Goal: Task Accomplishment & Management: Complete application form

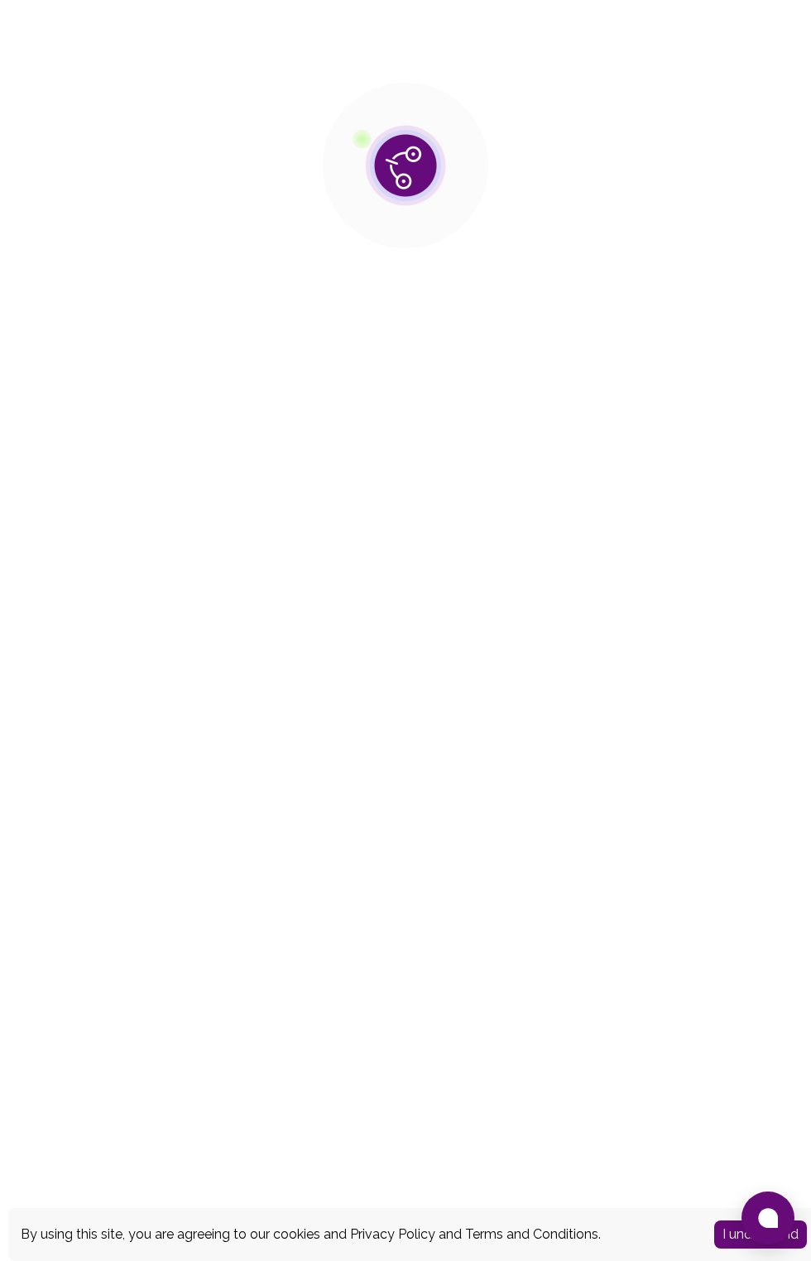
scroll to position [27, 0]
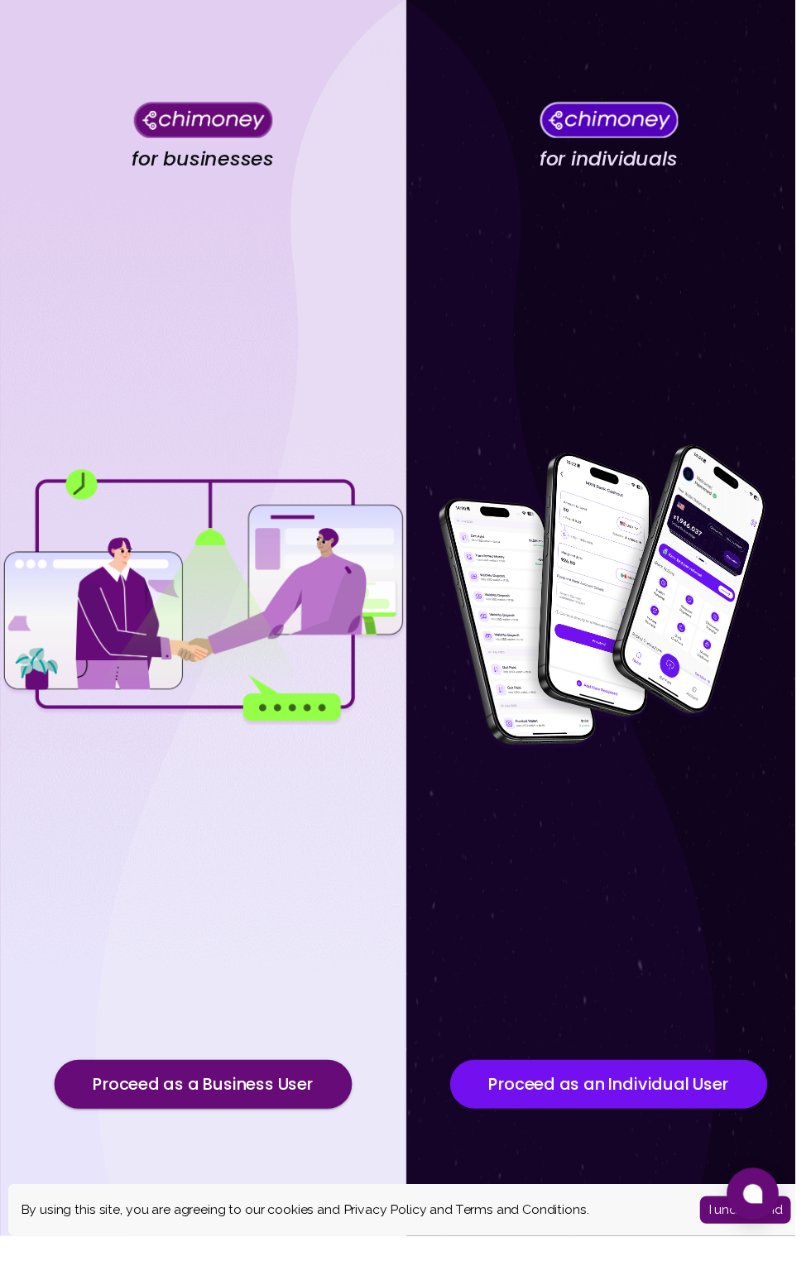
click at [744, 1249] on button "I understand" at bounding box center [760, 1235] width 93 height 28
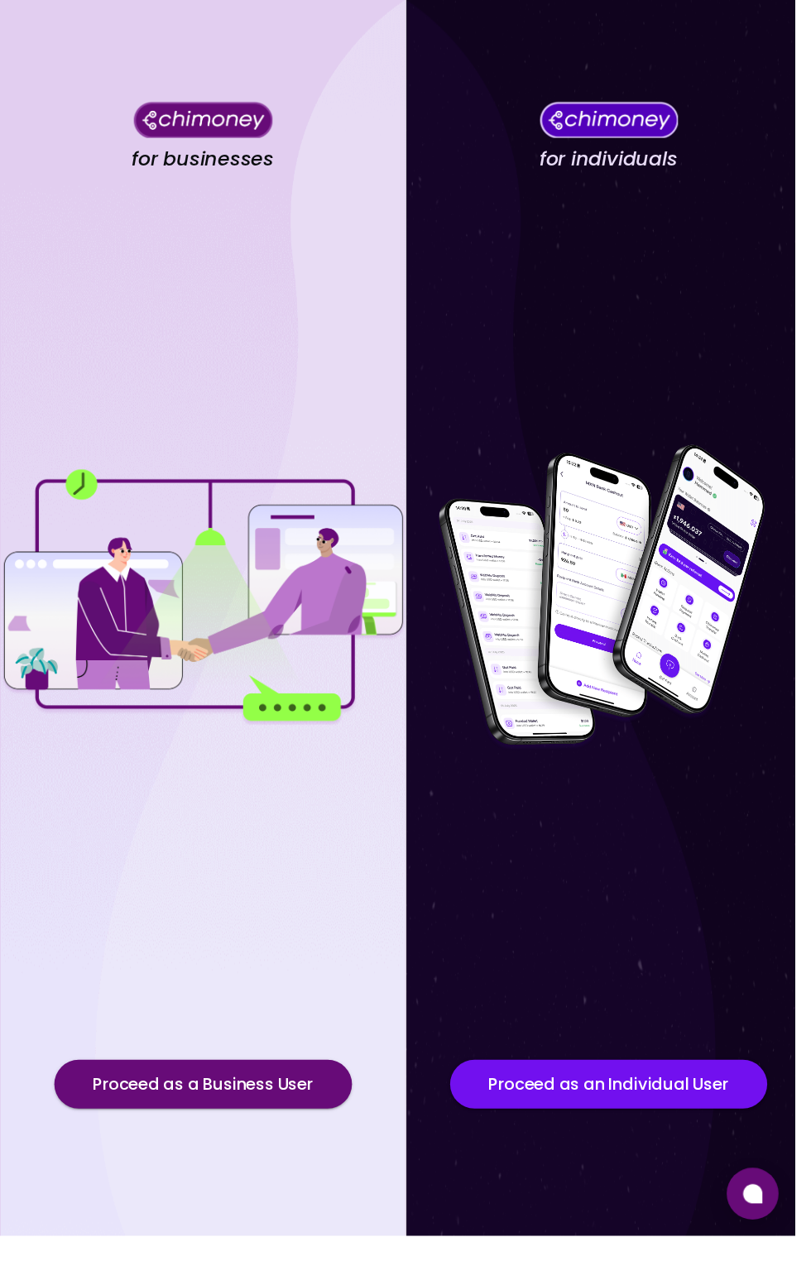
scroll to position [1, 0]
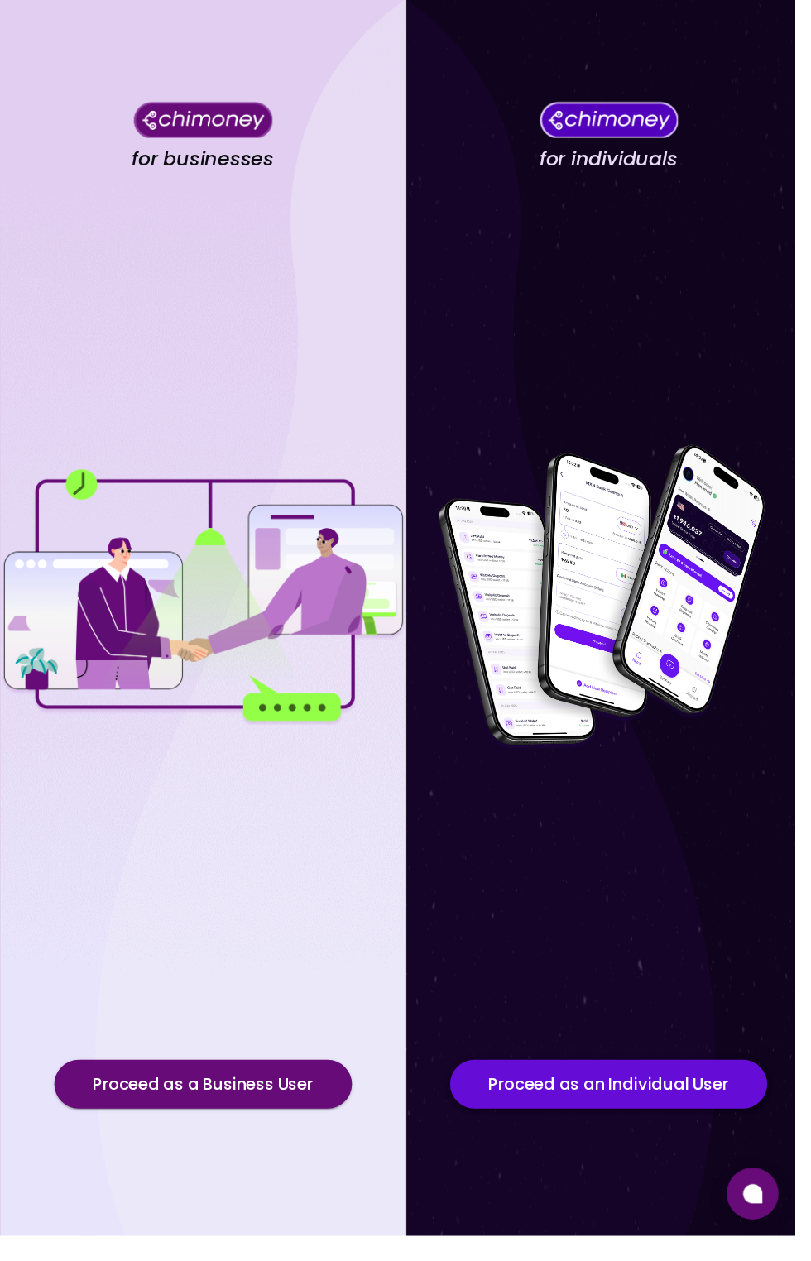
click at [612, 1131] on button "Proceed as an Individual User" at bounding box center [621, 1107] width 324 height 50
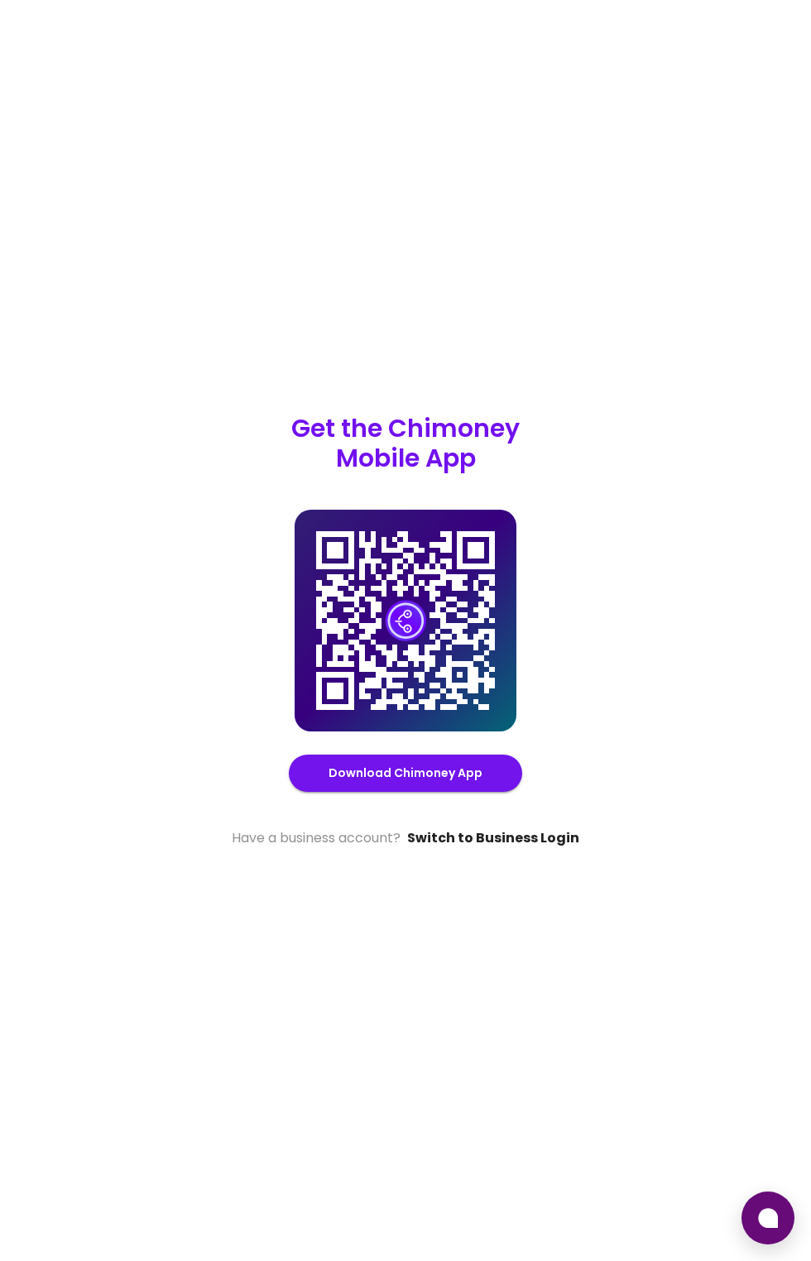
click at [449, 848] on link "Switch to Business Login" at bounding box center [493, 839] width 172 height 20
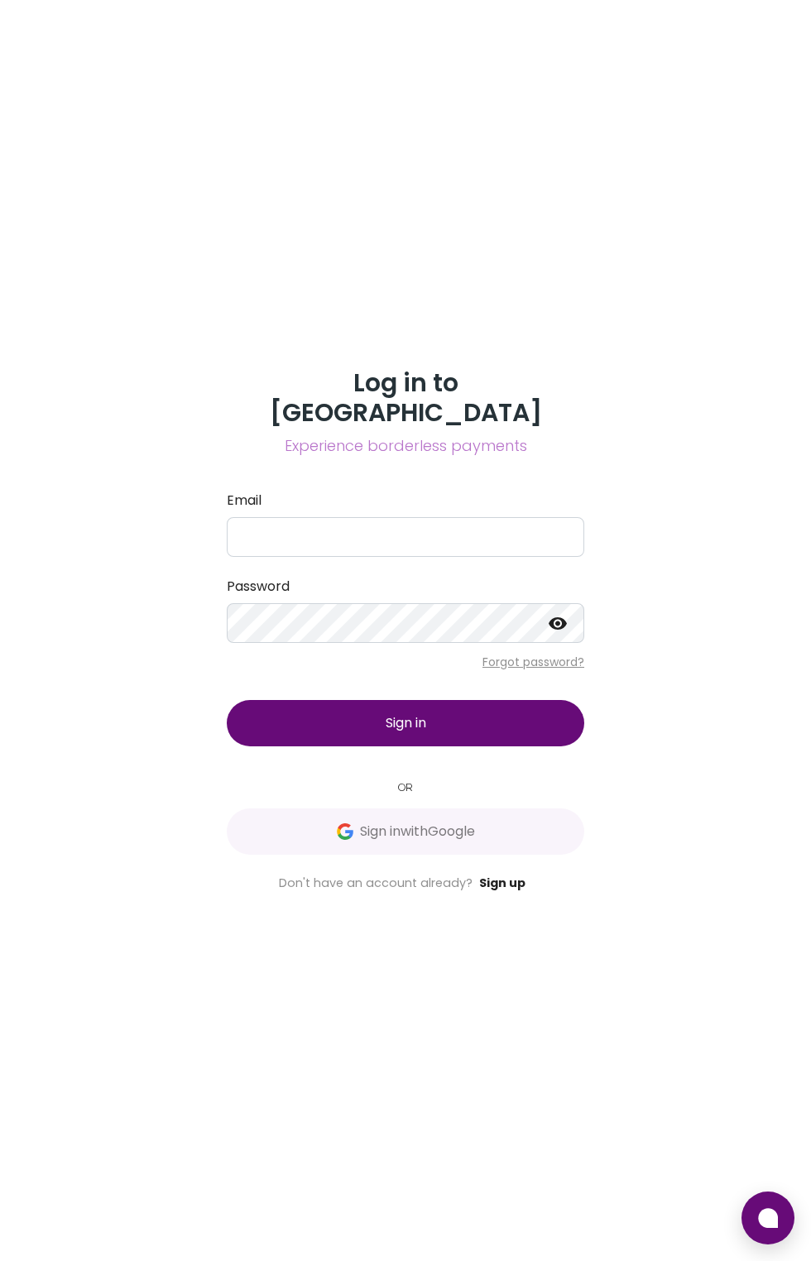
click at [497, 891] on link "Sign up" at bounding box center [502, 883] width 46 height 17
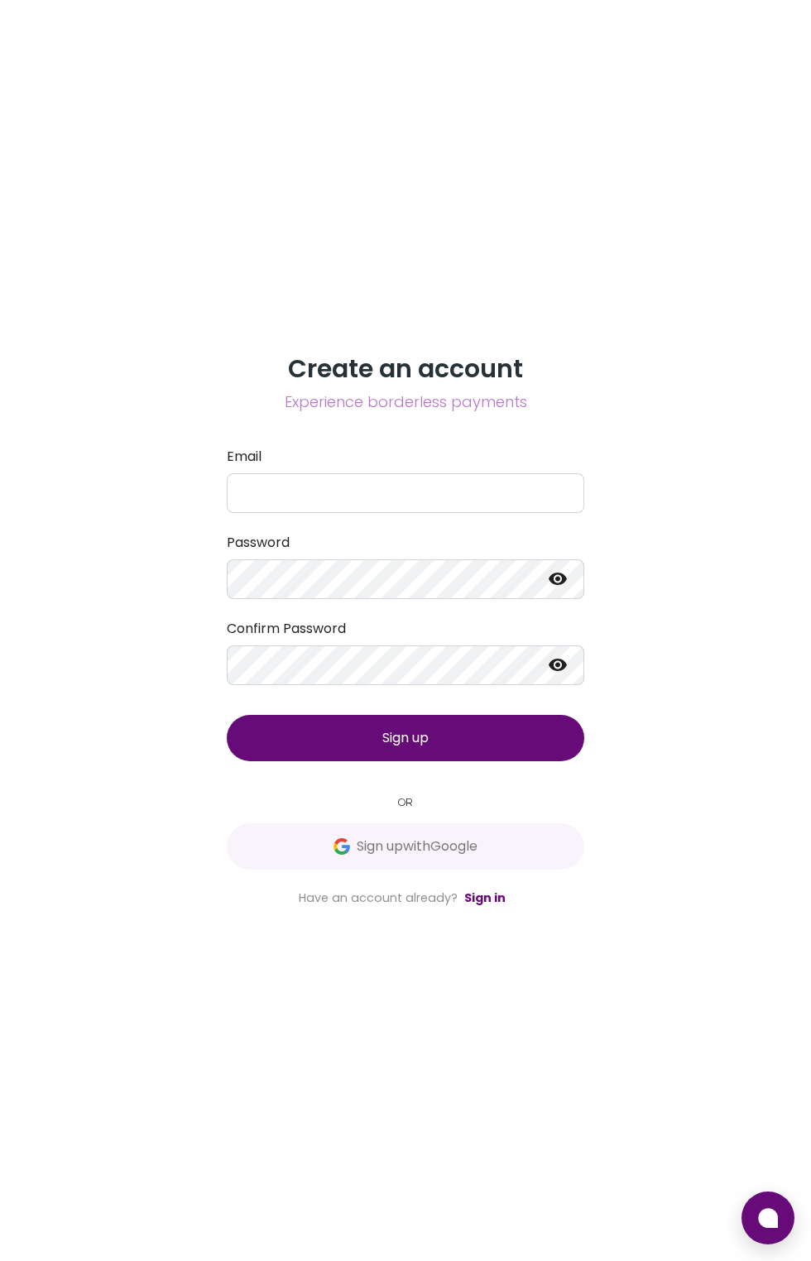
click at [385, 467] on label "Email" at bounding box center [406, 457] width 358 height 20
click at [385, 513] on input "Email" at bounding box center [406, 493] width 358 height 40
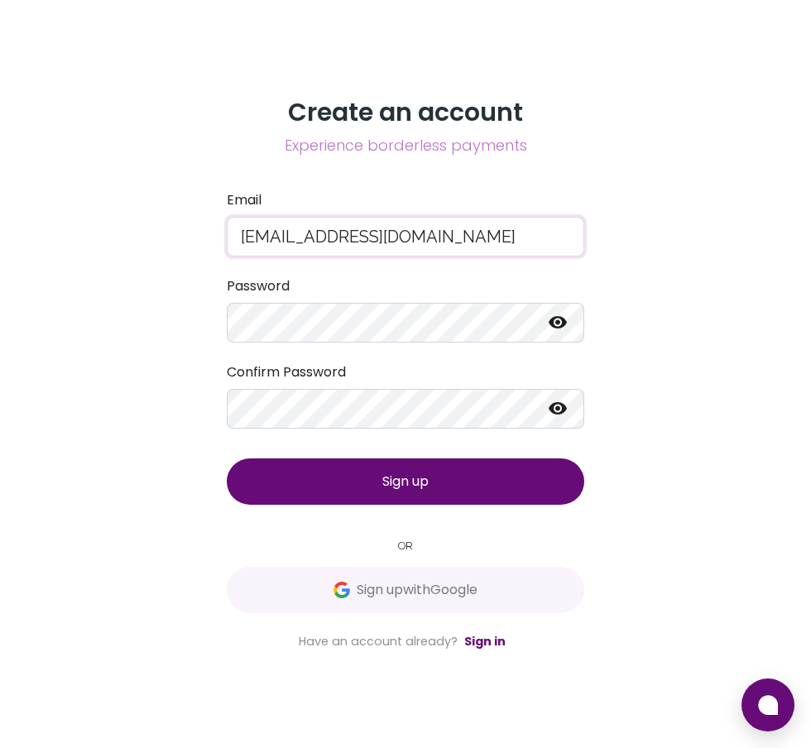
type input "[EMAIL_ADDRESS][DOMAIN_NAME]"
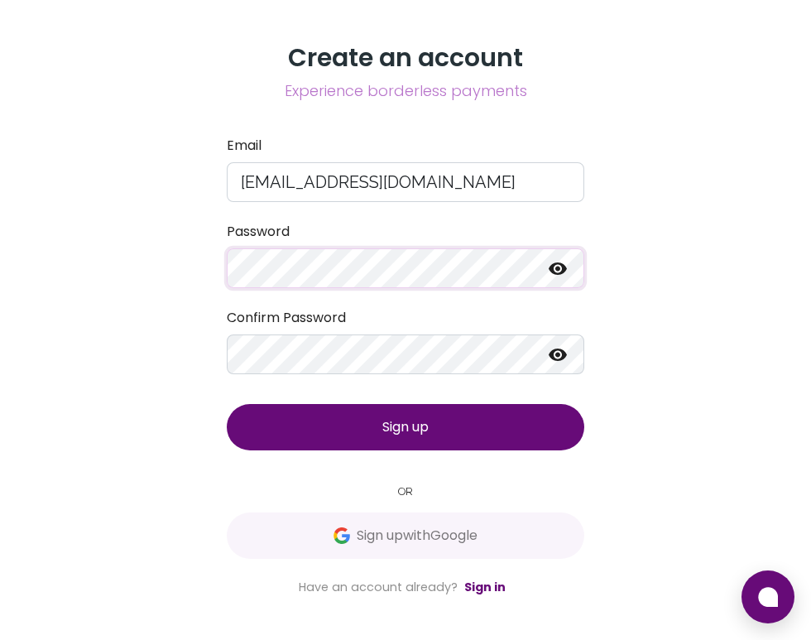
click at [563, 275] on icon at bounding box center [558, 268] width 18 height 12
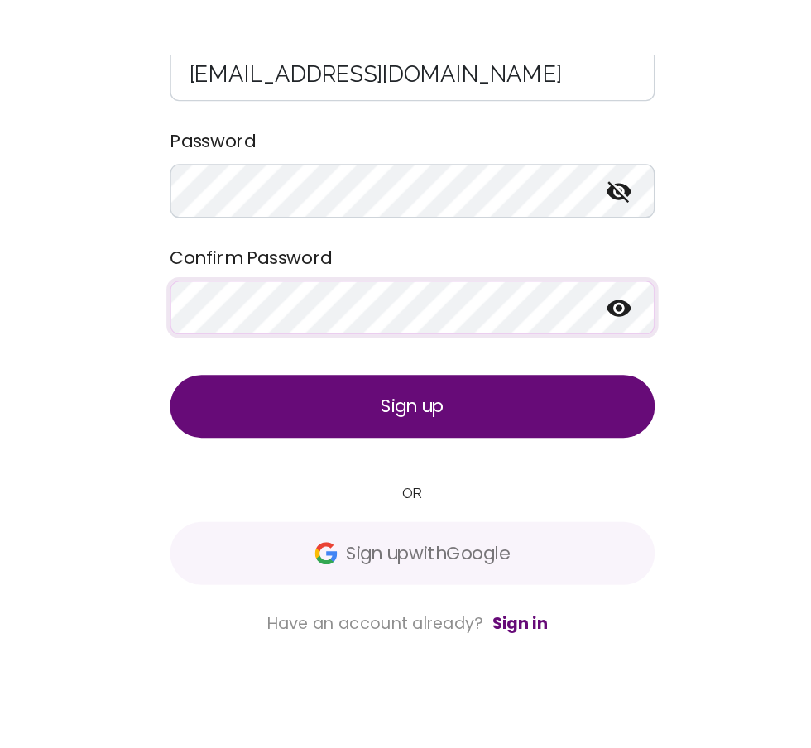
scroll to position [120, 0]
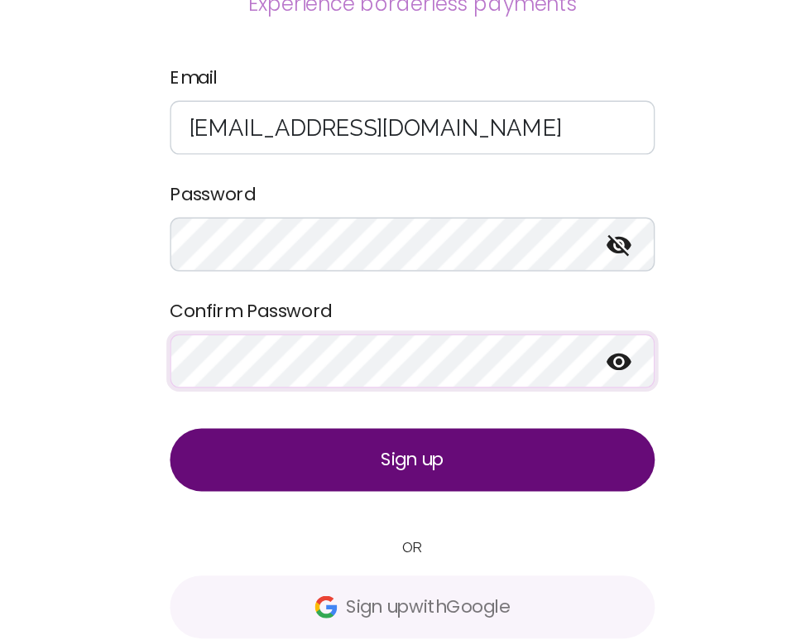
click at [550, 345] on icon at bounding box center [558, 355] width 20 height 20
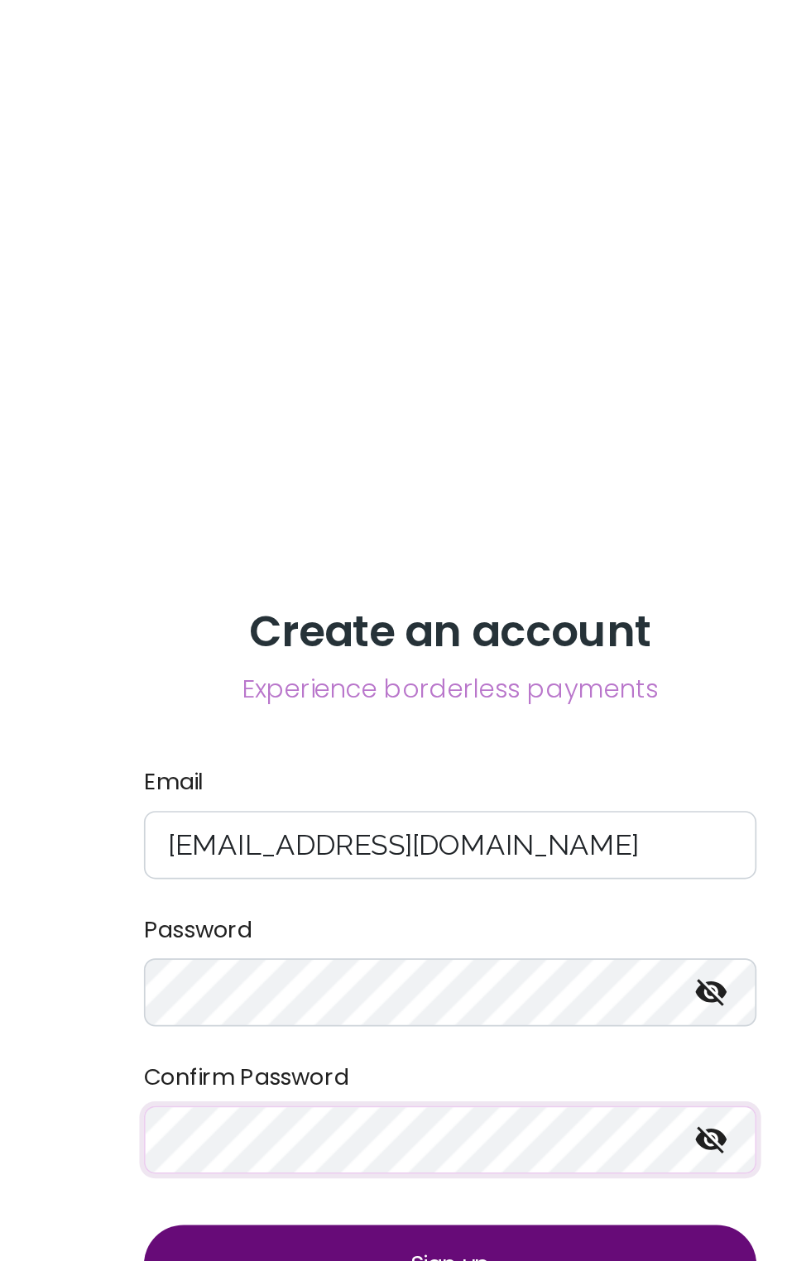
click at [454, 715] on button "Sign up" at bounding box center [406, 738] width 358 height 46
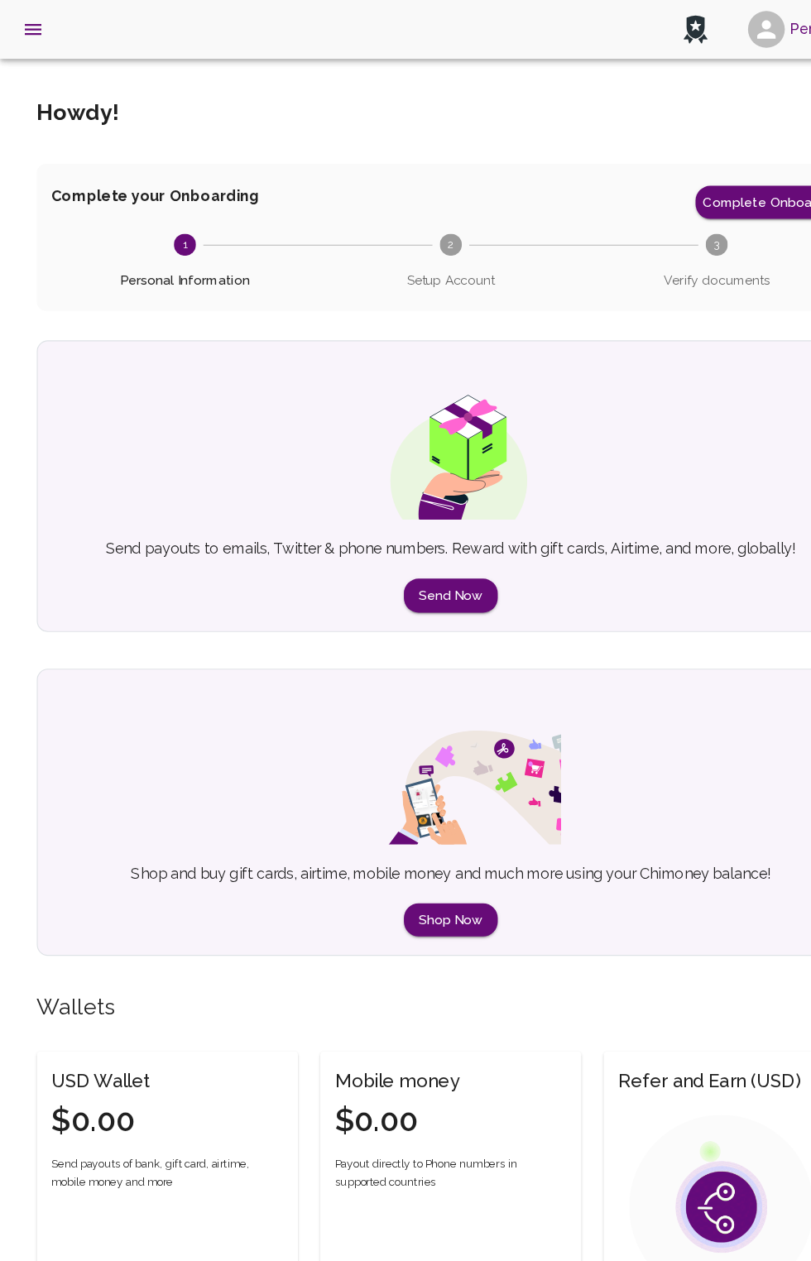
scroll to position [10, 0]
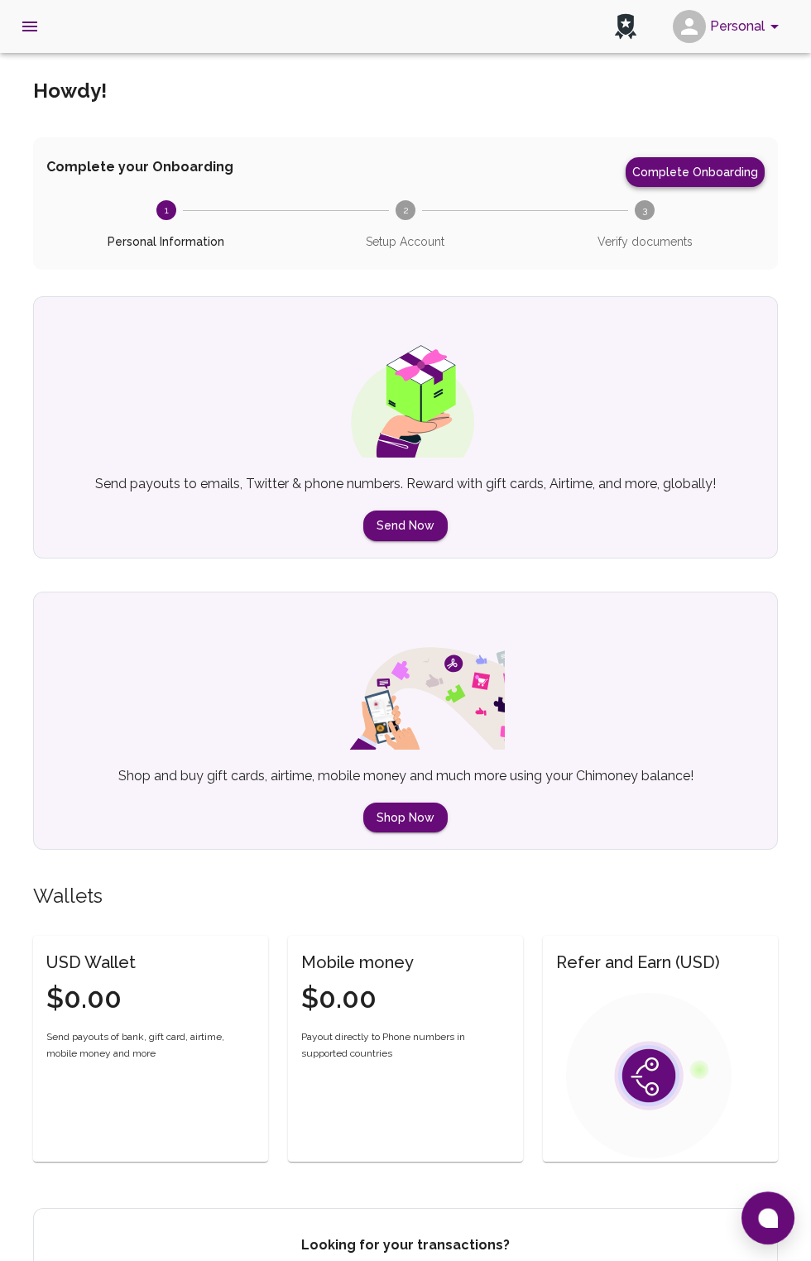
click at [719, 176] on button "Complete Onboarding" at bounding box center [695, 172] width 139 height 30
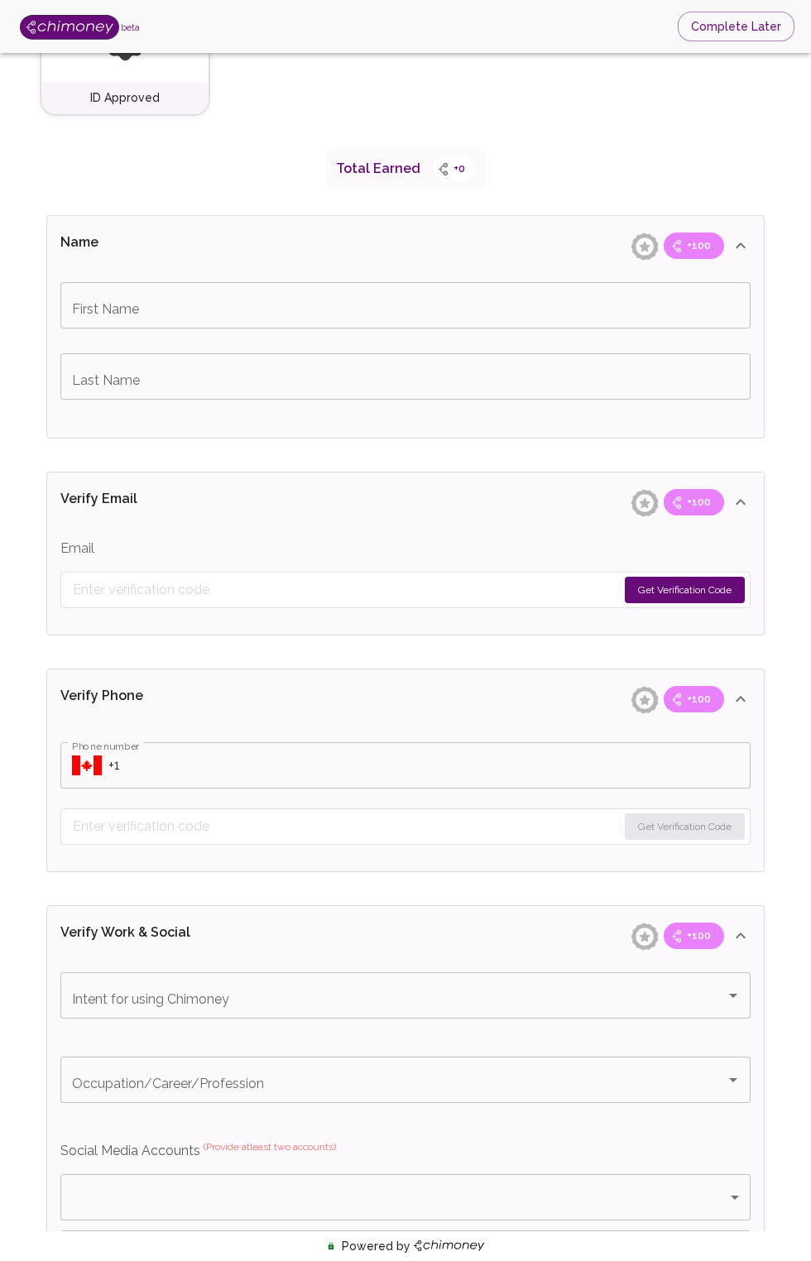
scroll to position [368, 0]
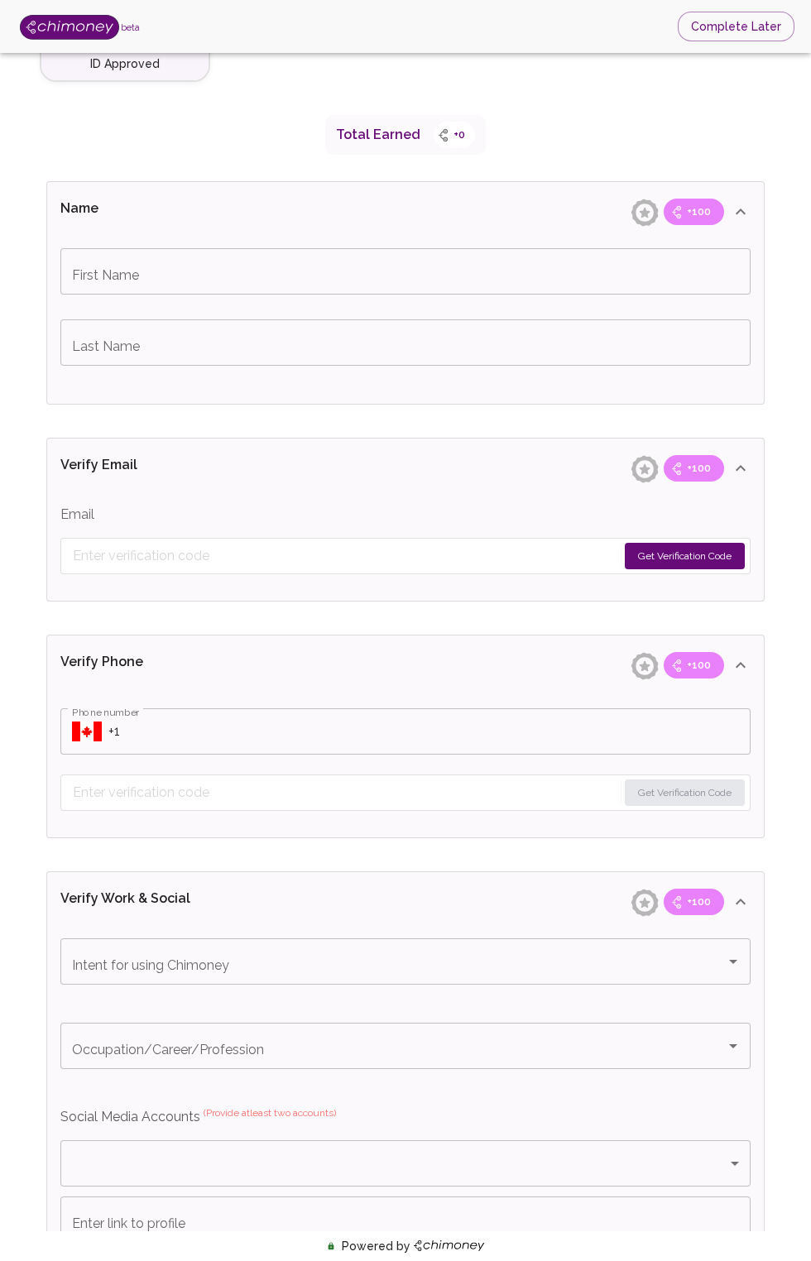
click at [790, 677] on div "Verify ID and Earn Complete verification steps to earn Reward +100 Verify Email…" at bounding box center [405, 752] width 771 height 2125
click at [723, 677] on div "+100" at bounding box center [677, 665] width 107 height 26
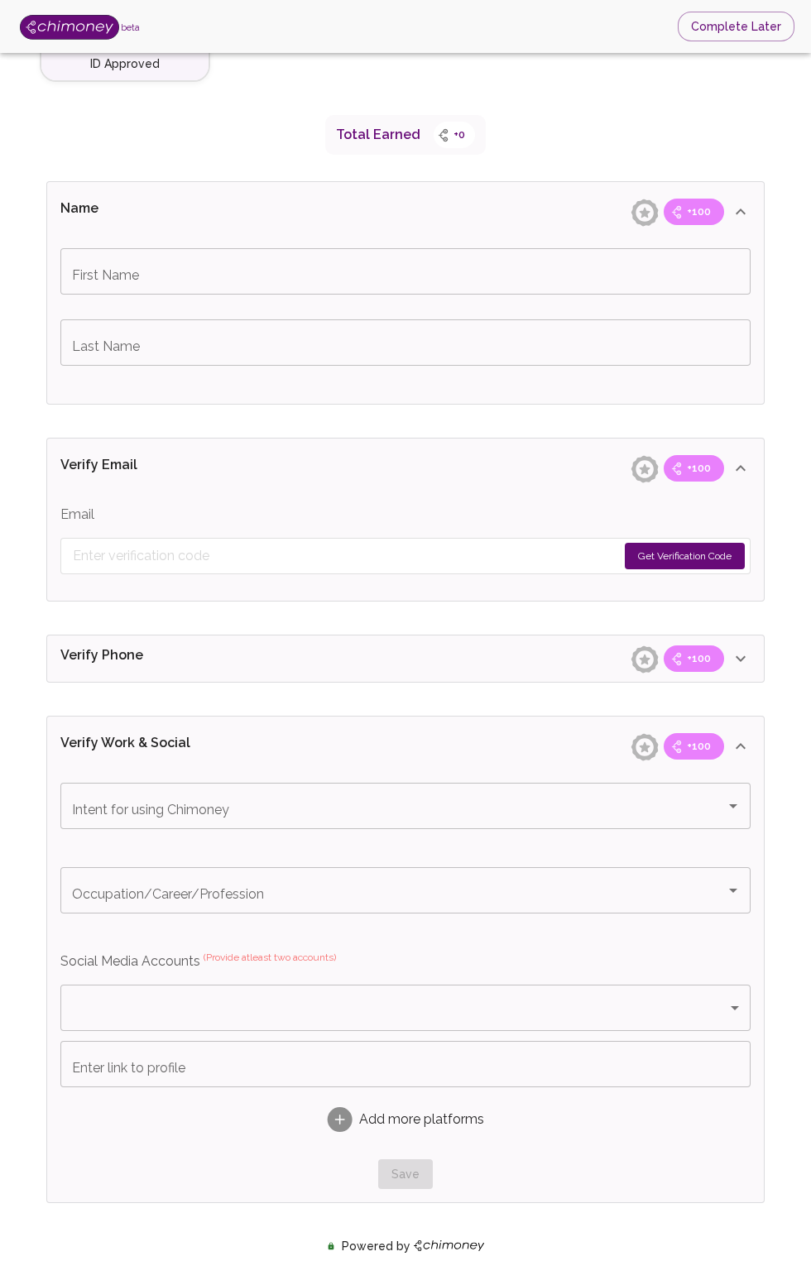
click at [741, 659] on icon at bounding box center [741, 659] width 10 height 6
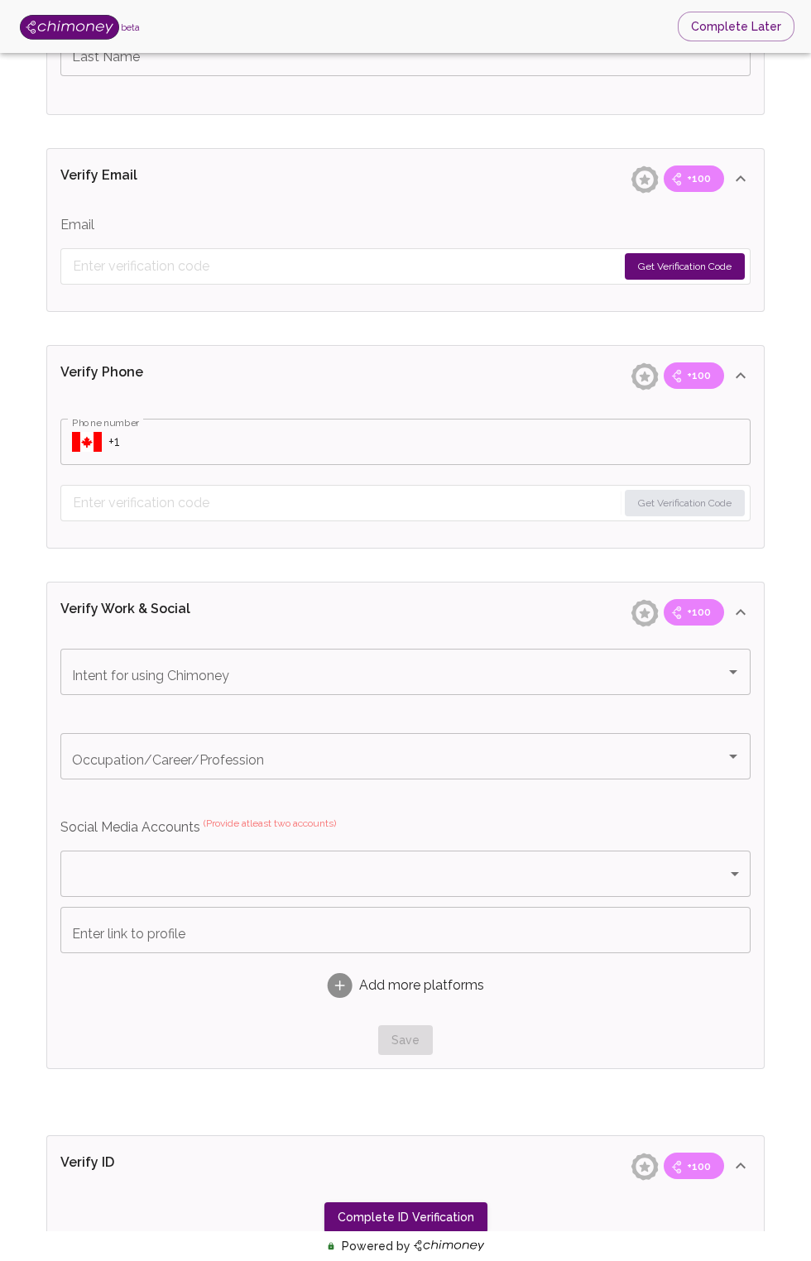
scroll to position [827, 0]
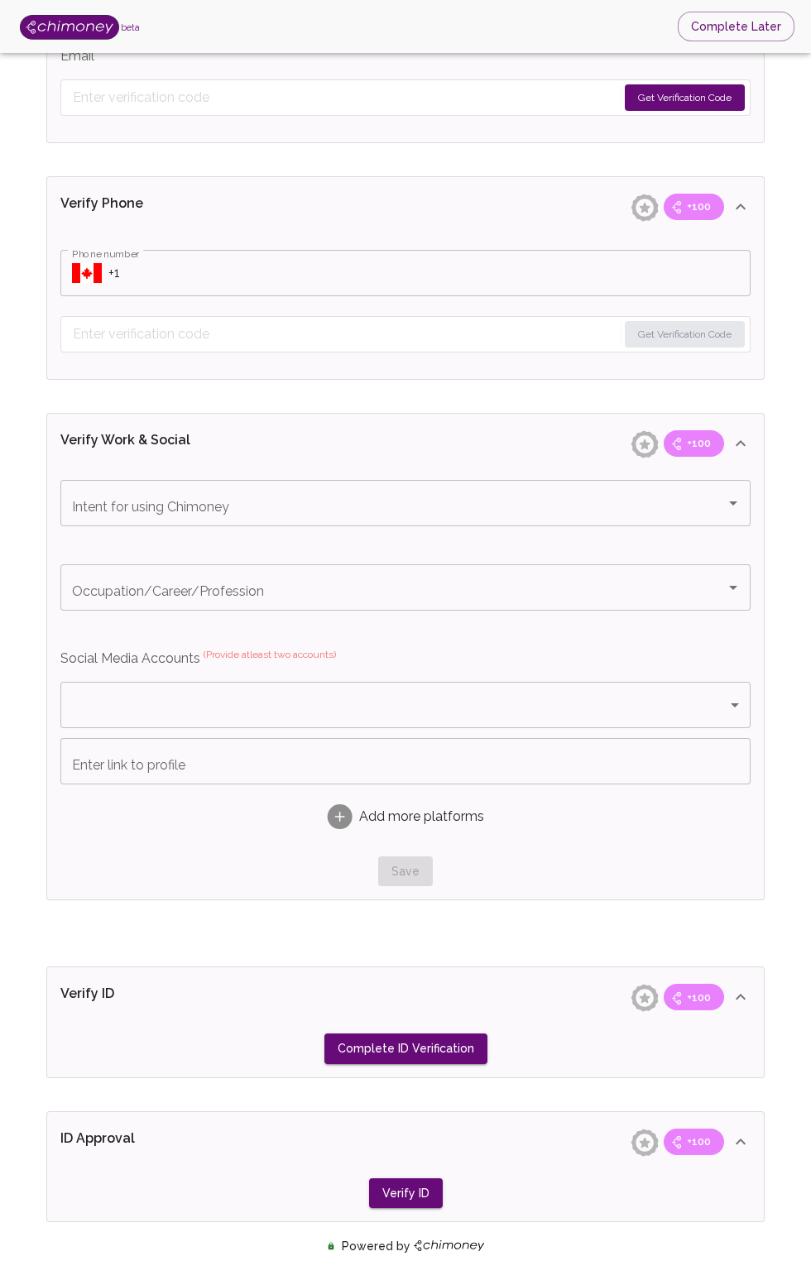
click at [726, 509] on icon "Open" at bounding box center [733, 503] width 20 height 20
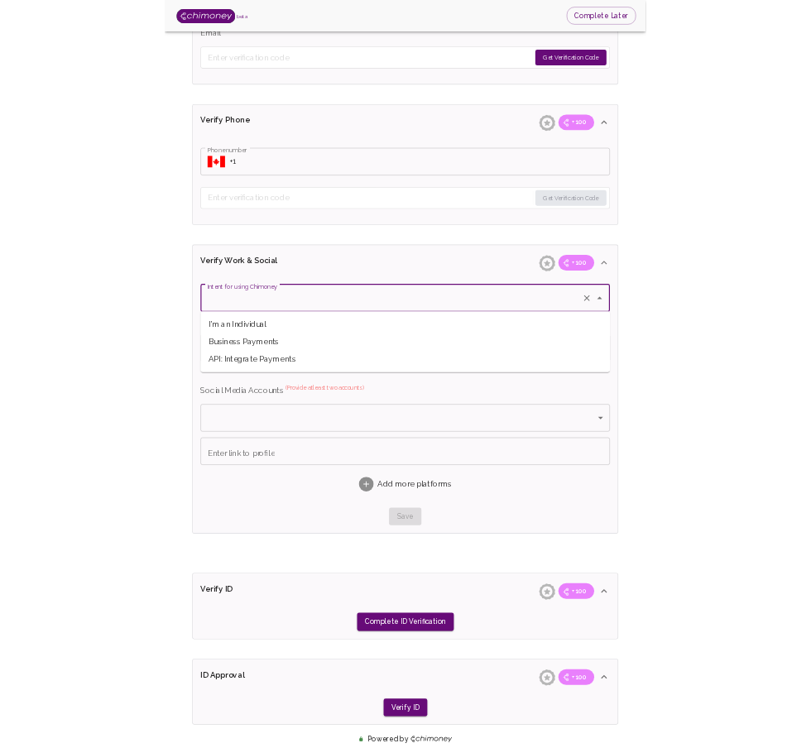
scroll to position [921, 0]
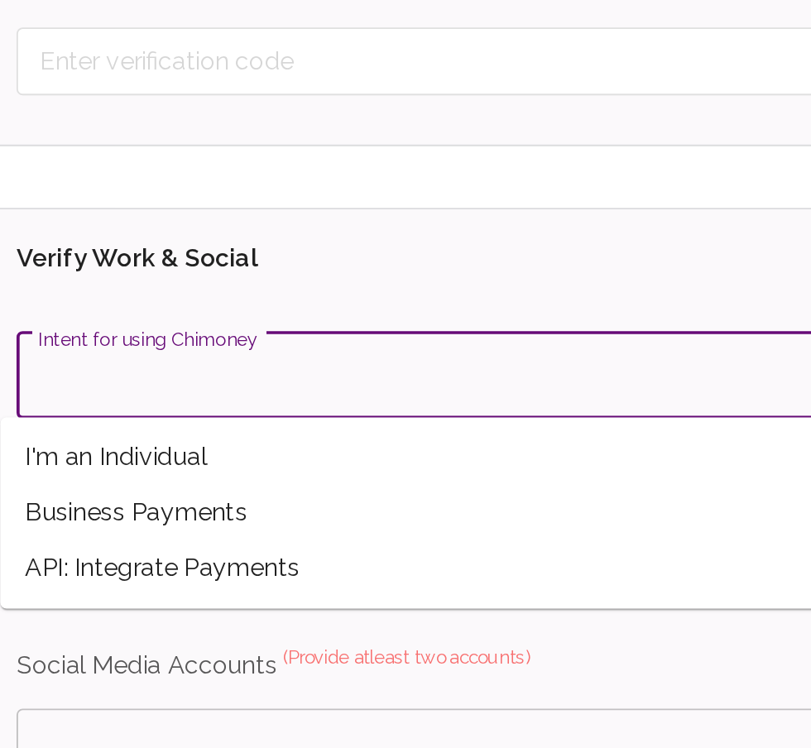
click at [133, 479] on span "Business Payments" at bounding box center [397, 483] width 690 height 30
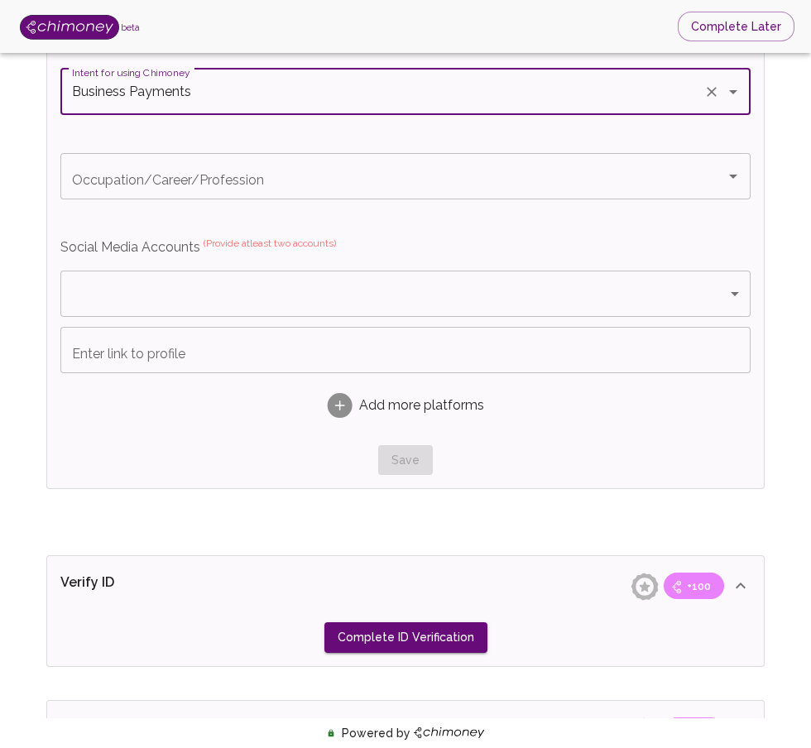
scroll to position [1246, 0]
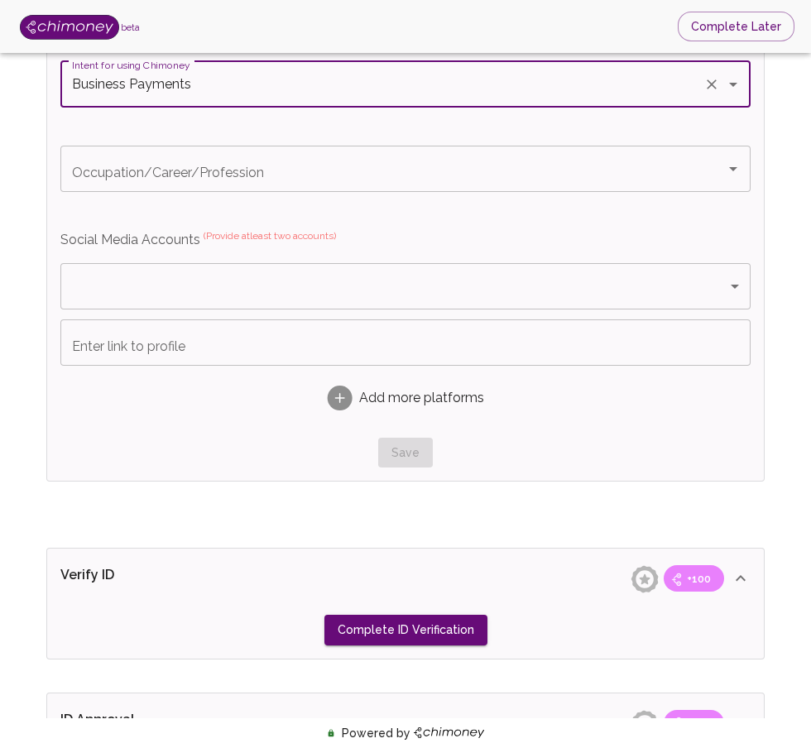
click at [734, 167] on icon "Open" at bounding box center [733, 169] width 8 height 4
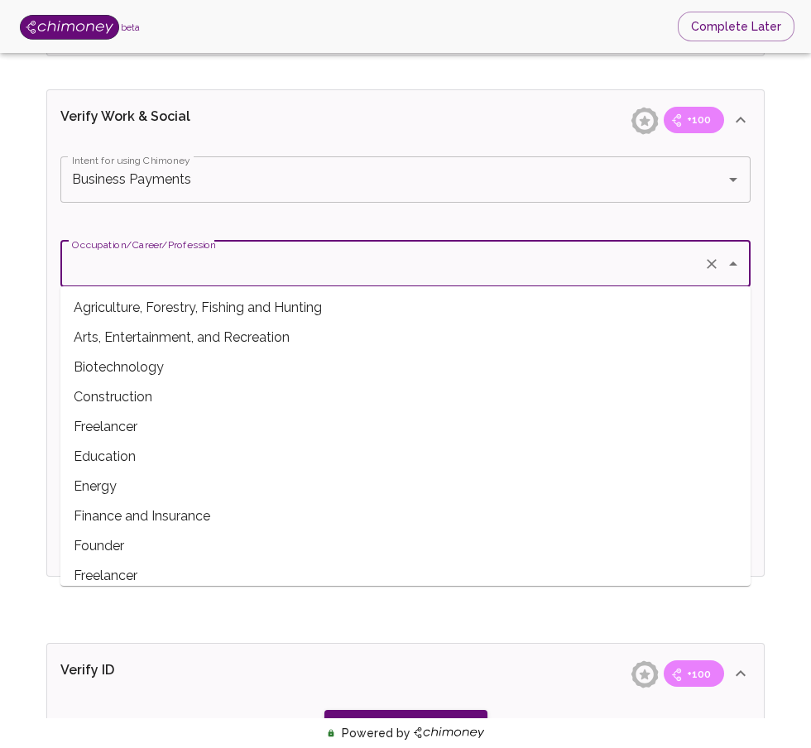
scroll to position [1150, 0]
click at [726, 179] on icon "Open" at bounding box center [733, 181] width 20 height 20
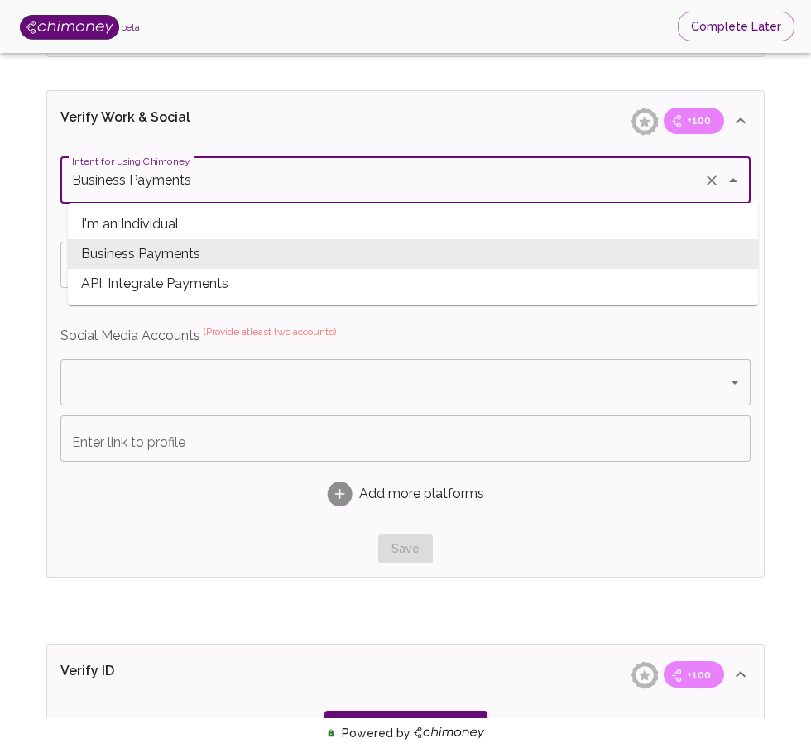
scroll to position [1131, 0]
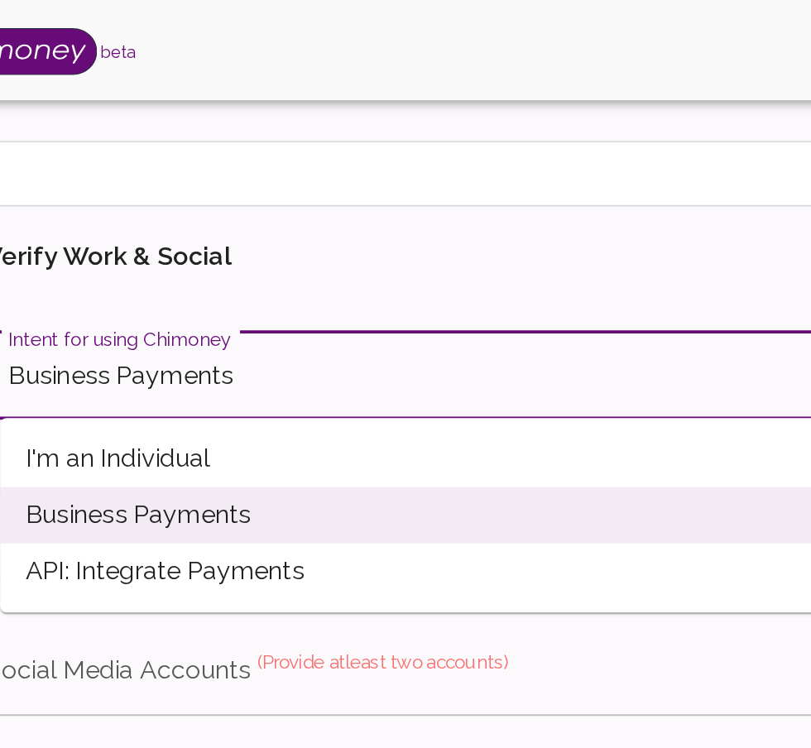
click at [139, 245] on span "I'm an Individual" at bounding box center [413, 243] width 690 height 30
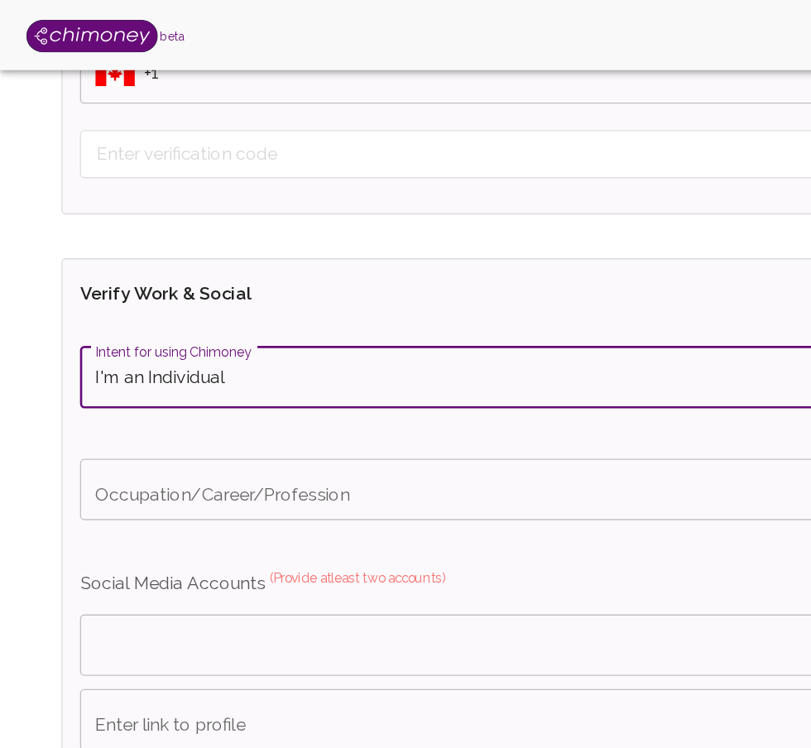
scroll to position [1030, 0]
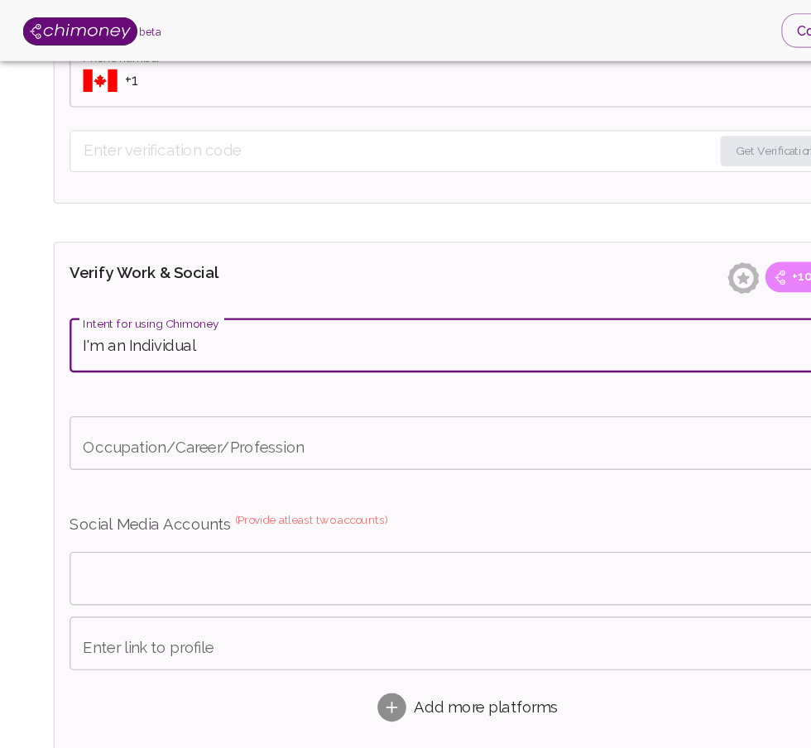
click at [621, 289] on input "I'm an Individual" at bounding box center [382, 299] width 629 height 31
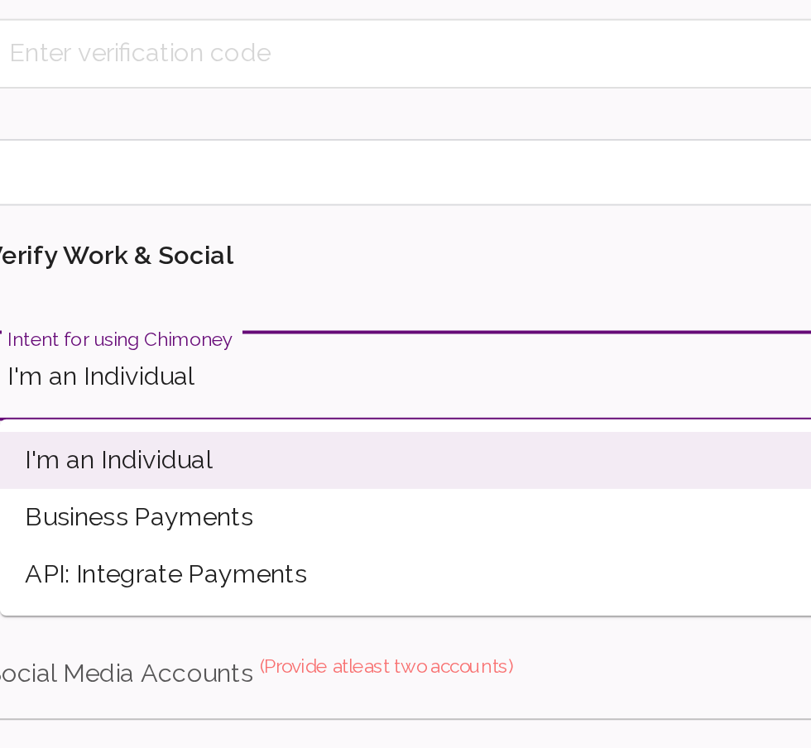
click at [135, 389] on span "API: Integrate Payments" at bounding box center [413, 403] width 690 height 30
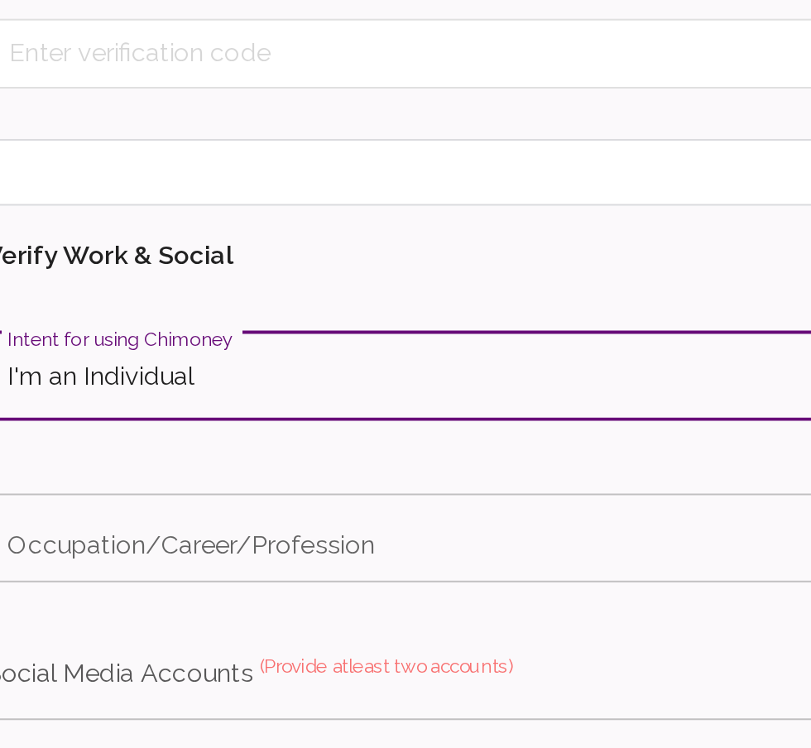
type input "API: Integrate Payments"
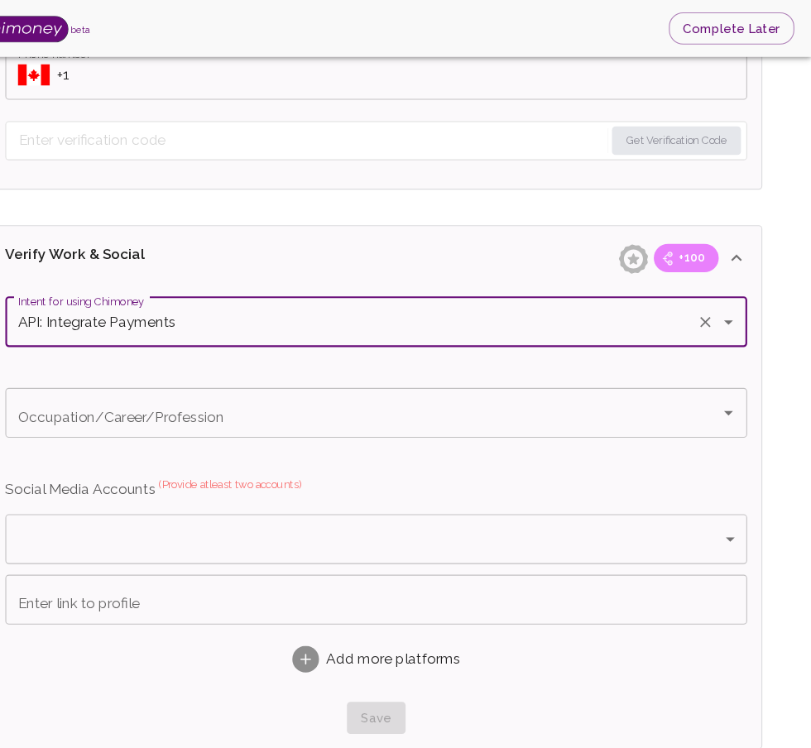
click at [736, 374] on icon "Open" at bounding box center [733, 384] width 20 height 20
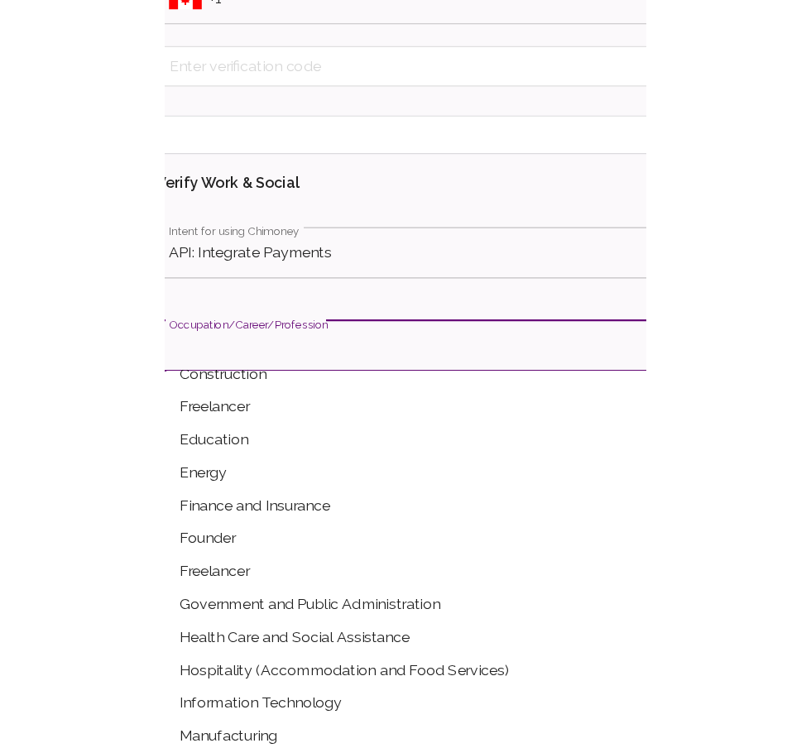
scroll to position [262, 0]
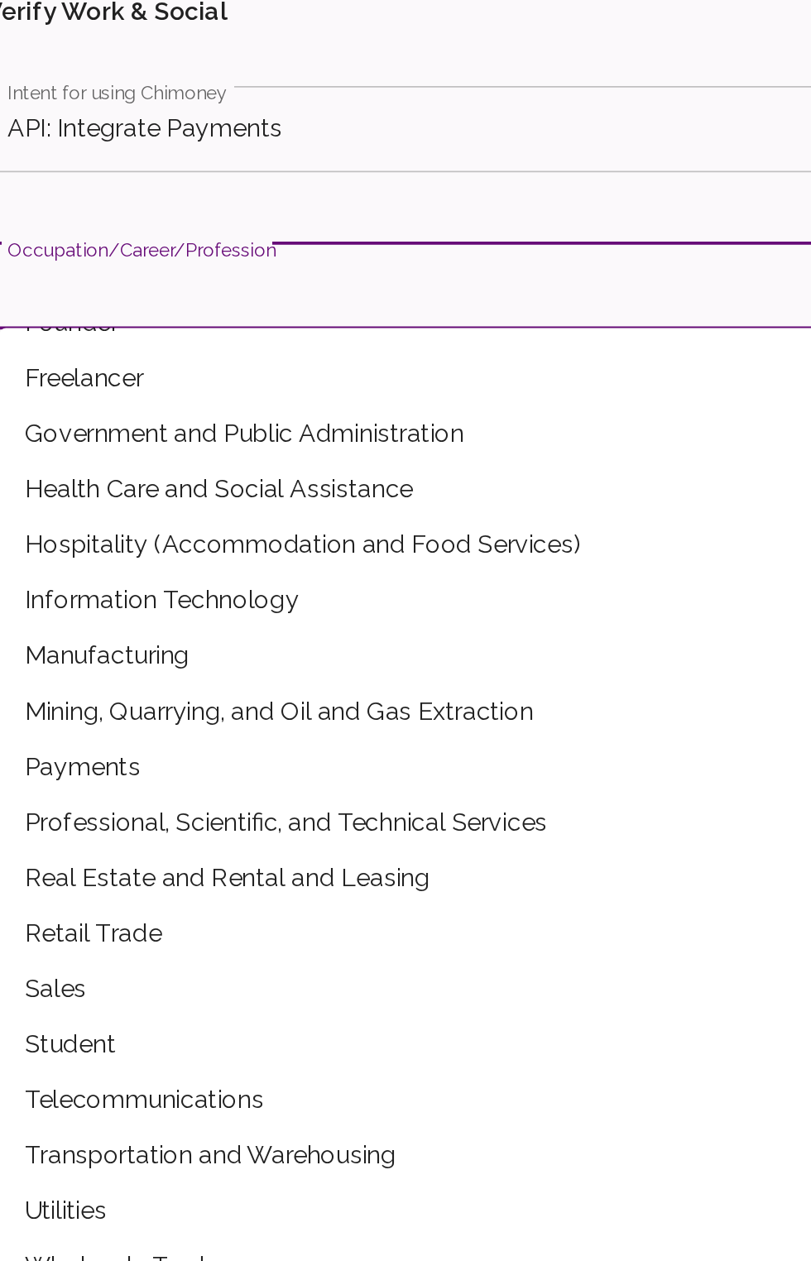
click at [108, 868] on span "Student" at bounding box center [413, 869] width 690 height 30
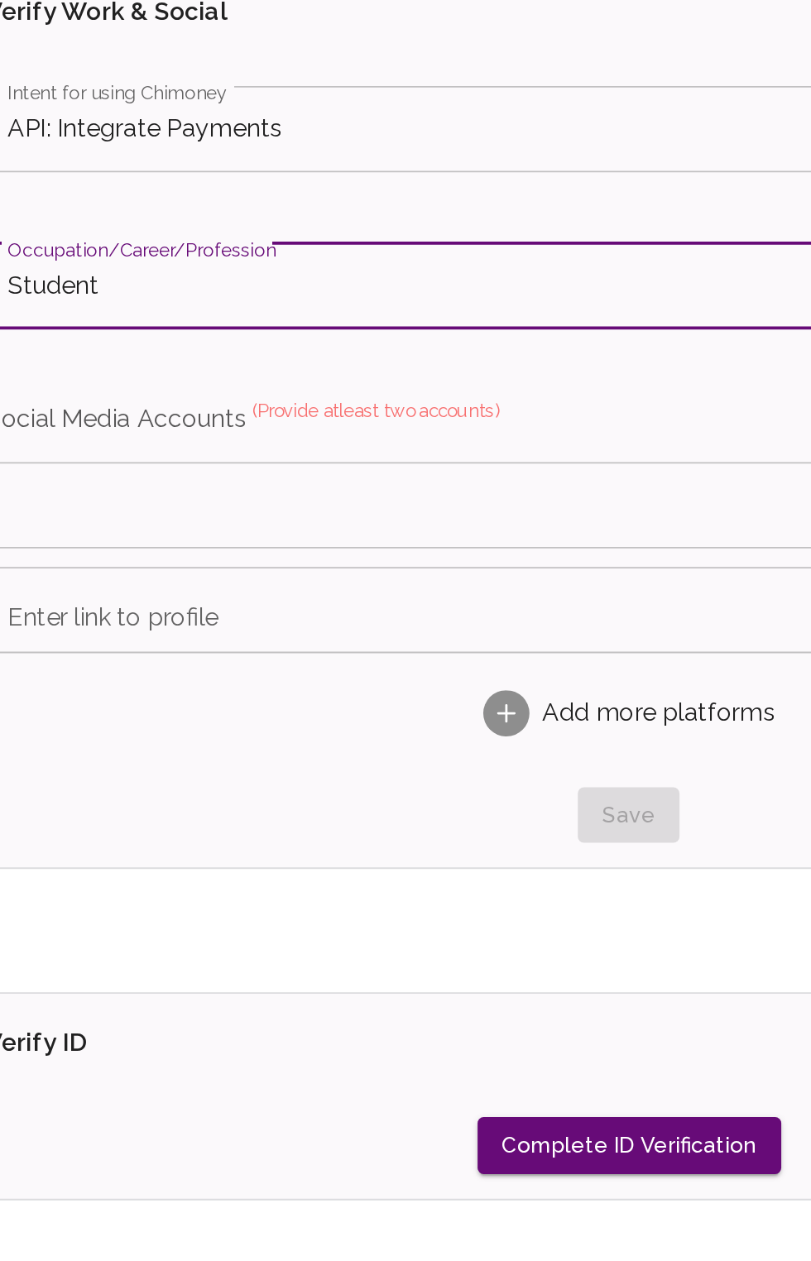
type input "Student"
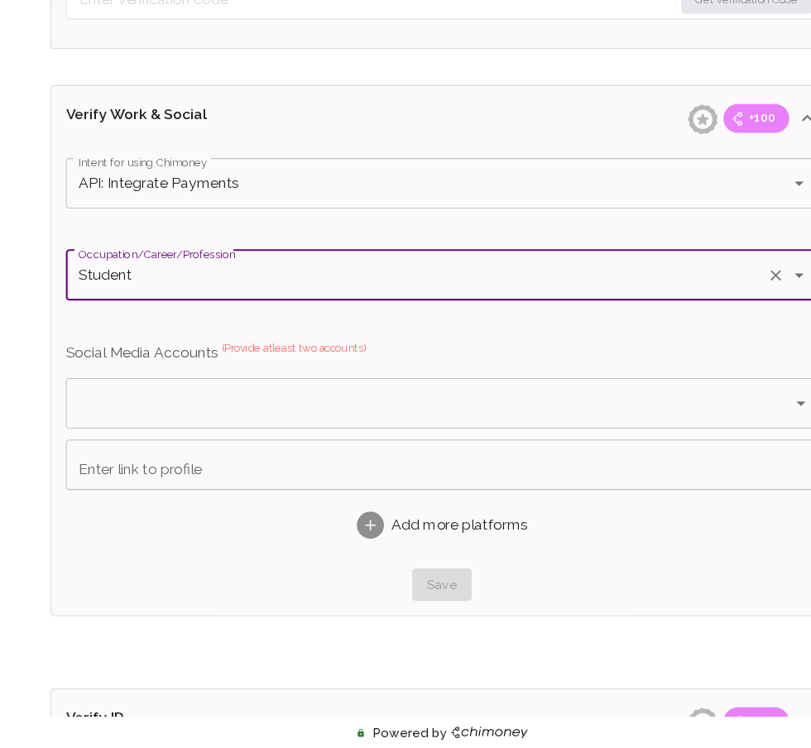
scroll to position [1101, 0]
click at [696, 423] on body "beta Complete Later Verify ID and Earn Complete verification steps to earn Rewa…" at bounding box center [405, 6] width 811 height 2216
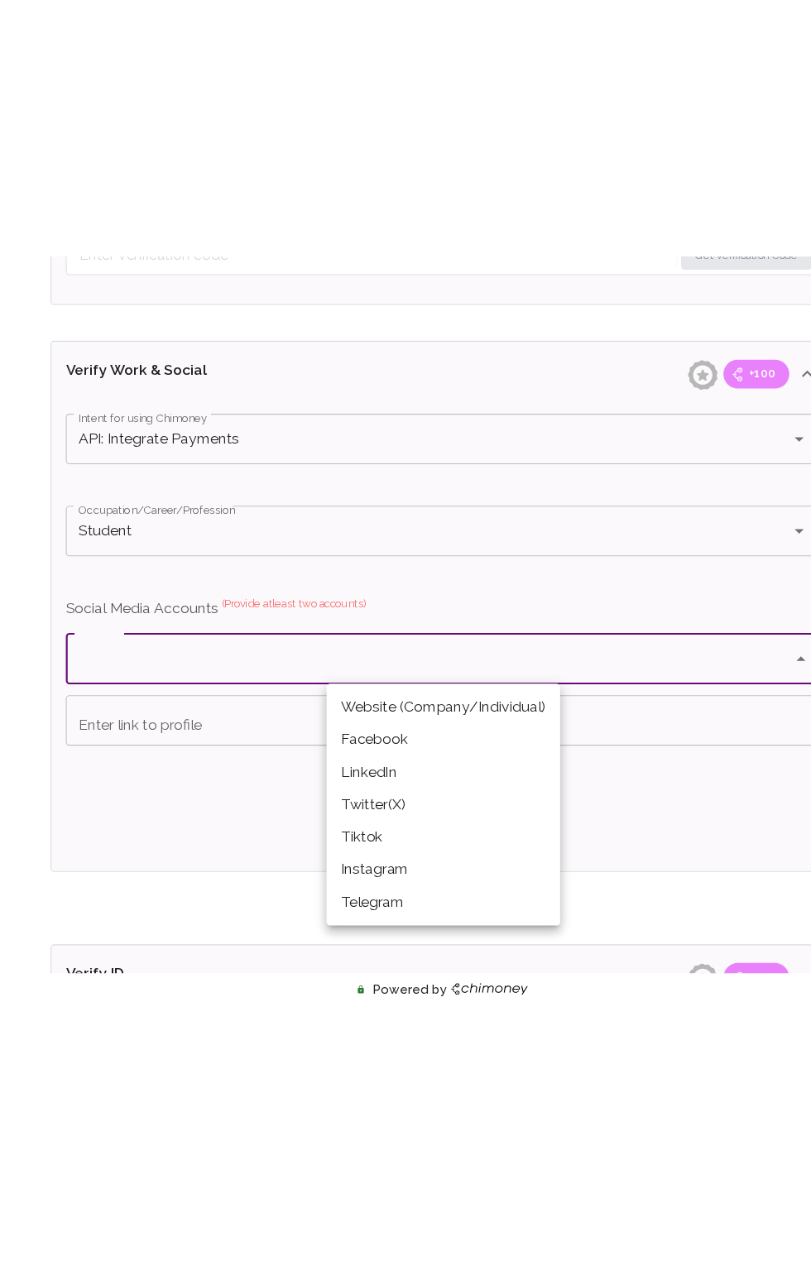
scroll to position [953, 0]
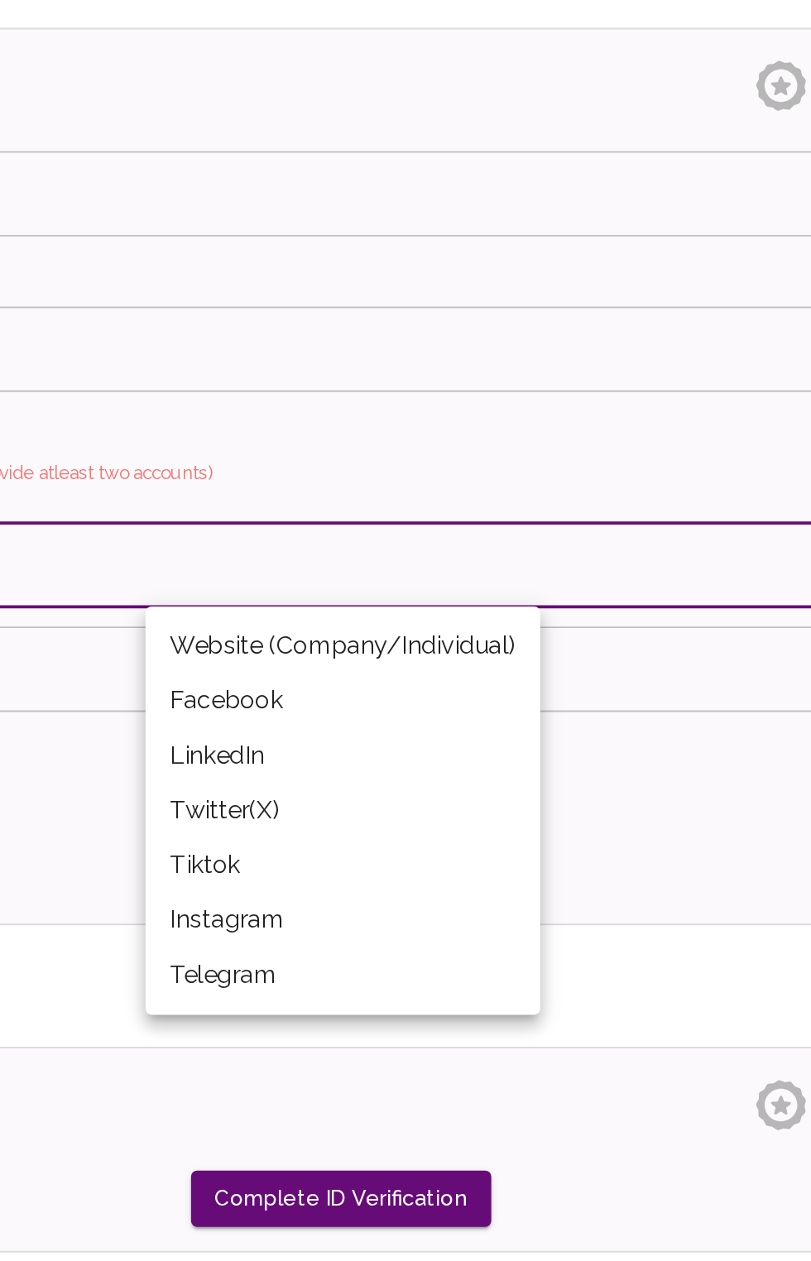
click at [360, 759] on li "Instagram" at bounding box center [407, 772] width 214 height 30
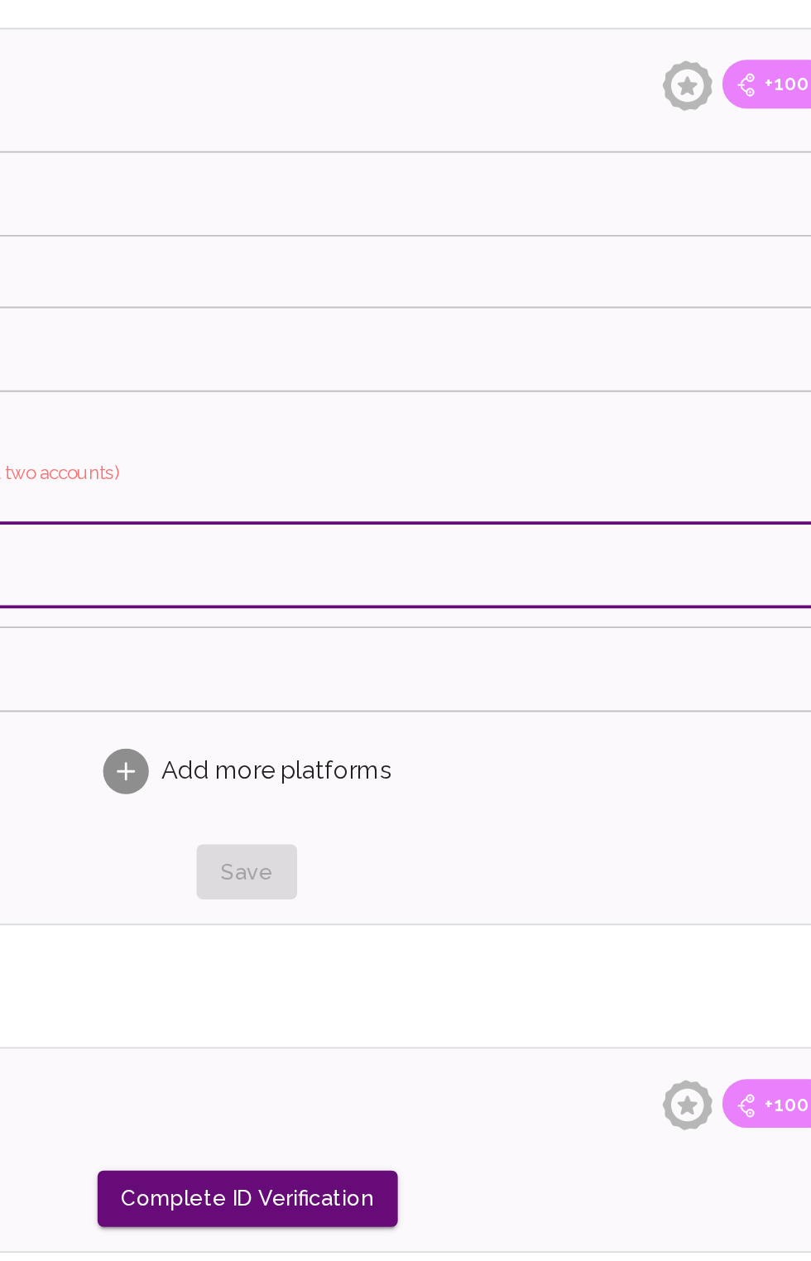
click at [671, 568] on body "beta Complete Later Verify ID and Earn Complete verification steps to earn Rewa…" at bounding box center [405, 155] width 811 height 2216
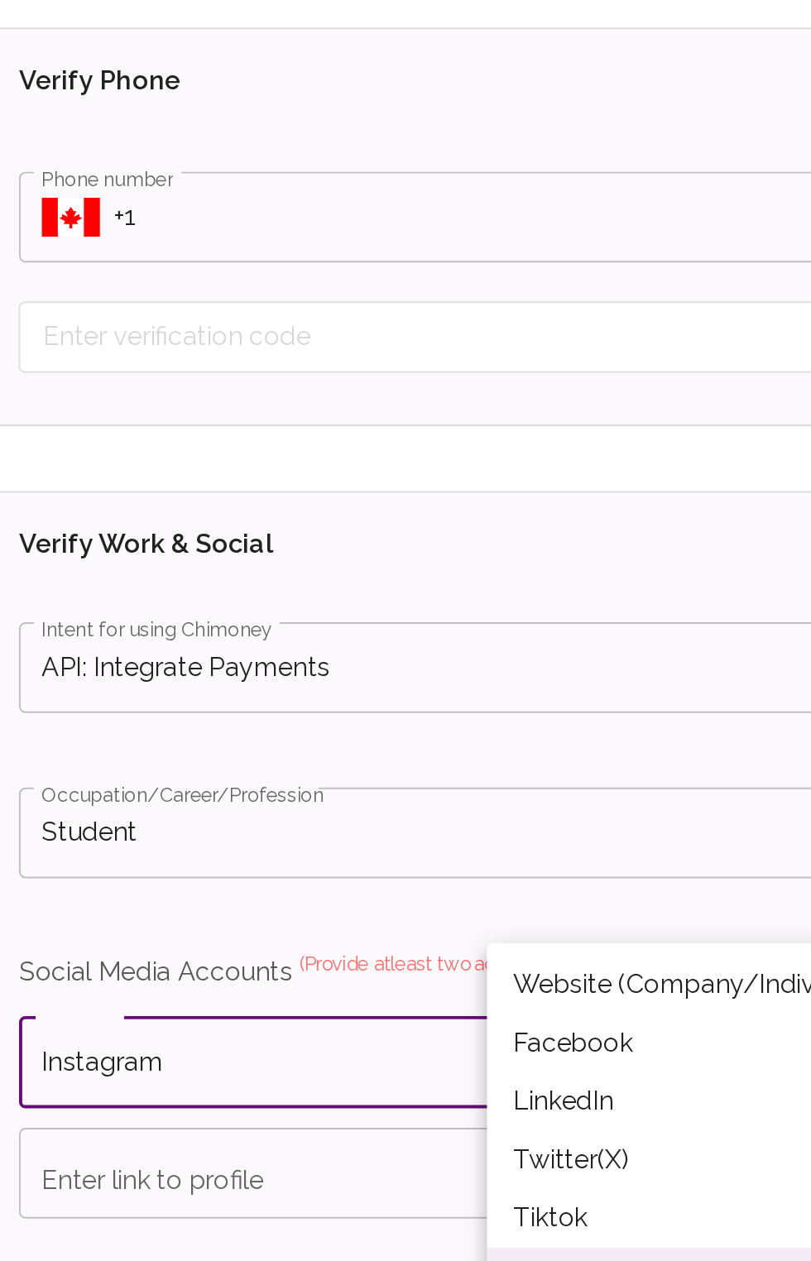
scroll to position [827, 0]
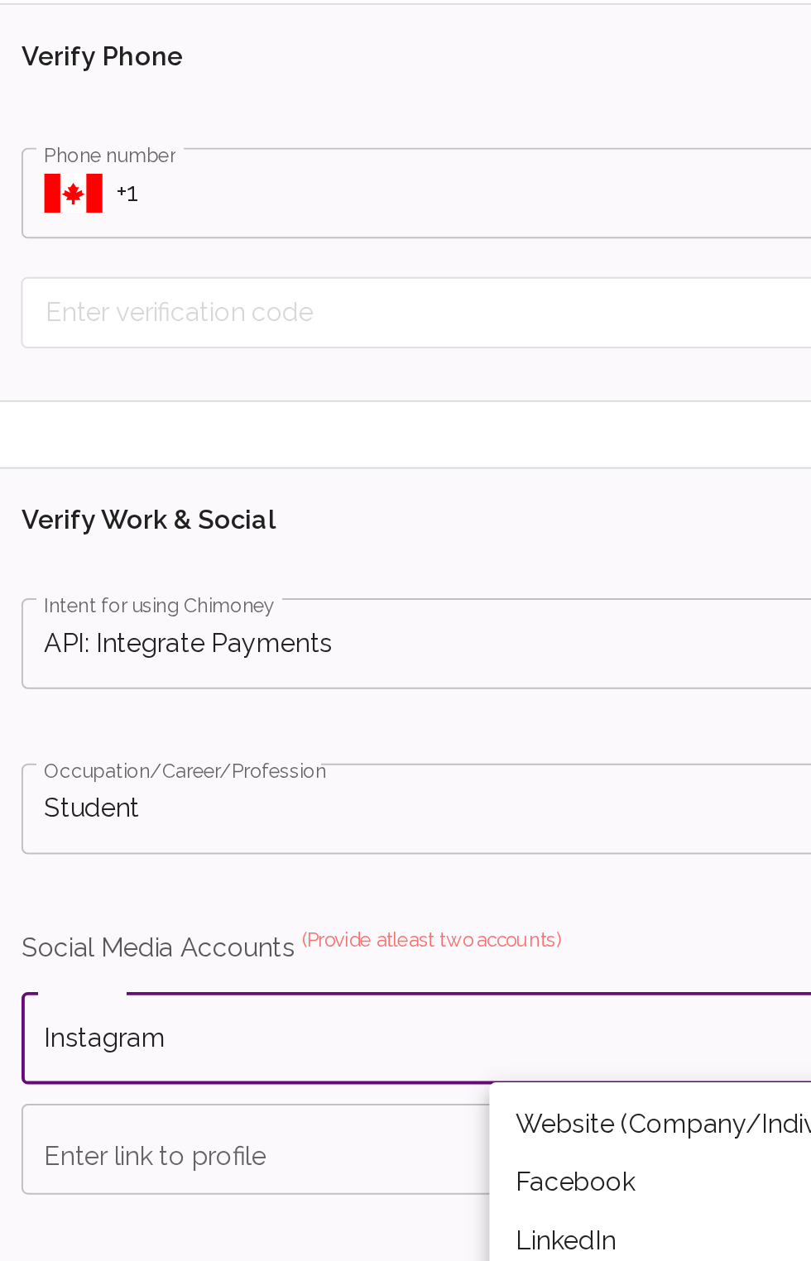
click at [385, 779] on li "Facebook" at bounding box center [407, 779] width 214 height 30
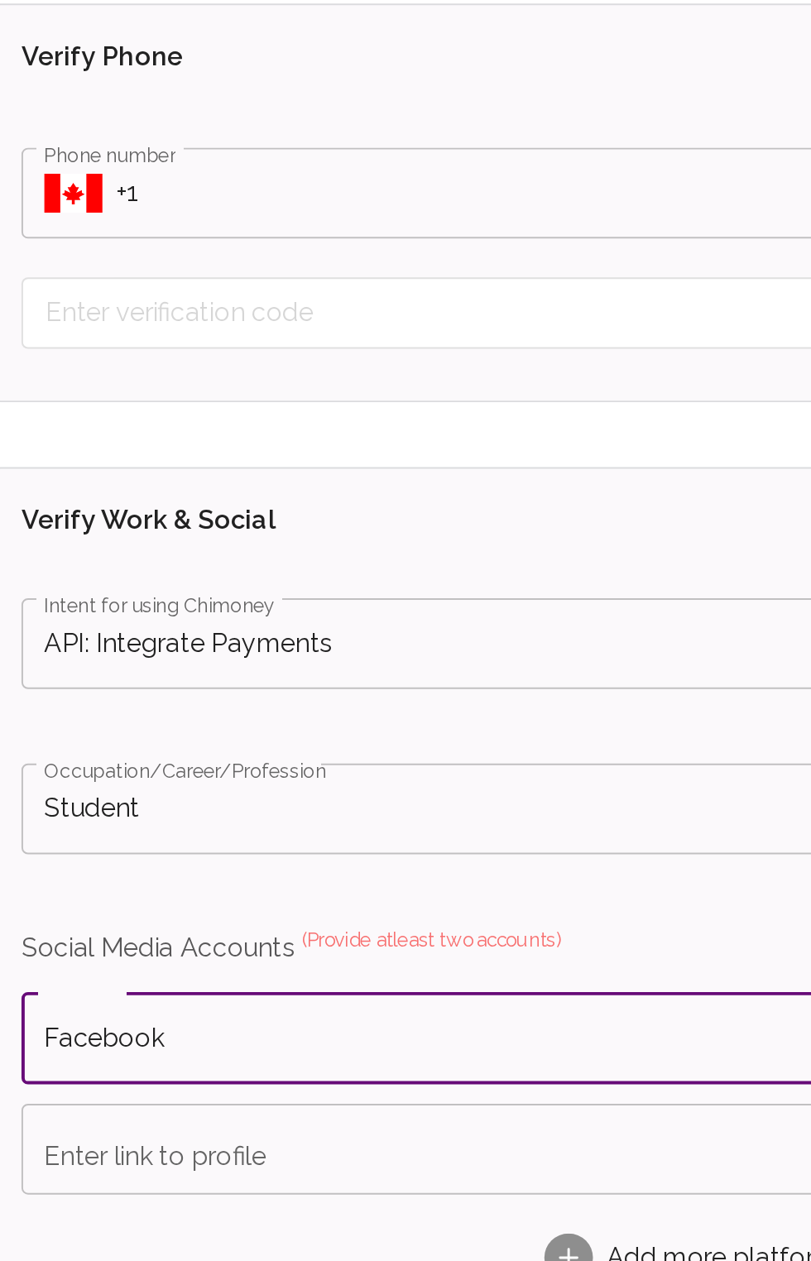
type input "Facebook"
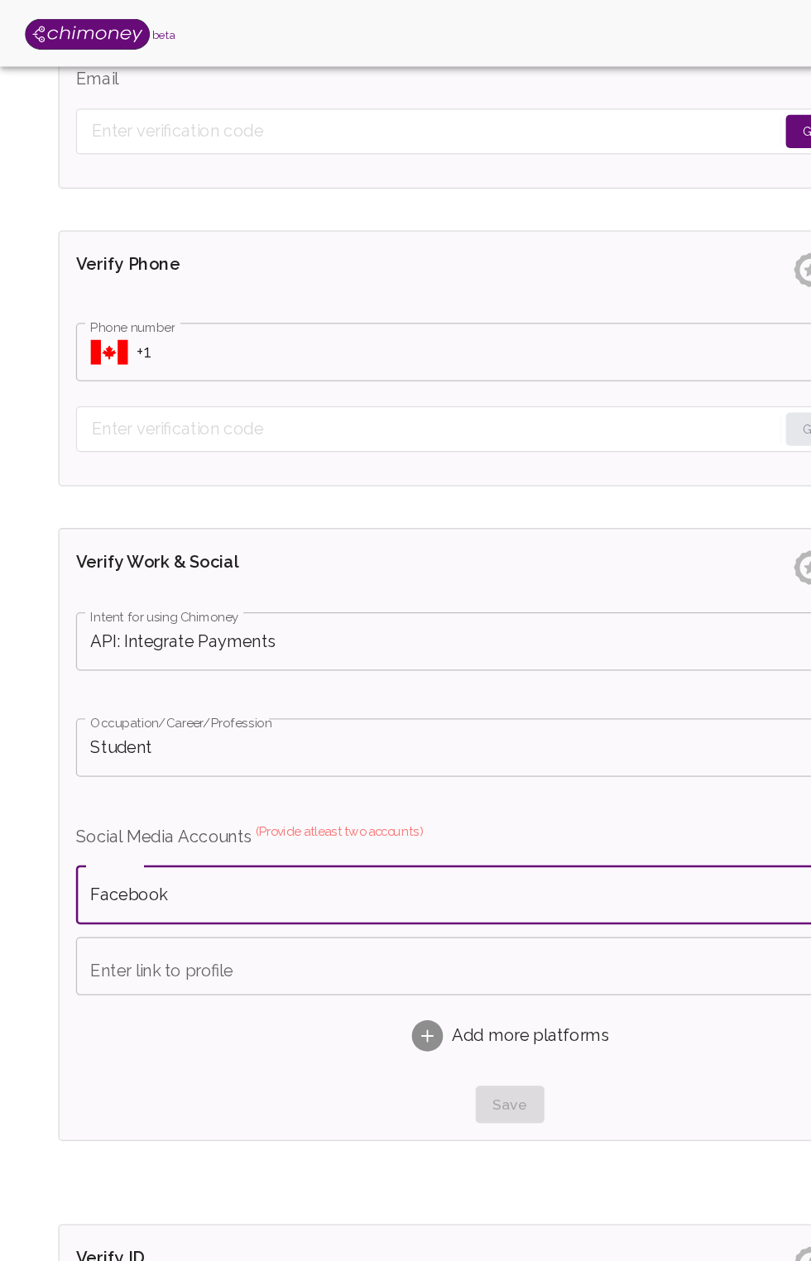
scroll to position [814, 0]
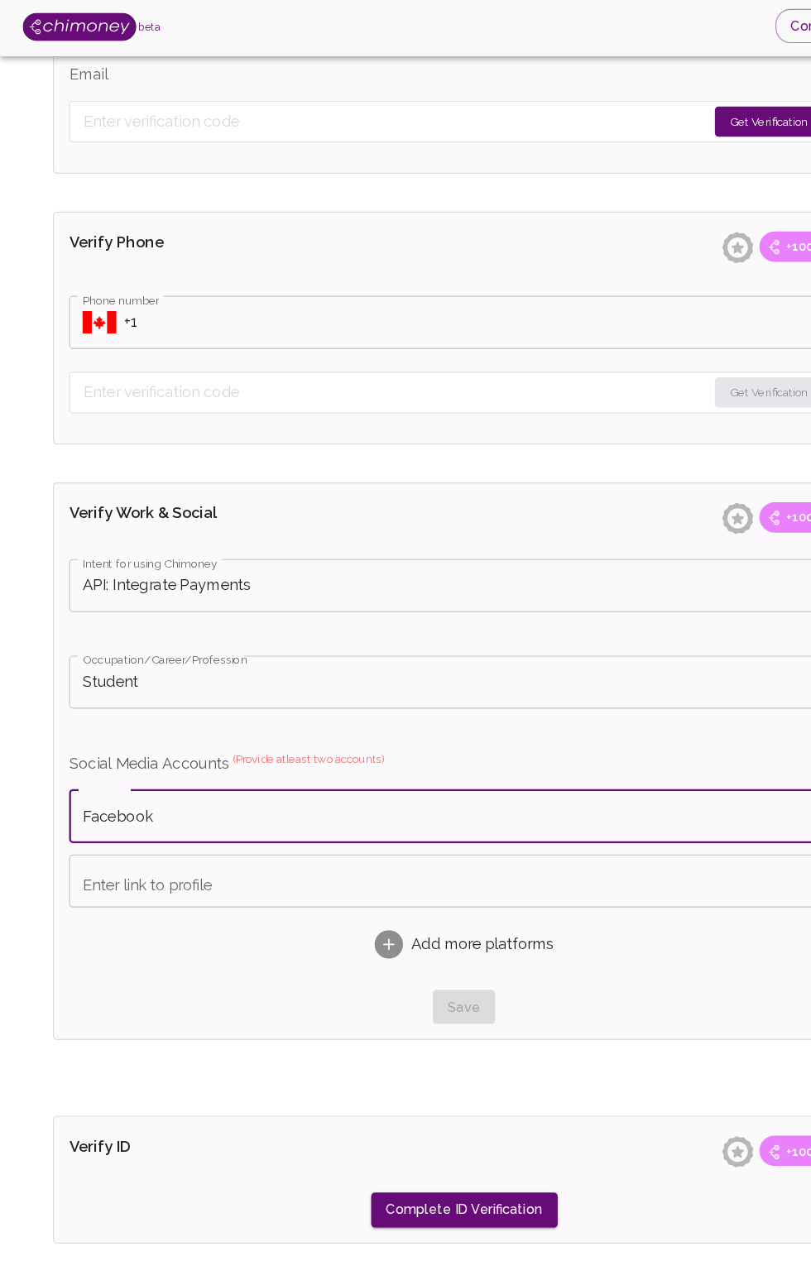
click at [194, 774] on input "Enter link to profile" at bounding box center [405, 774] width 690 height 46
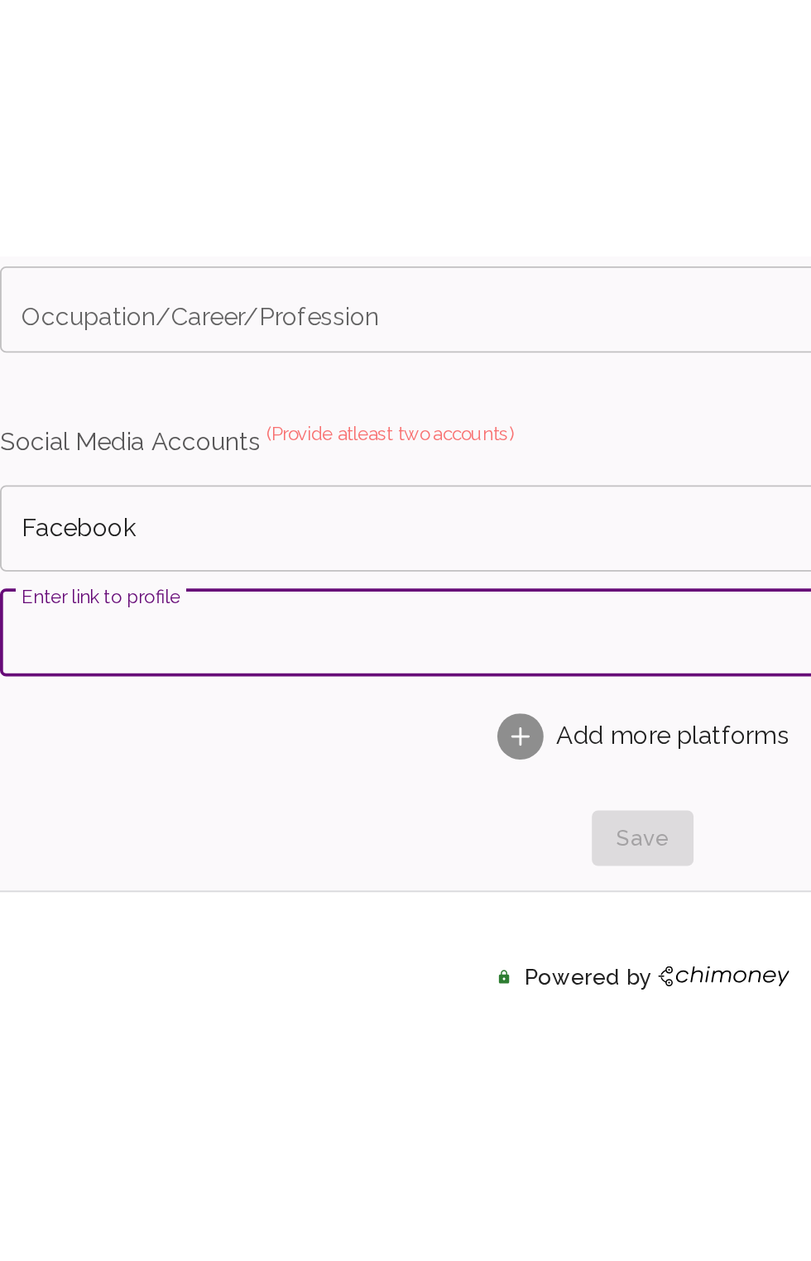
scroll to position [953, 0]
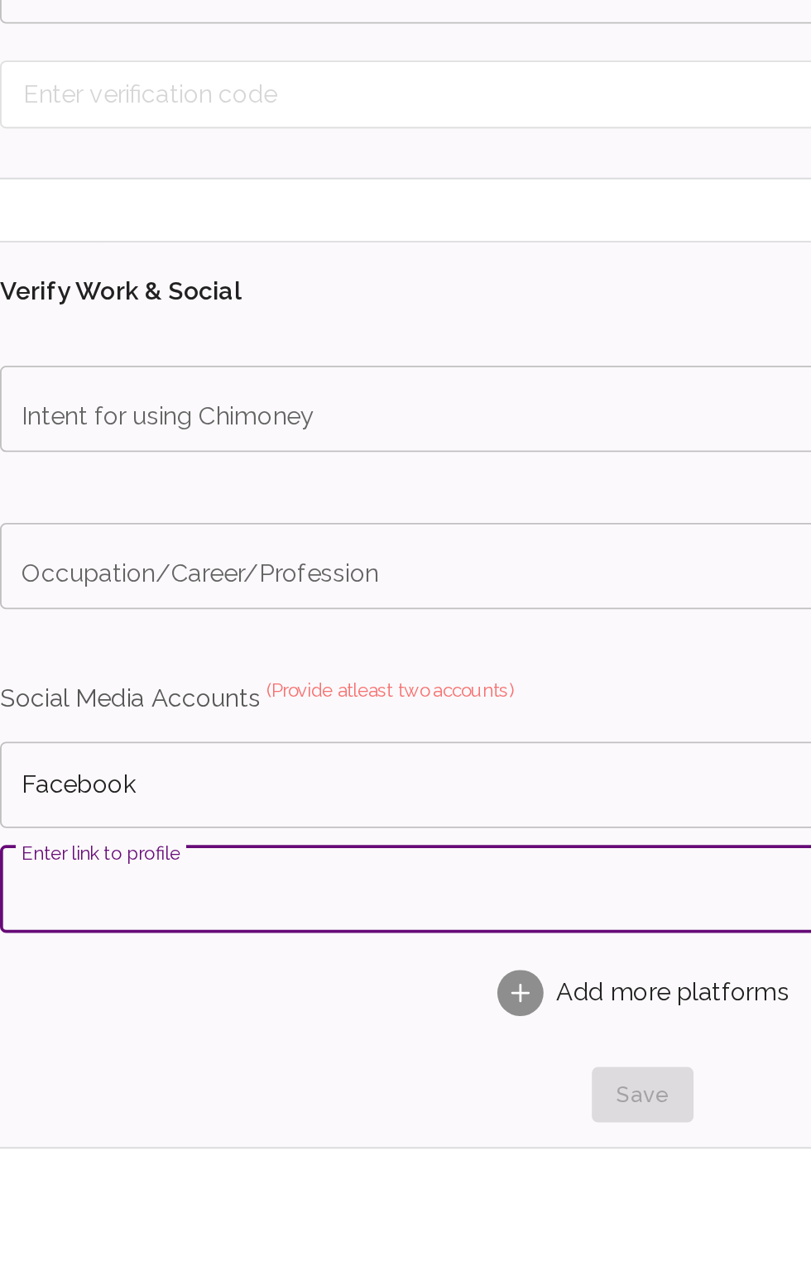
click at [118, 641] on input "Enter link to profile" at bounding box center [405, 635] width 690 height 46
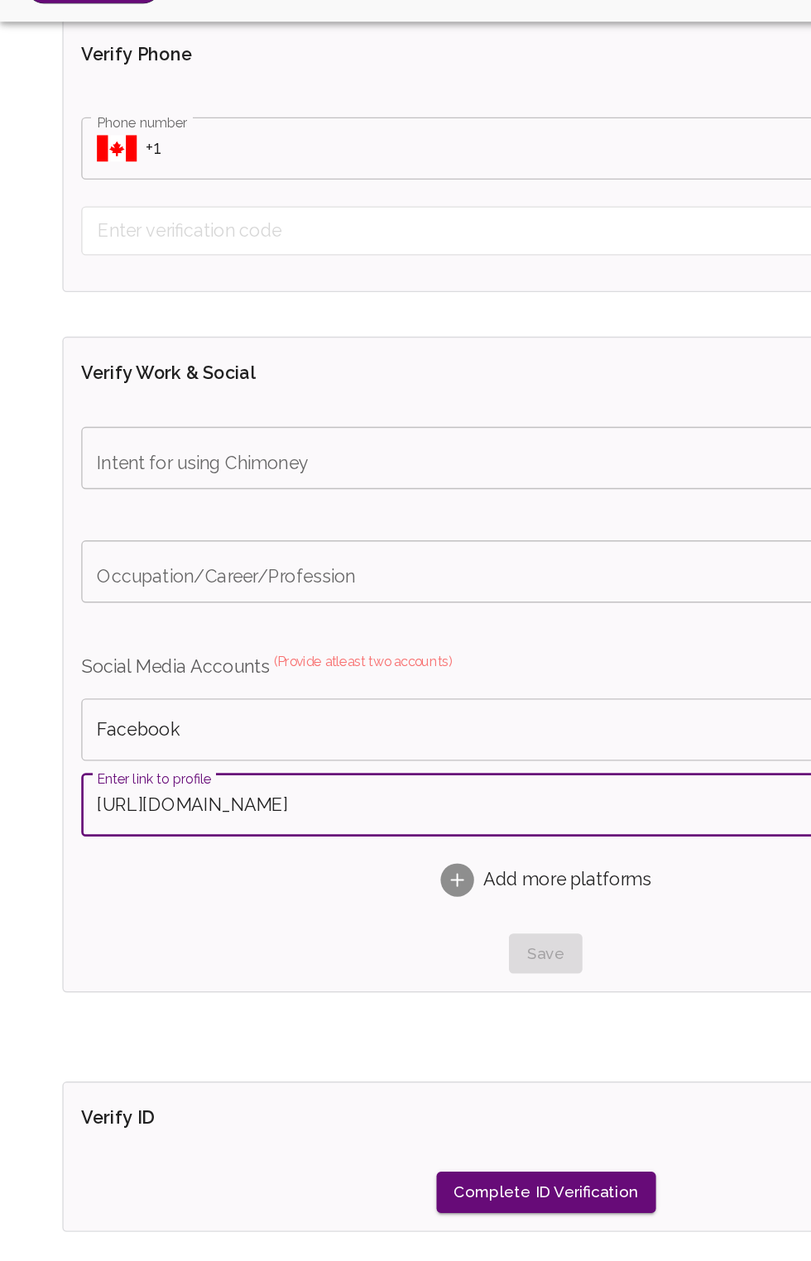
type input "[URL][DOMAIN_NAME]"
click at [391, 694] on span "Add more platforms" at bounding box center [421, 691] width 125 height 20
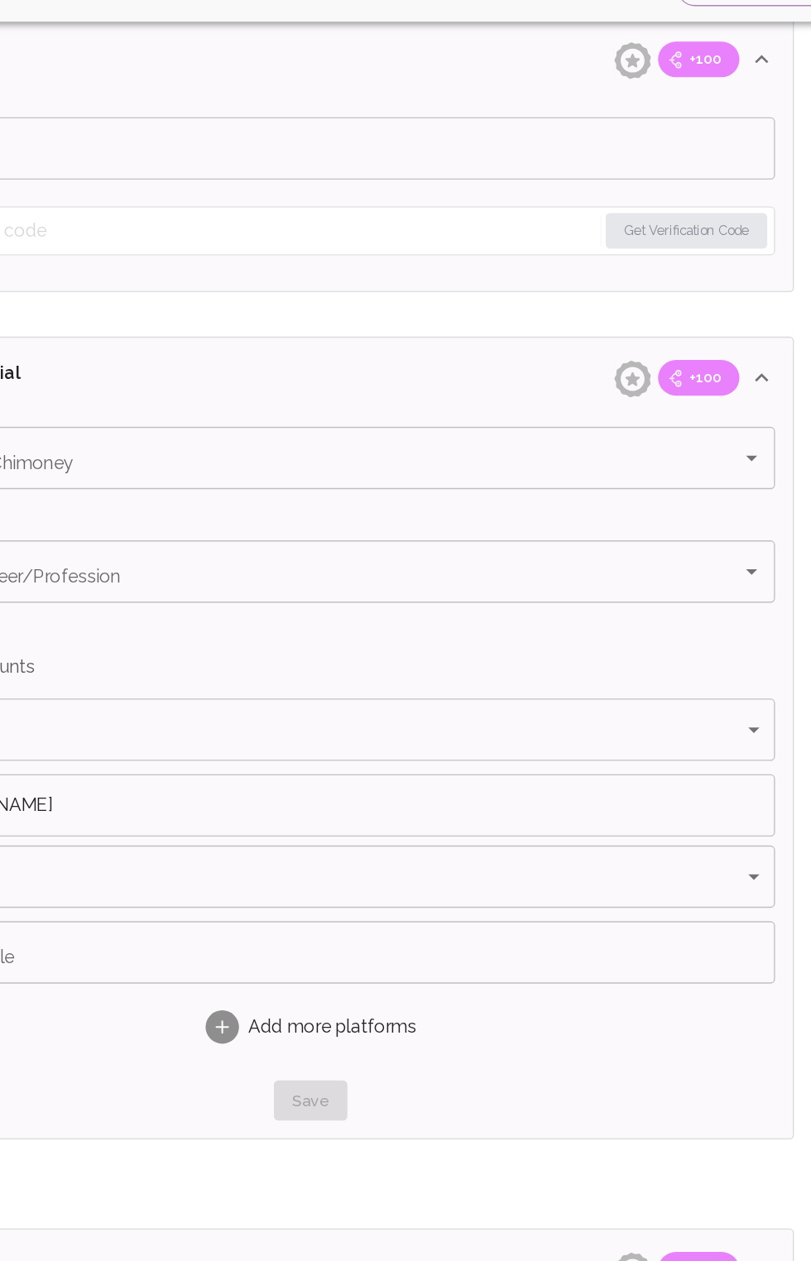
click at [690, 695] on body "beta Complete Later Verify ID and Earn Complete verification steps to earn Rewa…" at bounding box center [405, 209] width 811 height 2325
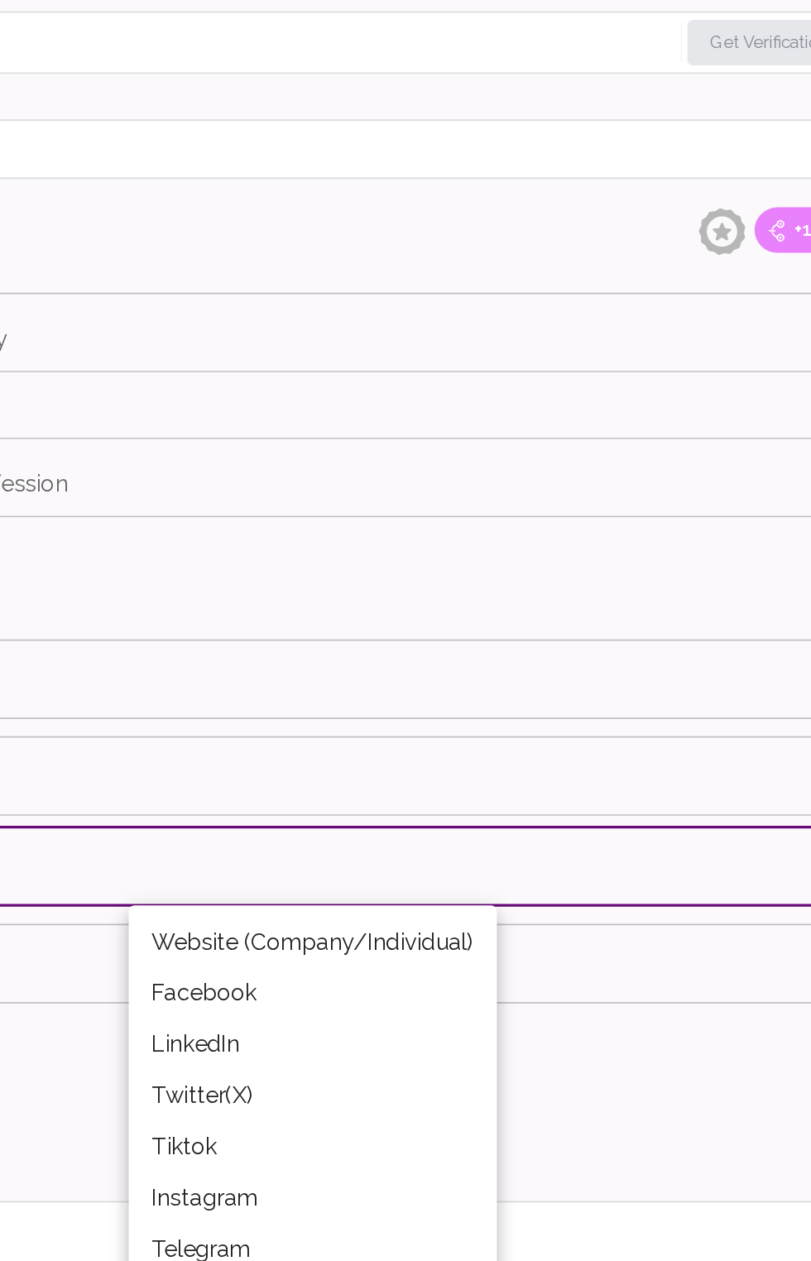
click at [365, 850] on li "Tiktok" at bounding box center [407, 852] width 214 height 30
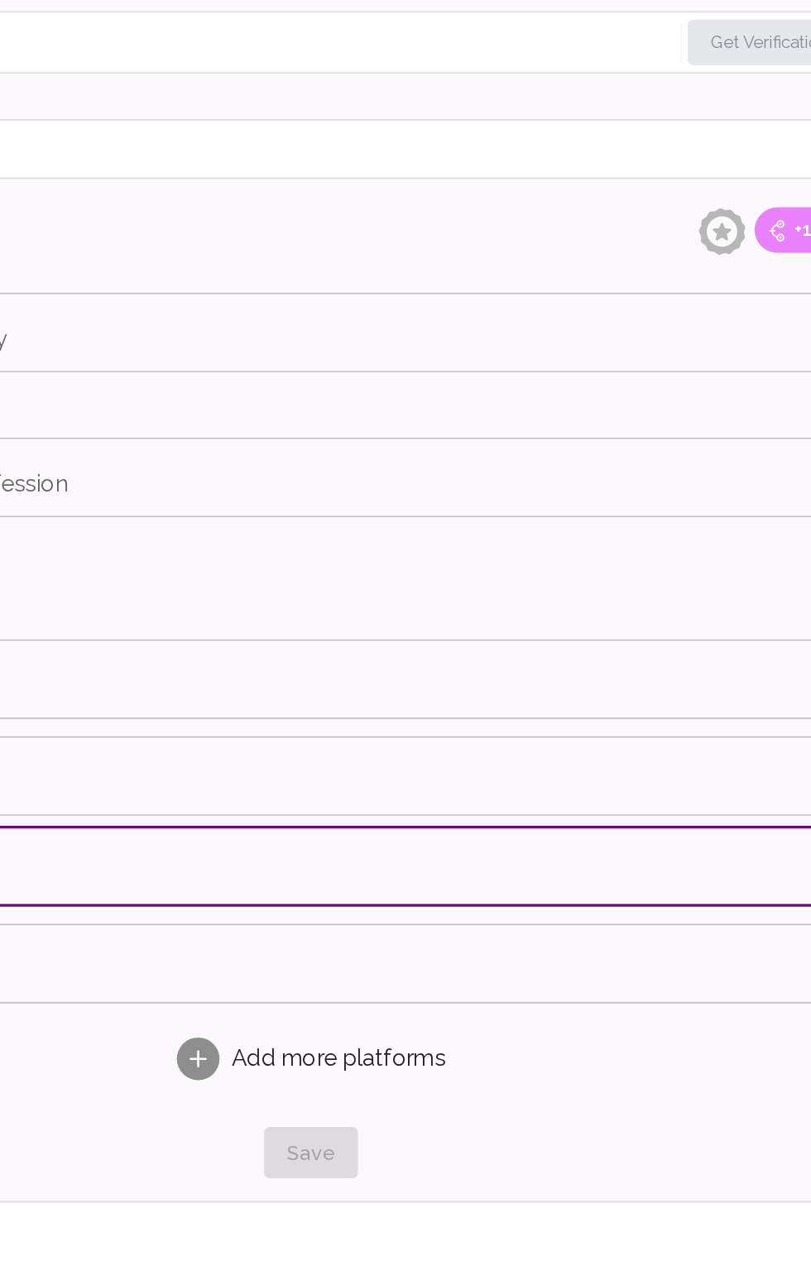
type input "Tiktok"
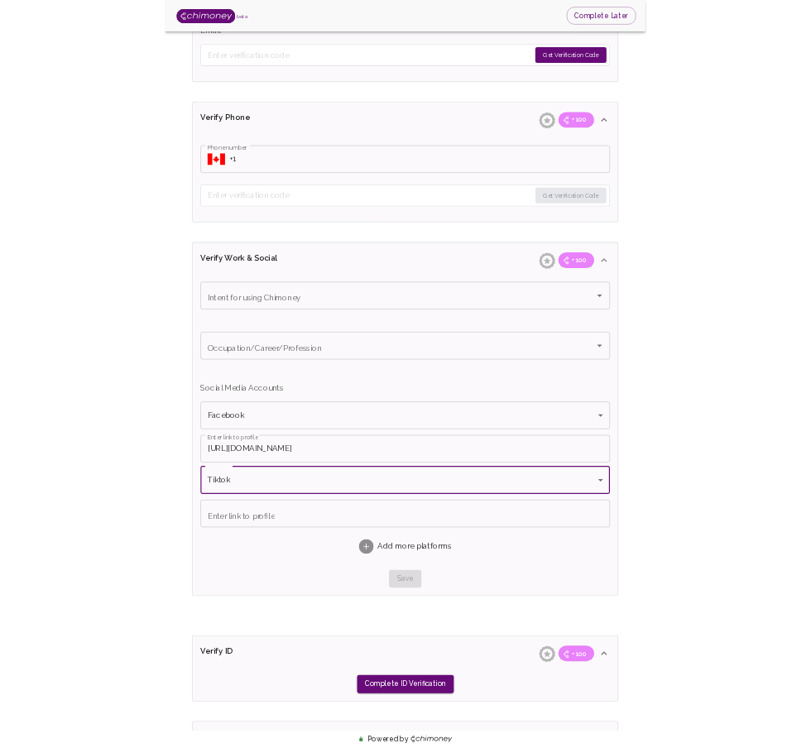
scroll to position [830, 0]
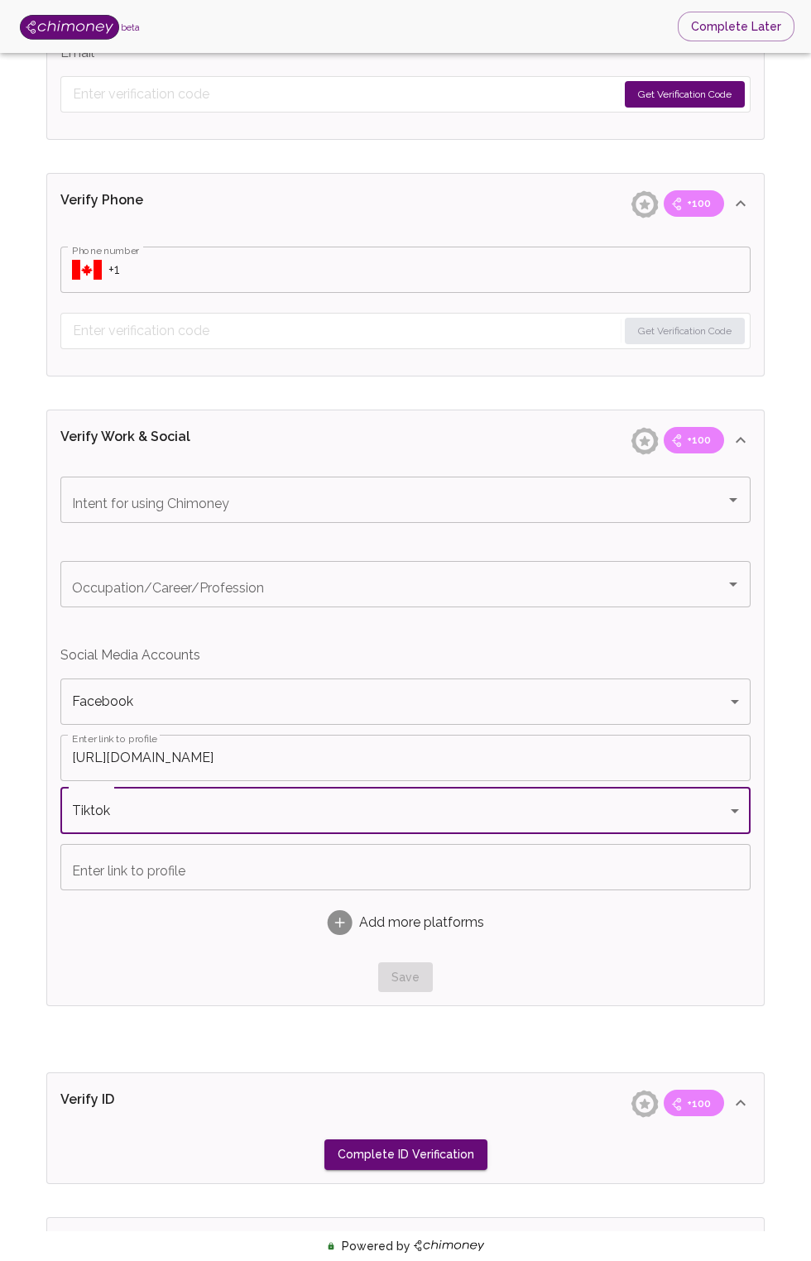
click at [537, 867] on input "Enter link to profile" at bounding box center [405, 867] width 690 height 46
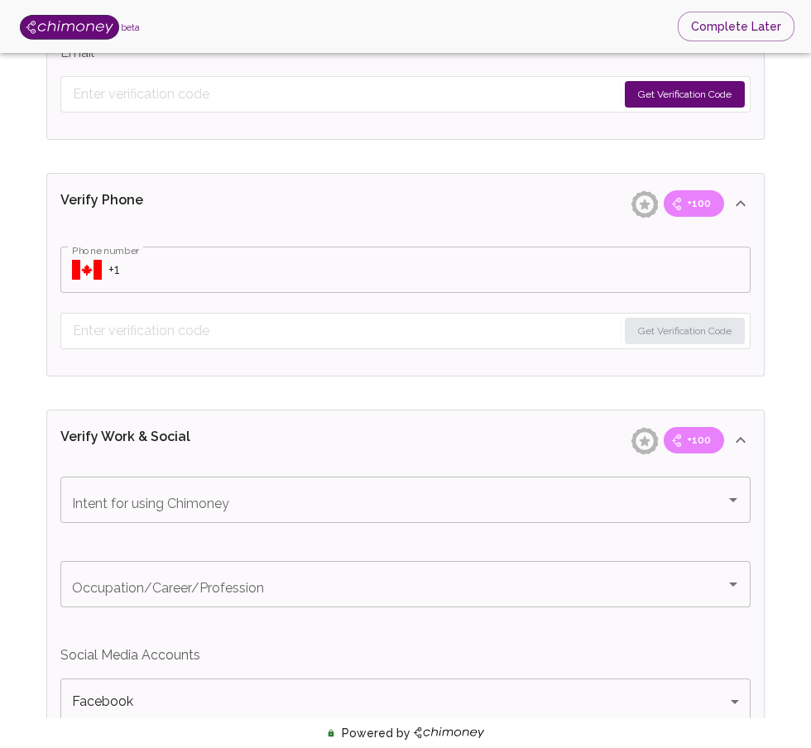
scroll to position [1149, 0]
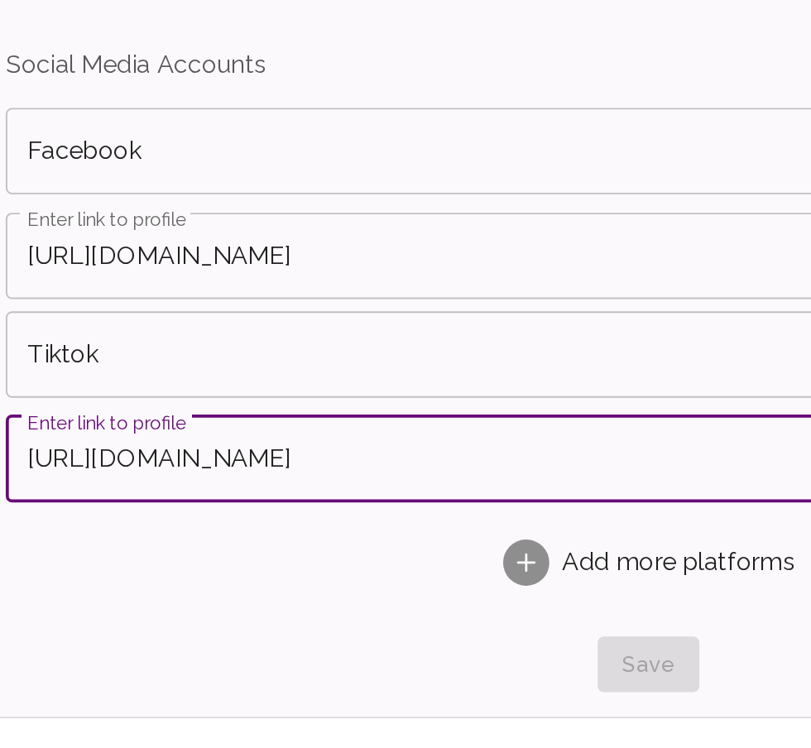
click at [213, 554] on input "[URL][DOMAIN_NAME]" at bounding box center [405, 549] width 690 height 46
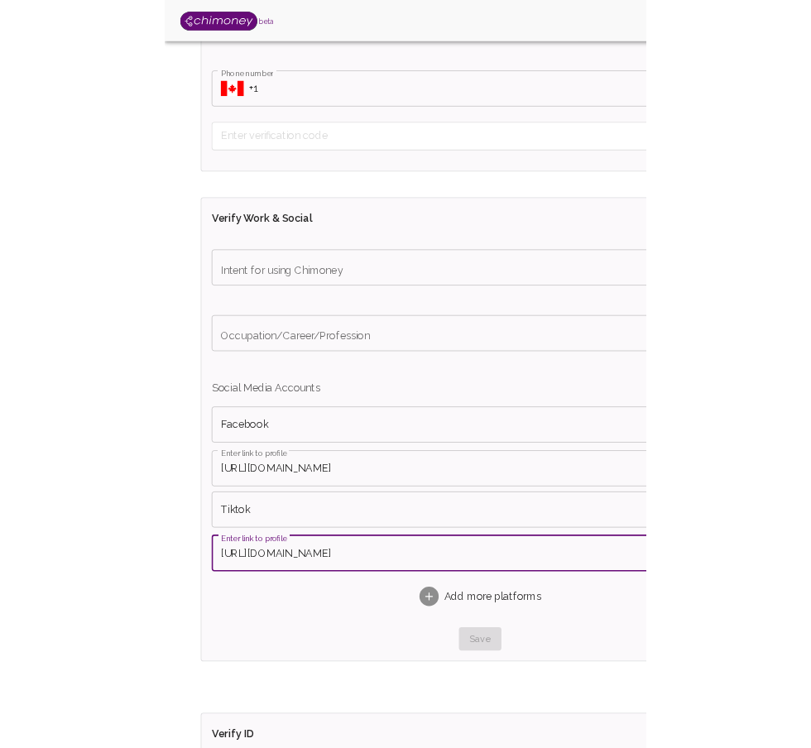
scroll to position [983, 0]
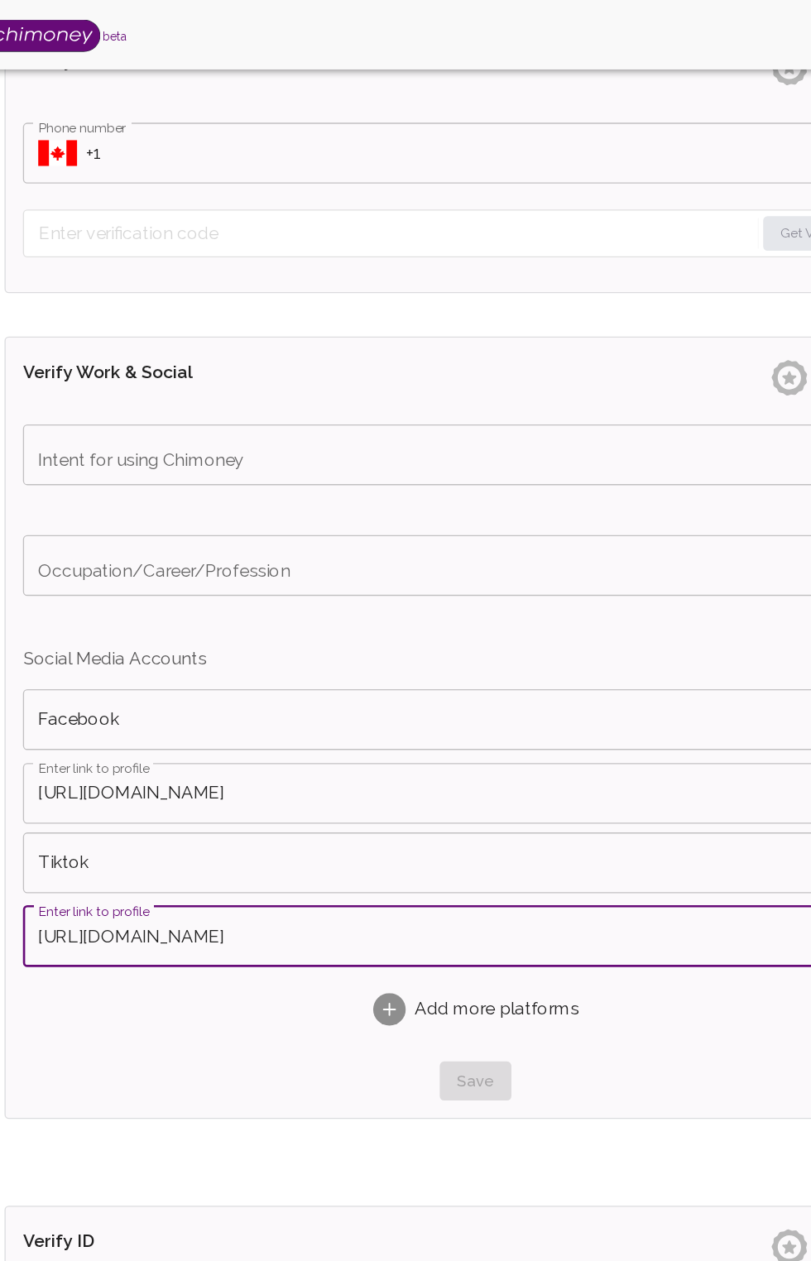
type input "[URL][DOMAIN_NAME]"
click at [171, 355] on div "Intent for using Chimoney Intent for using Chimoney" at bounding box center [405, 347] width 690 height 46
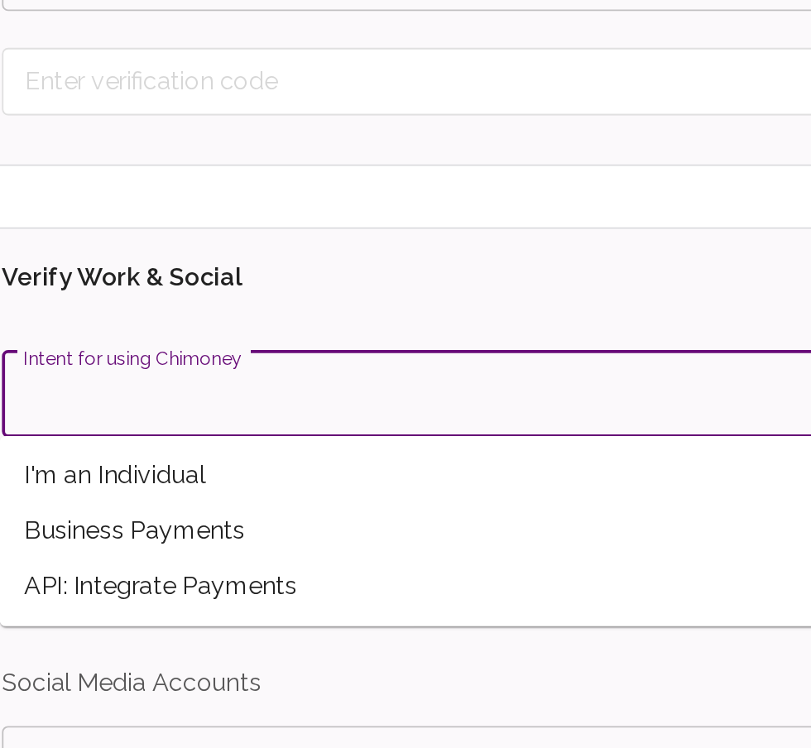
click at [143, 433] on span "Business Payments" at bounding box center [405, 421] width 690 height 30
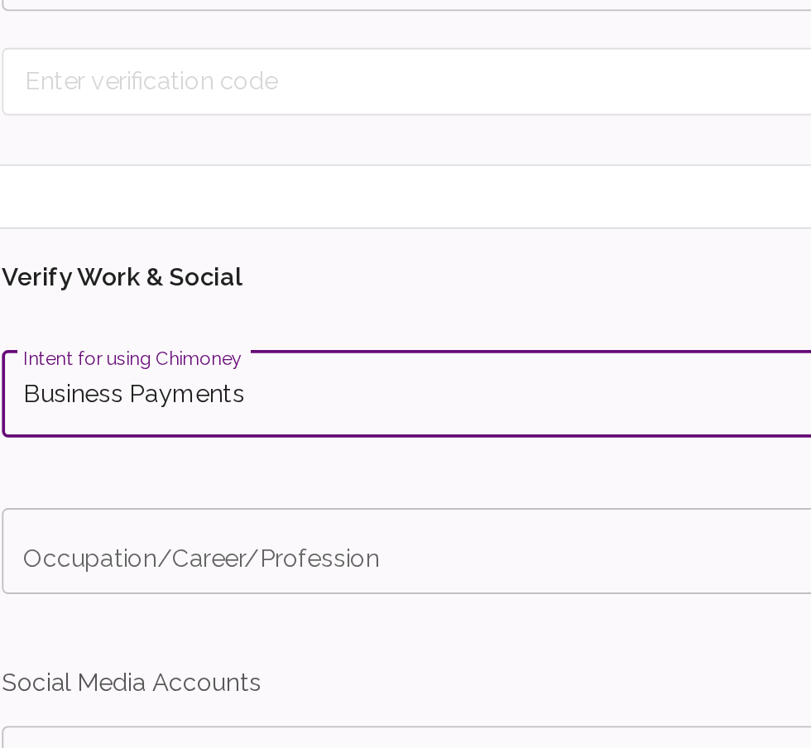
click at [137, 342] on input "Business Payments" at bounding box center [382, 346] width 629 height 31
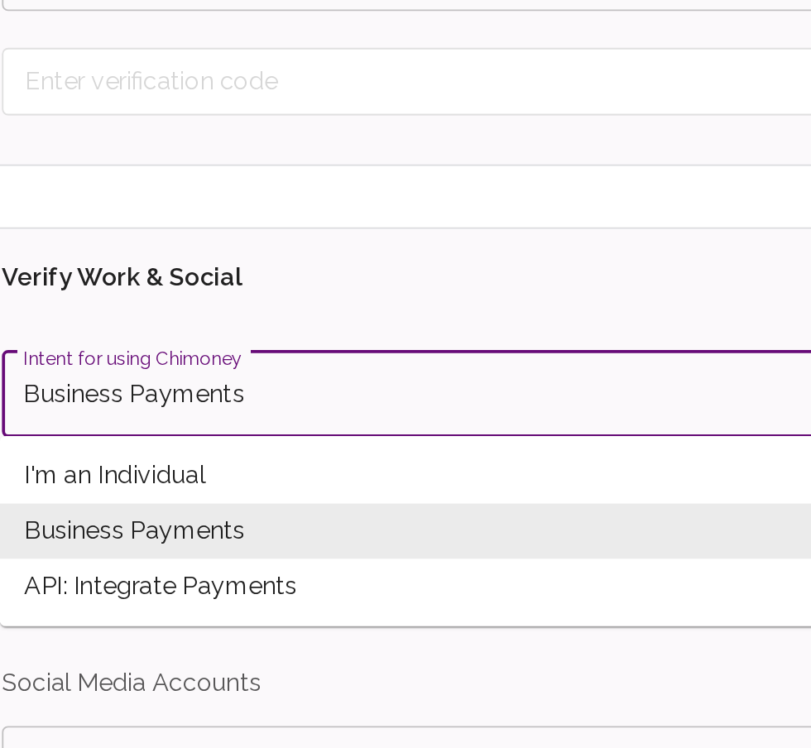
click at [138, 431] on span "Business Payments" at bounding box center [405, 421] width 690 height 30
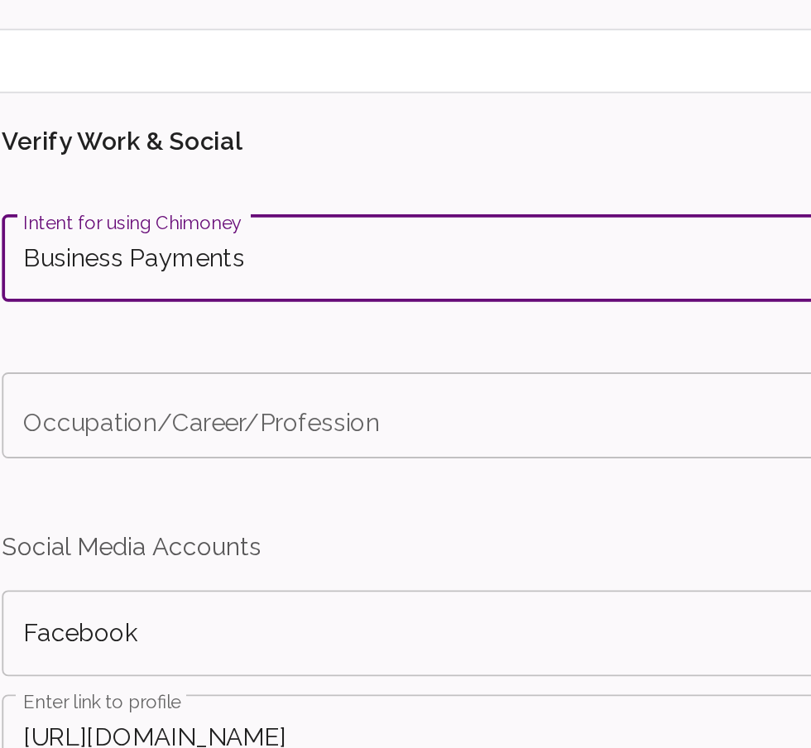
click at [142, 349] on input "Business Payments" at bounding box center [382, 346] width 629 height 31
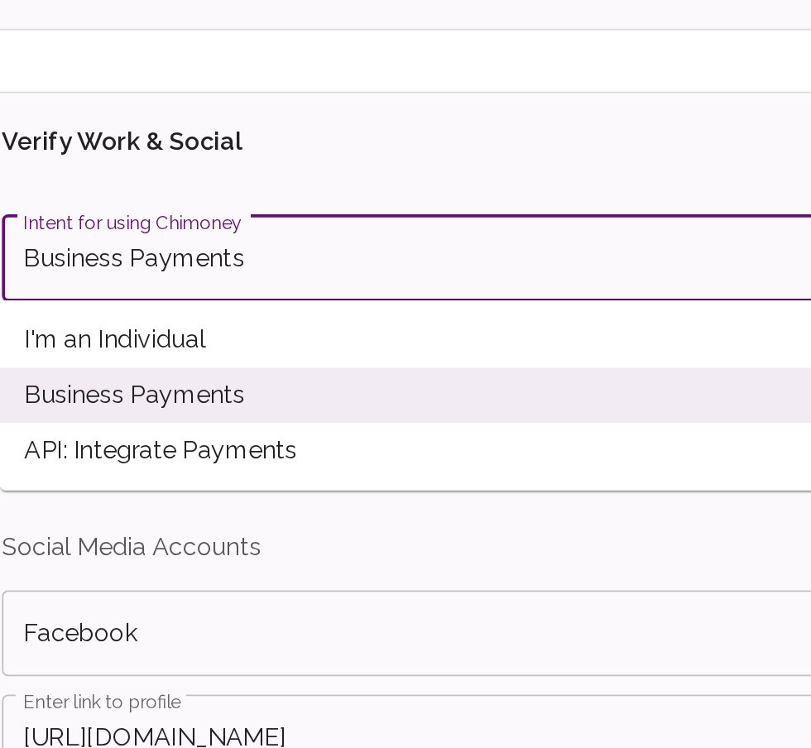
click at [171, 453] on span "API: Integrate Payments" at bounding box center [405, 450] width 690 height 30
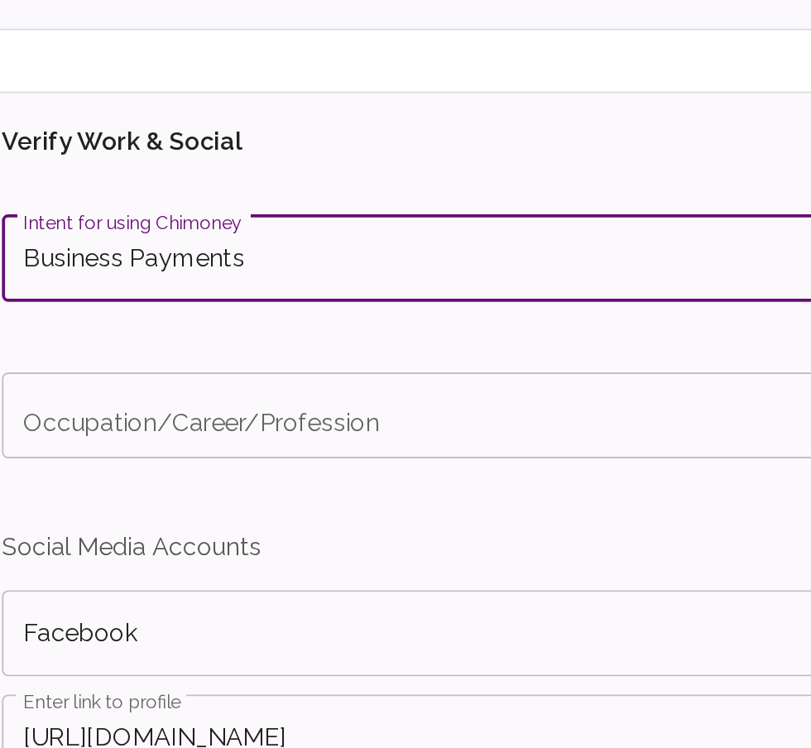
type input "API: Integrate Payments"
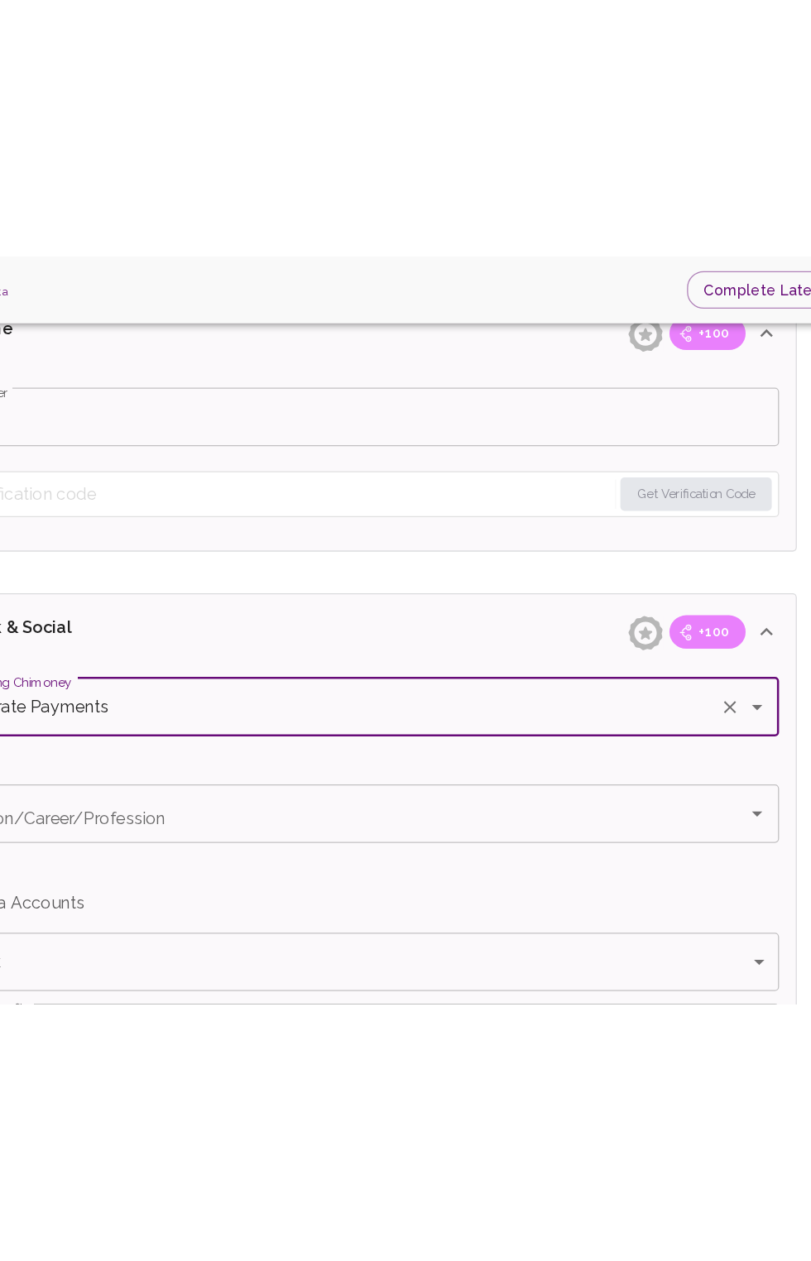
scroll to position [965, 0]
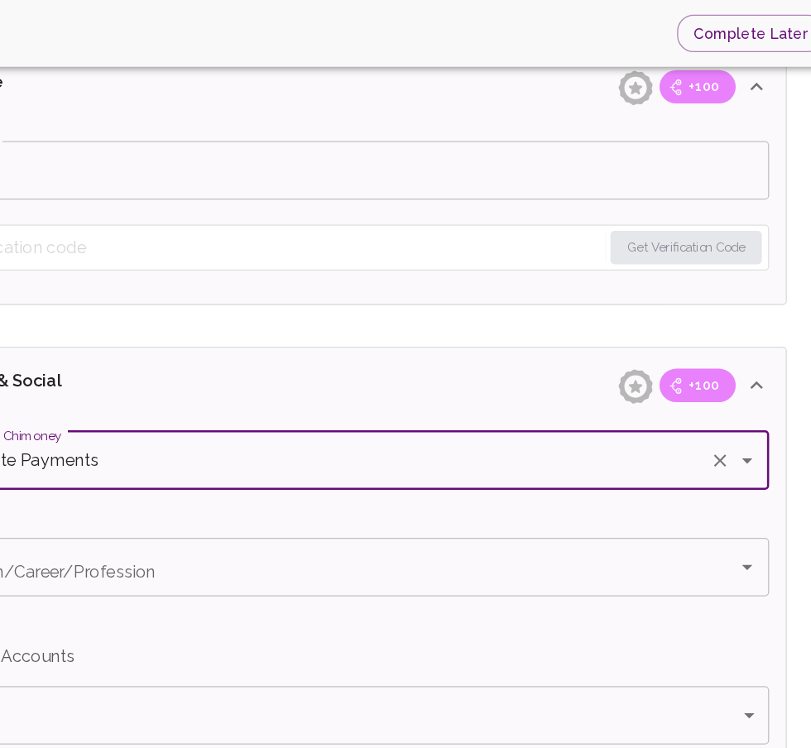
click at [271, 444] on input "Occupation/Career/Profession" at bounding box center [382, 449] width 629 height 31
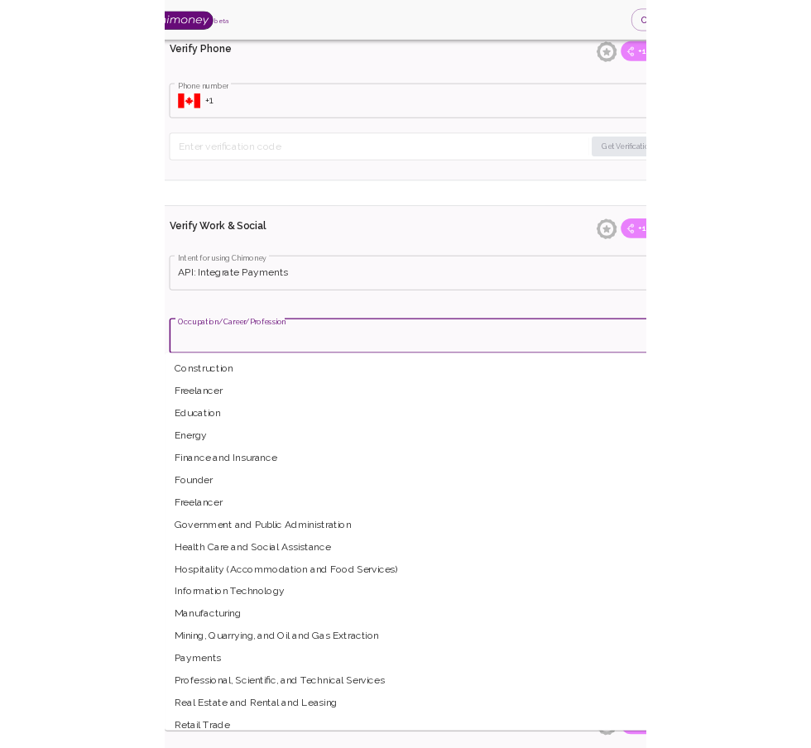
scroll to position [262, 0]
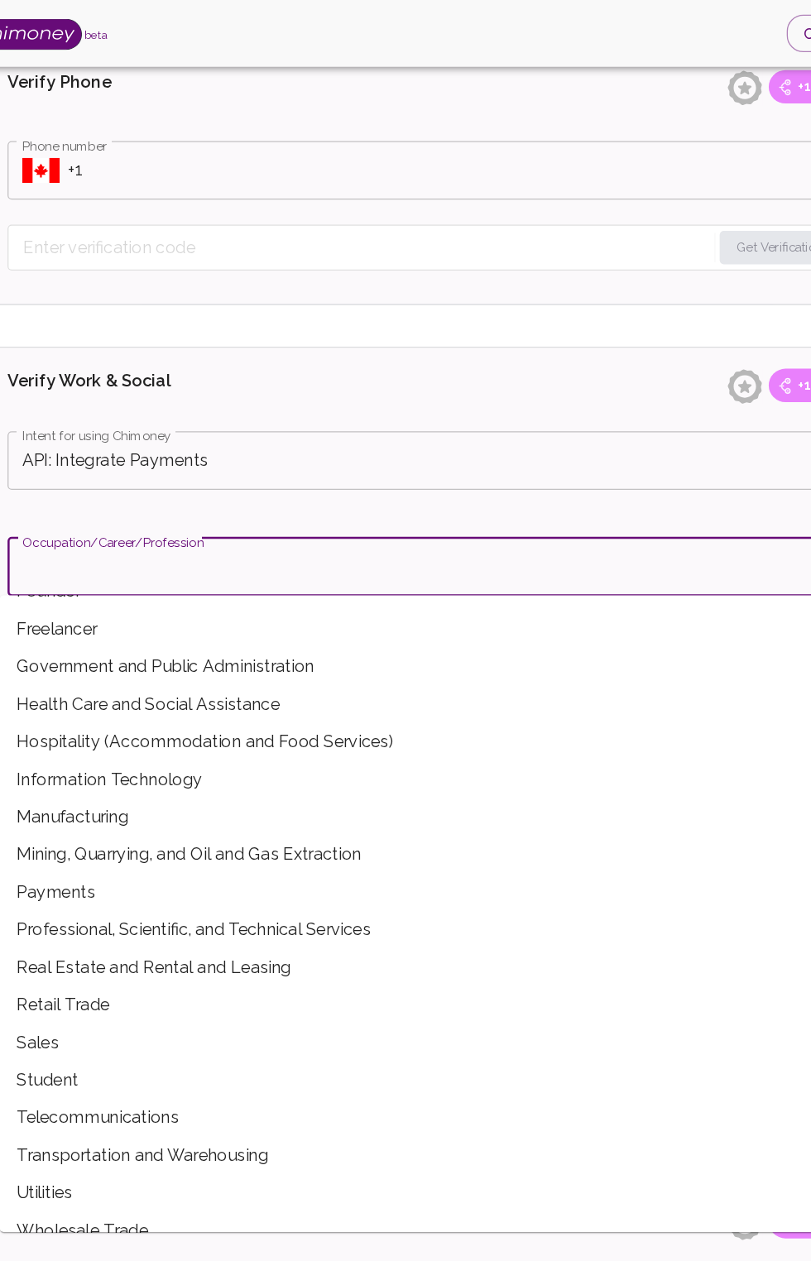
click at [154, 856] on span "Student" at bounding box center [400, 857] width 690 height 30
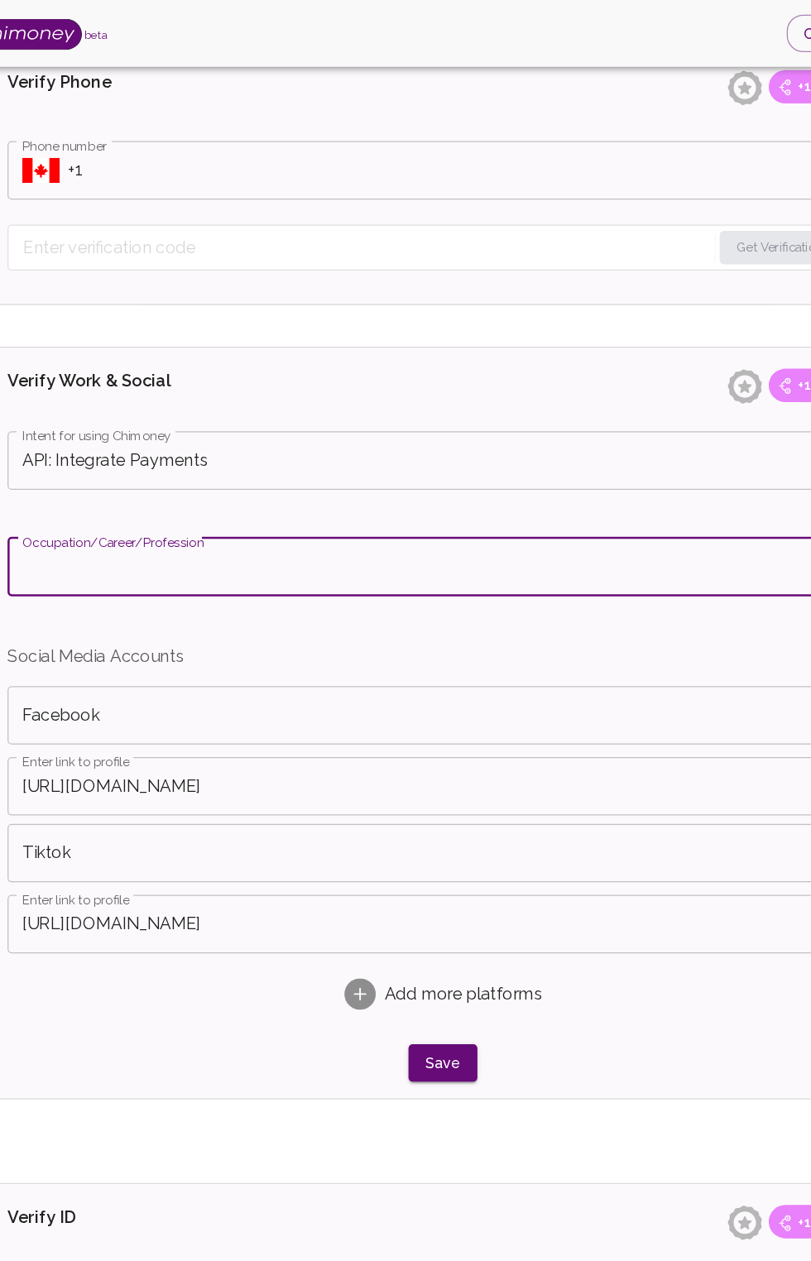
type input "Student"
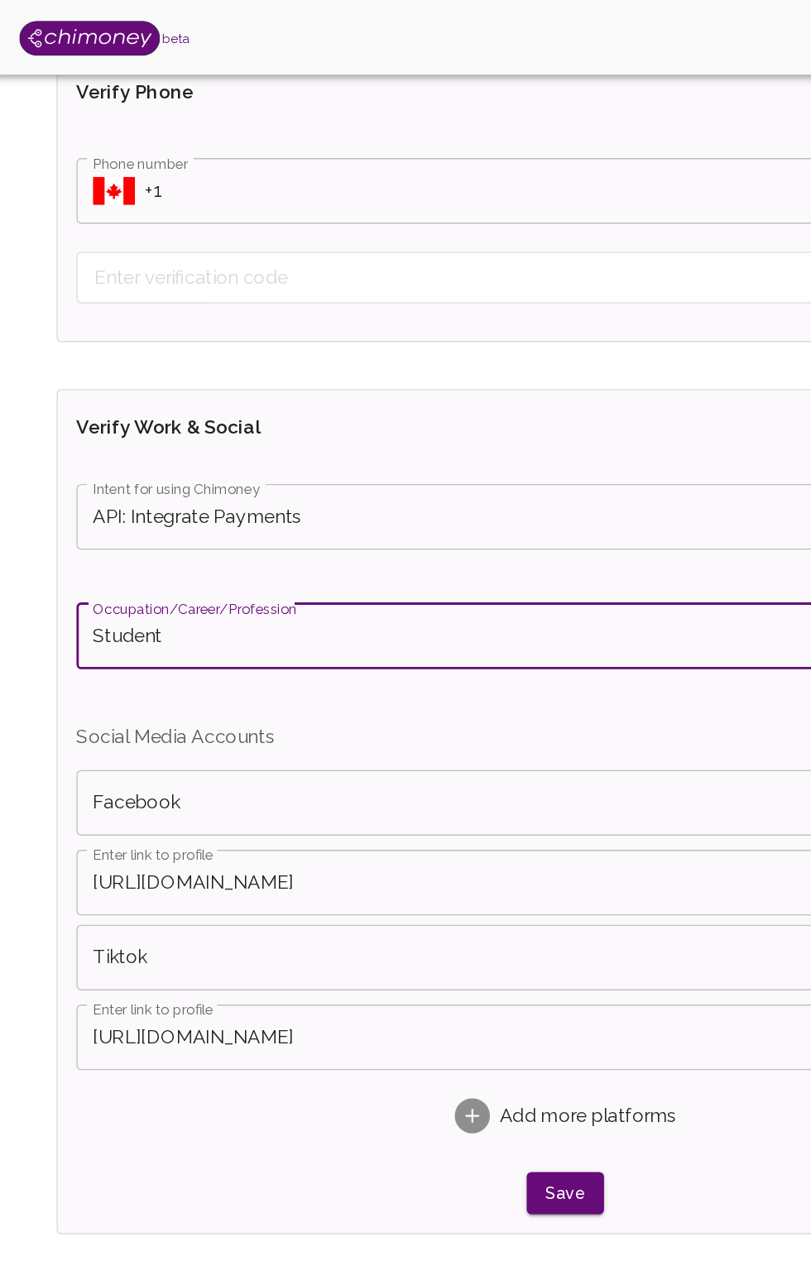
scroll to position [961, 0]
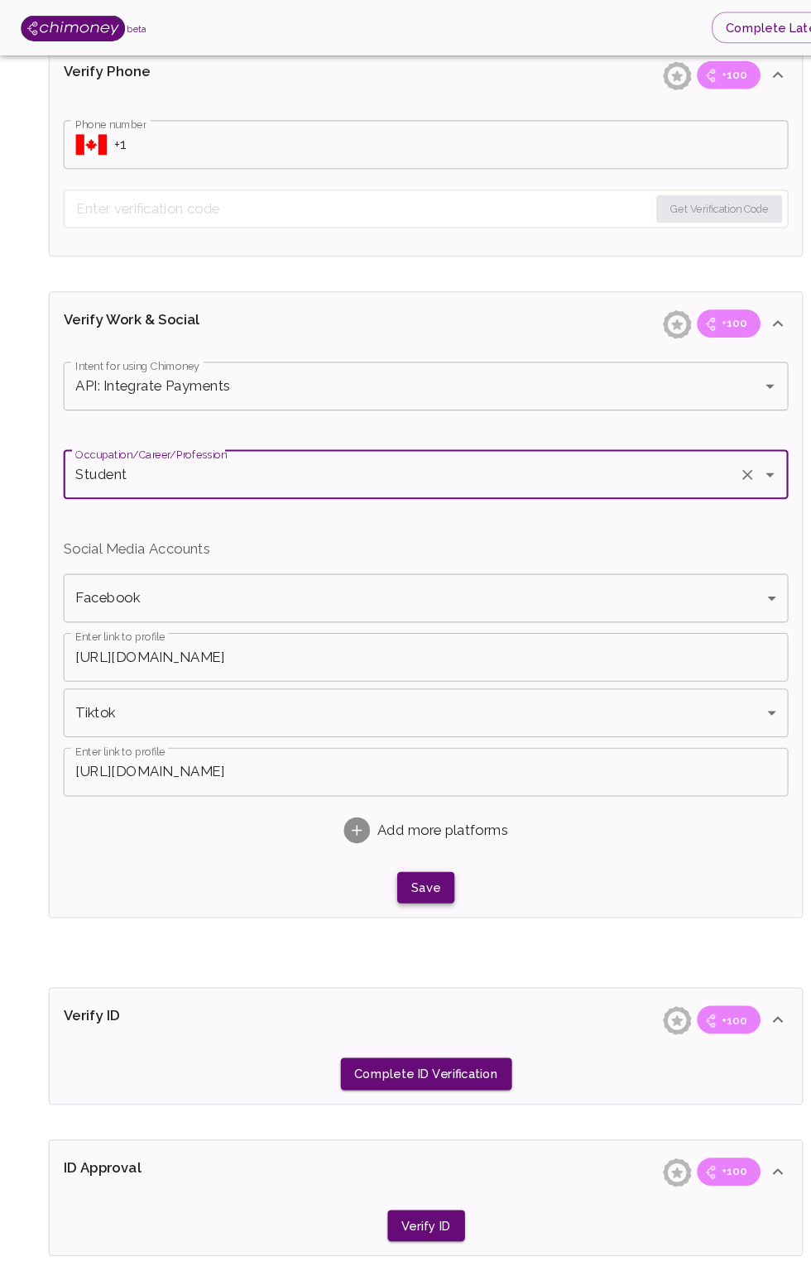
click at [404, 845] on button "Save" at bounding box center [405, 846] width 55 height 31
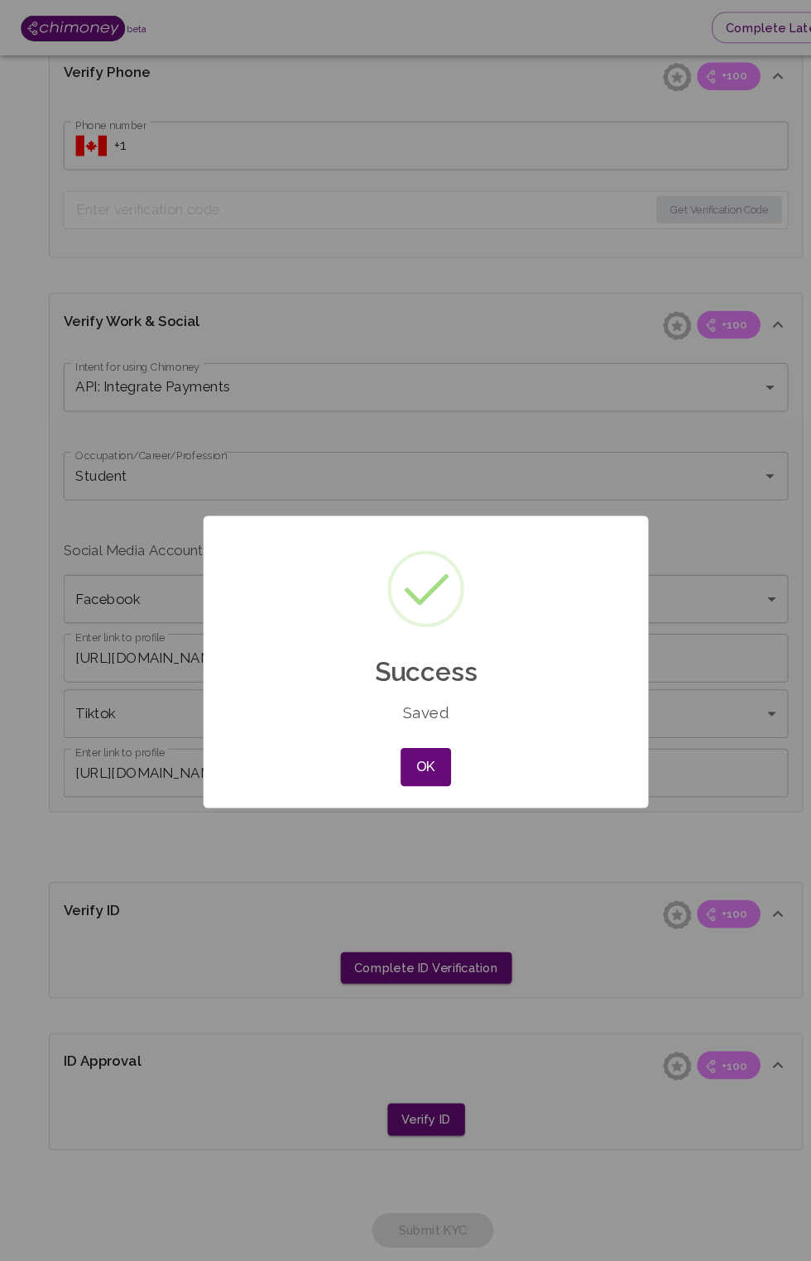
scroll to position [960, 0]
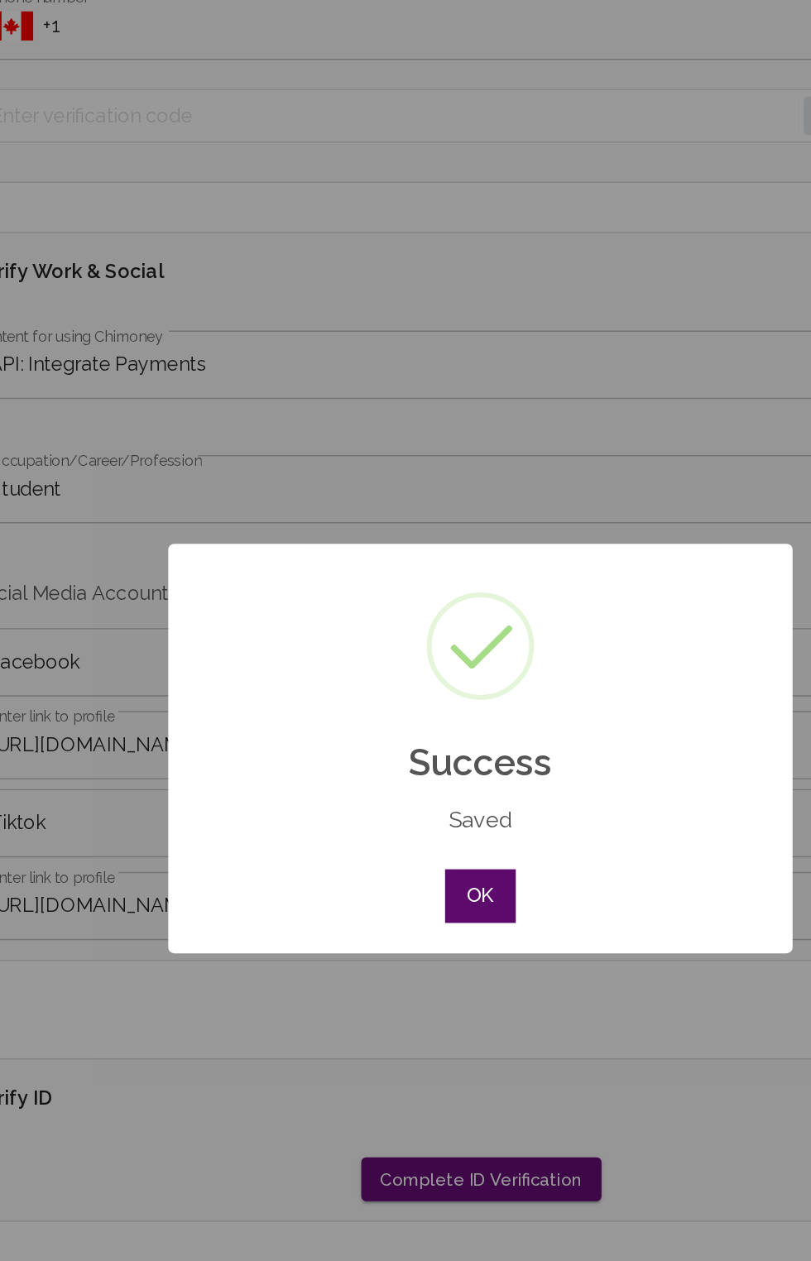
click at [407, 730] on button "OK" at bounding box center [406, 731] width 48 height 36
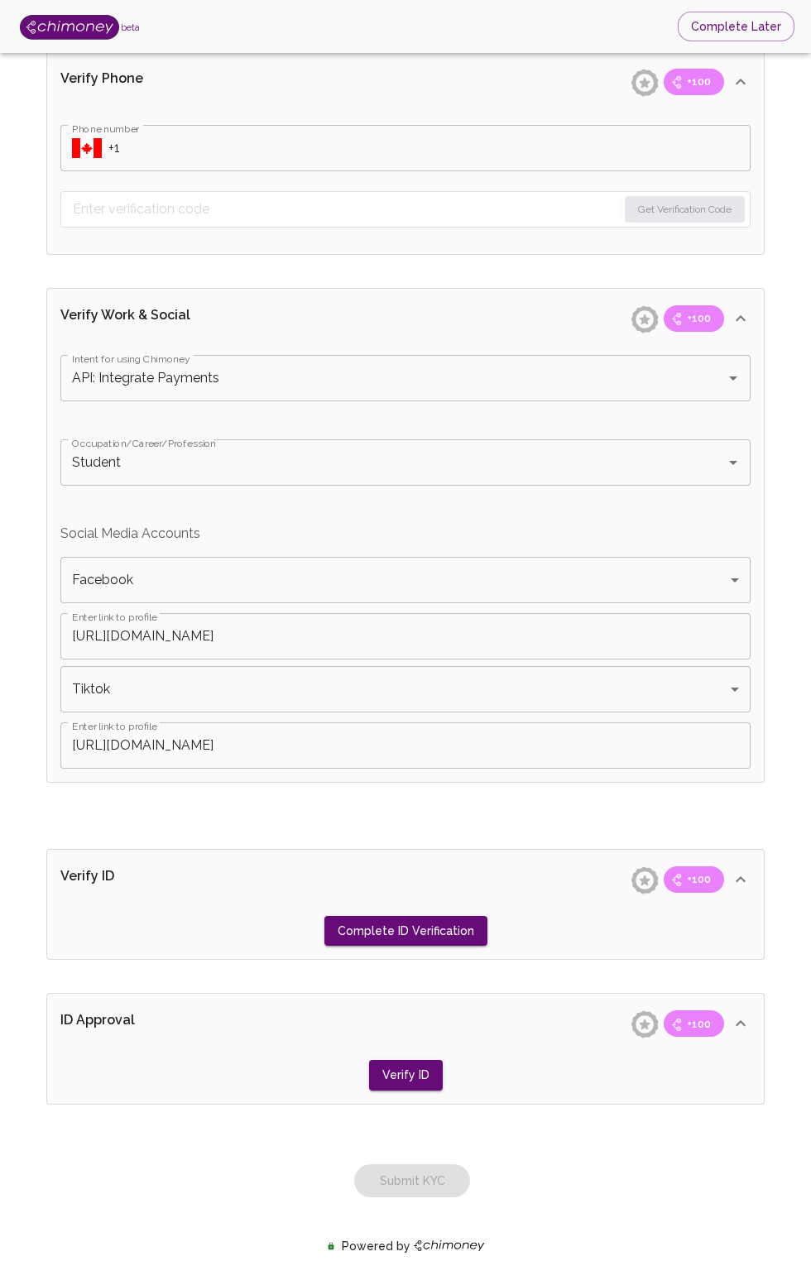
scroll to position [915, 0]
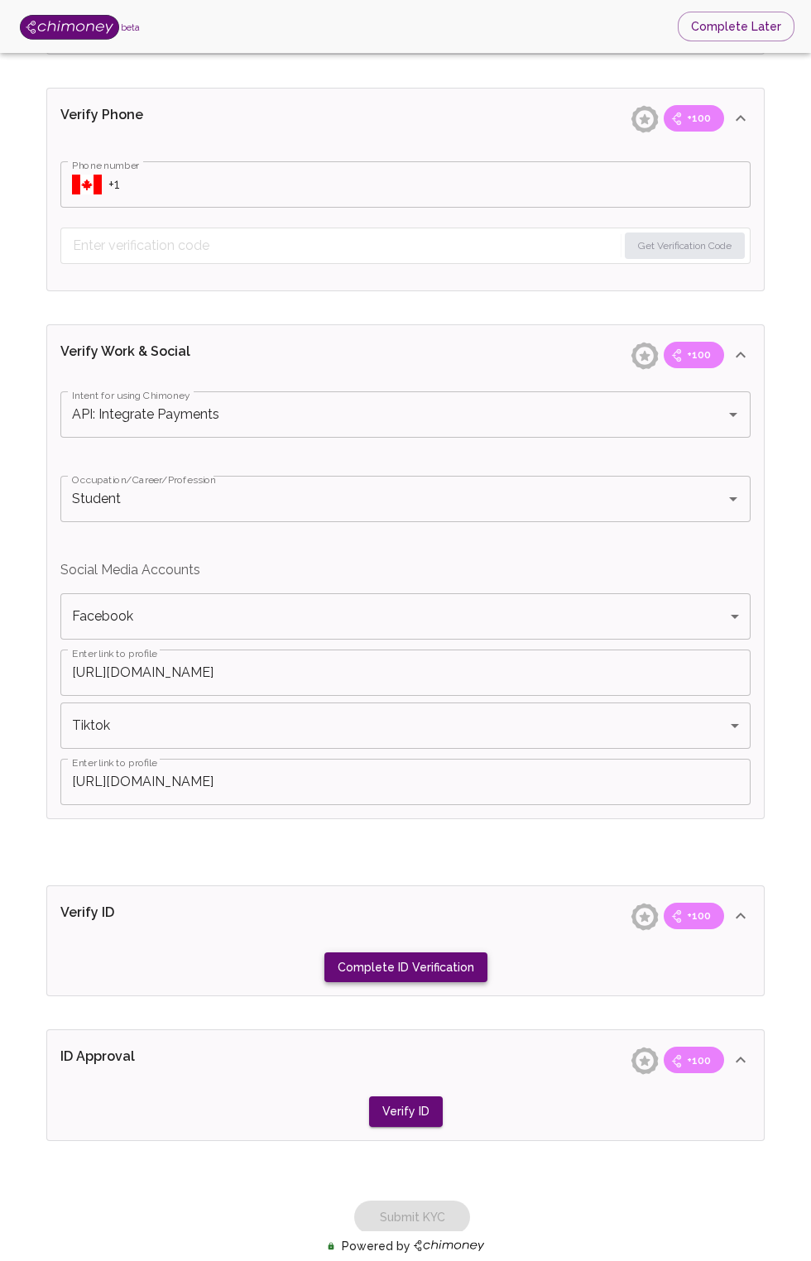
click at [416, 967] on button "Complete ID Verification" at bounding box center [405, 968] width 163 height 31
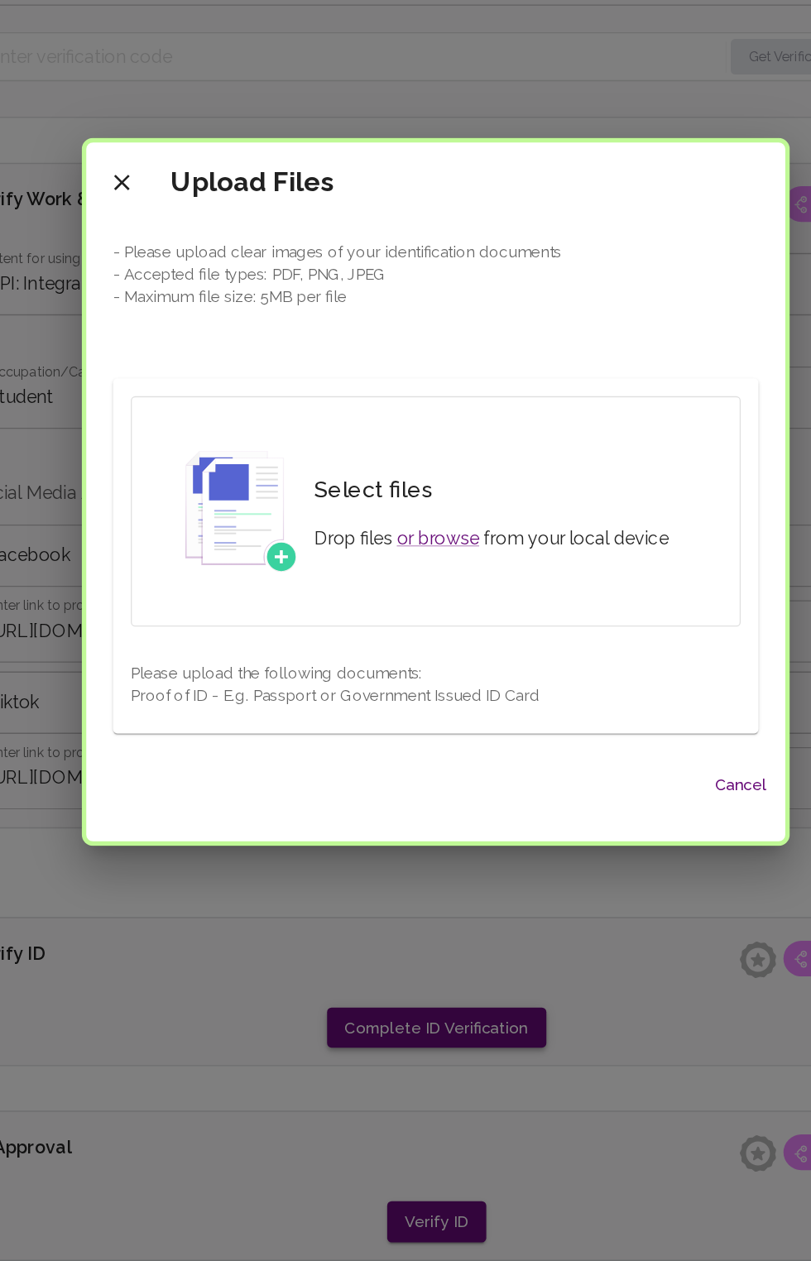
scroll to position [833, 0]
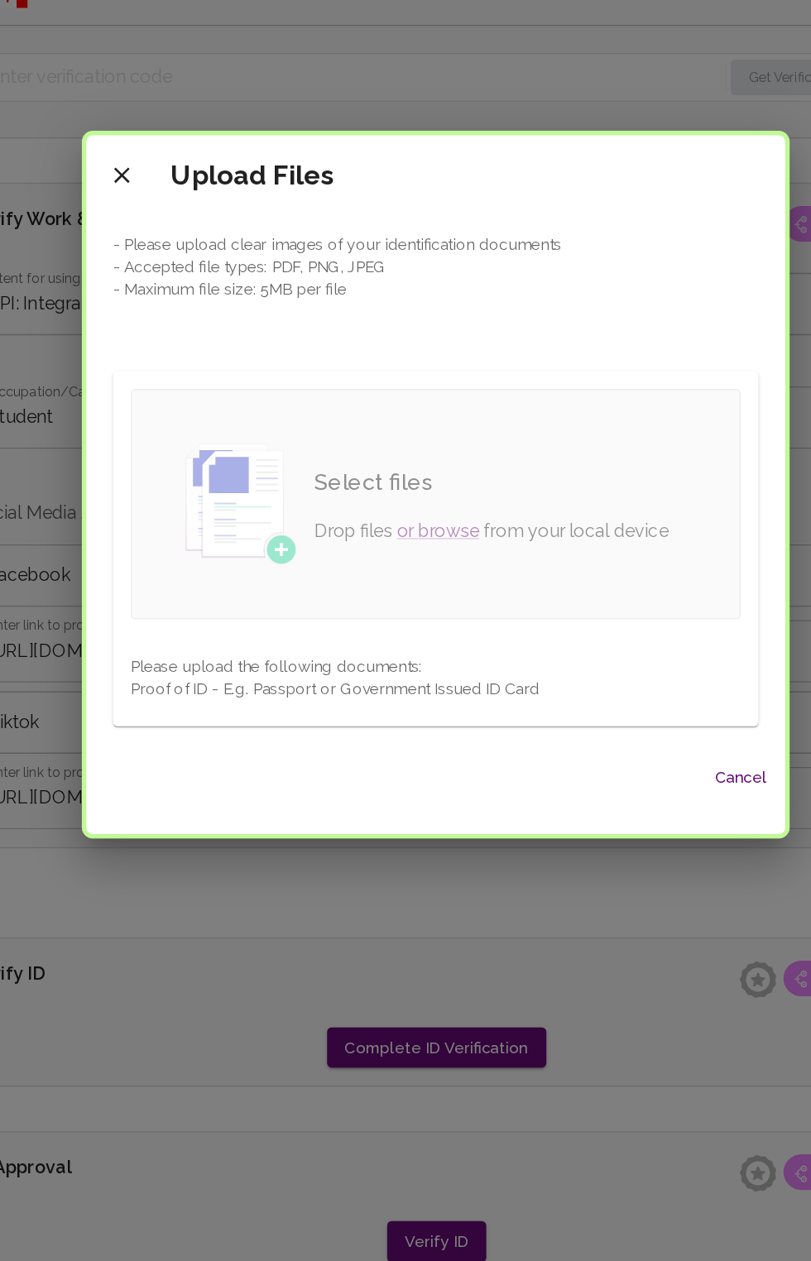
click at [305, 689] on div "Select files Drop files or browse from your local device" at bounding box center [447, 646] width 290 height 86
click at [173, 411] on icon "close" at bounding box center [172, 401] width 20 height 20
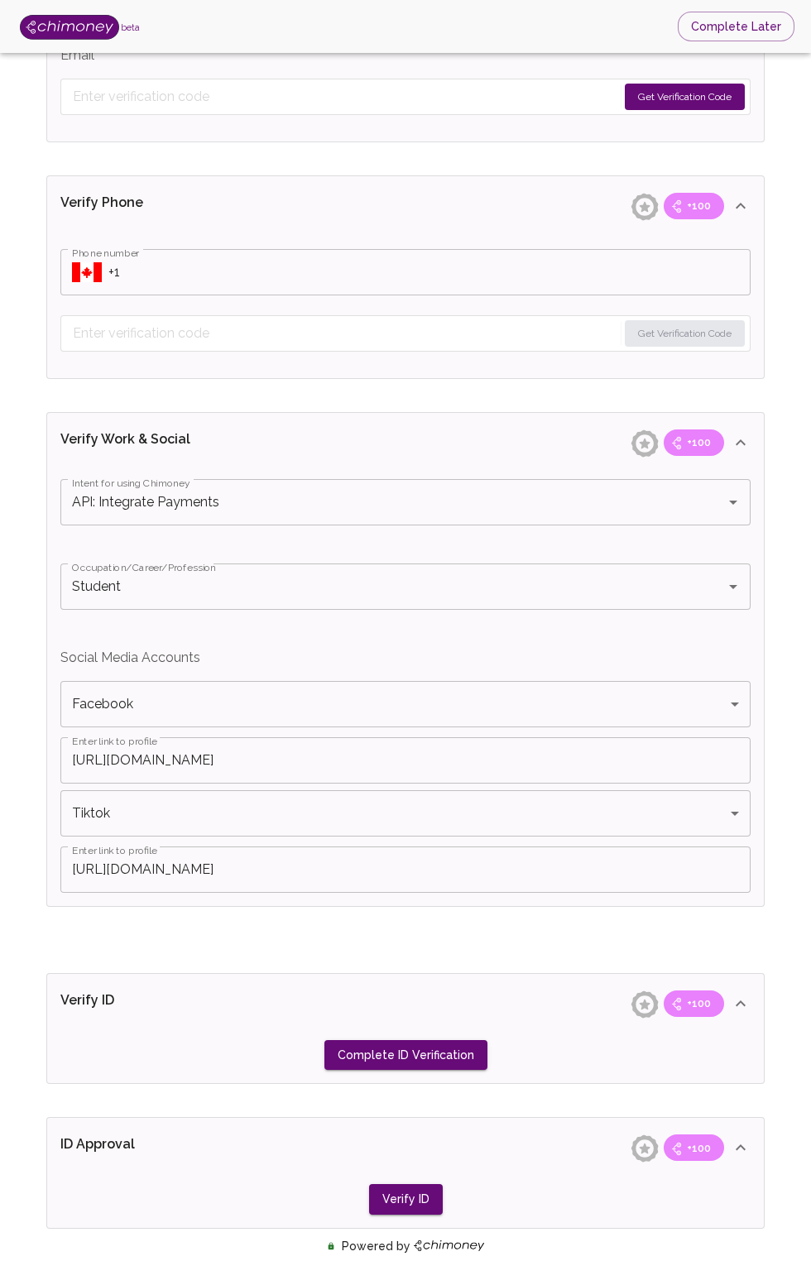
scroll to position [822, 0]
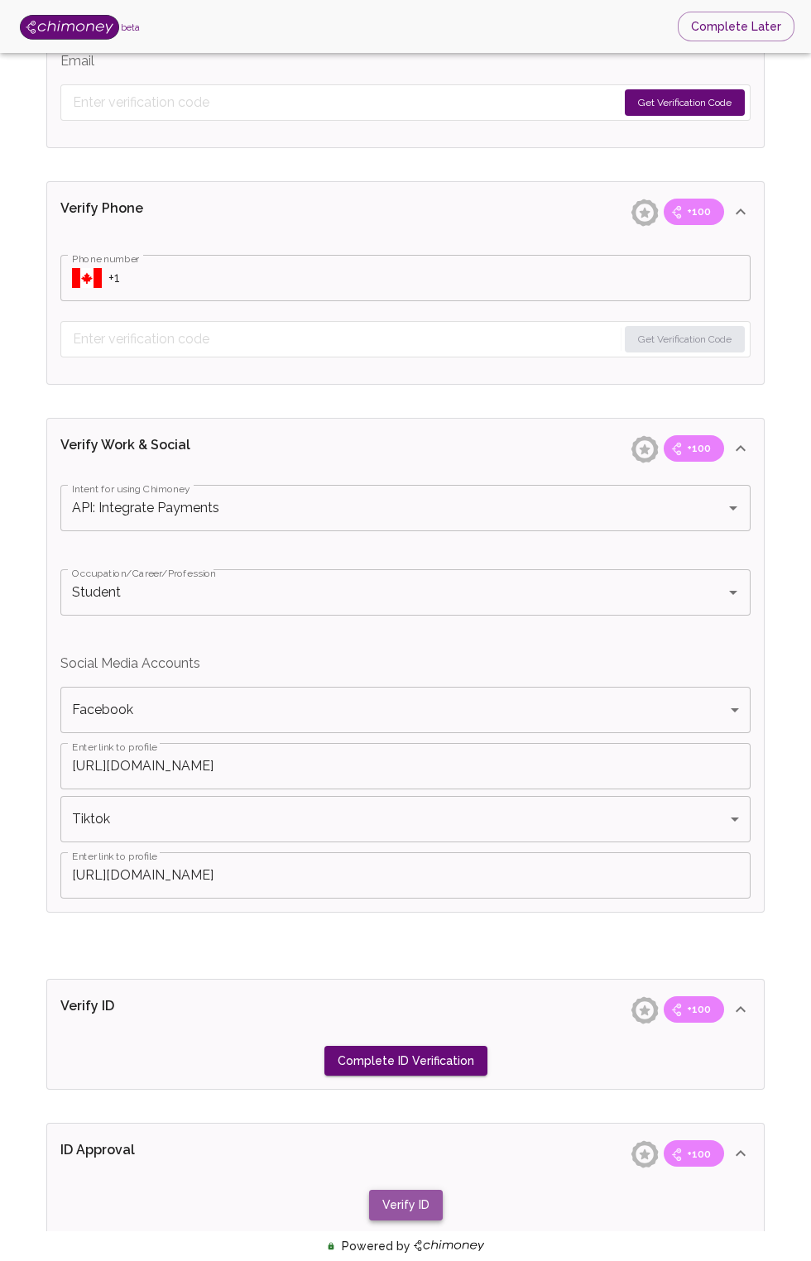
click at [420, 1208] on button "Verify ID" at bounding box center [406, 1205] width 74 height 31
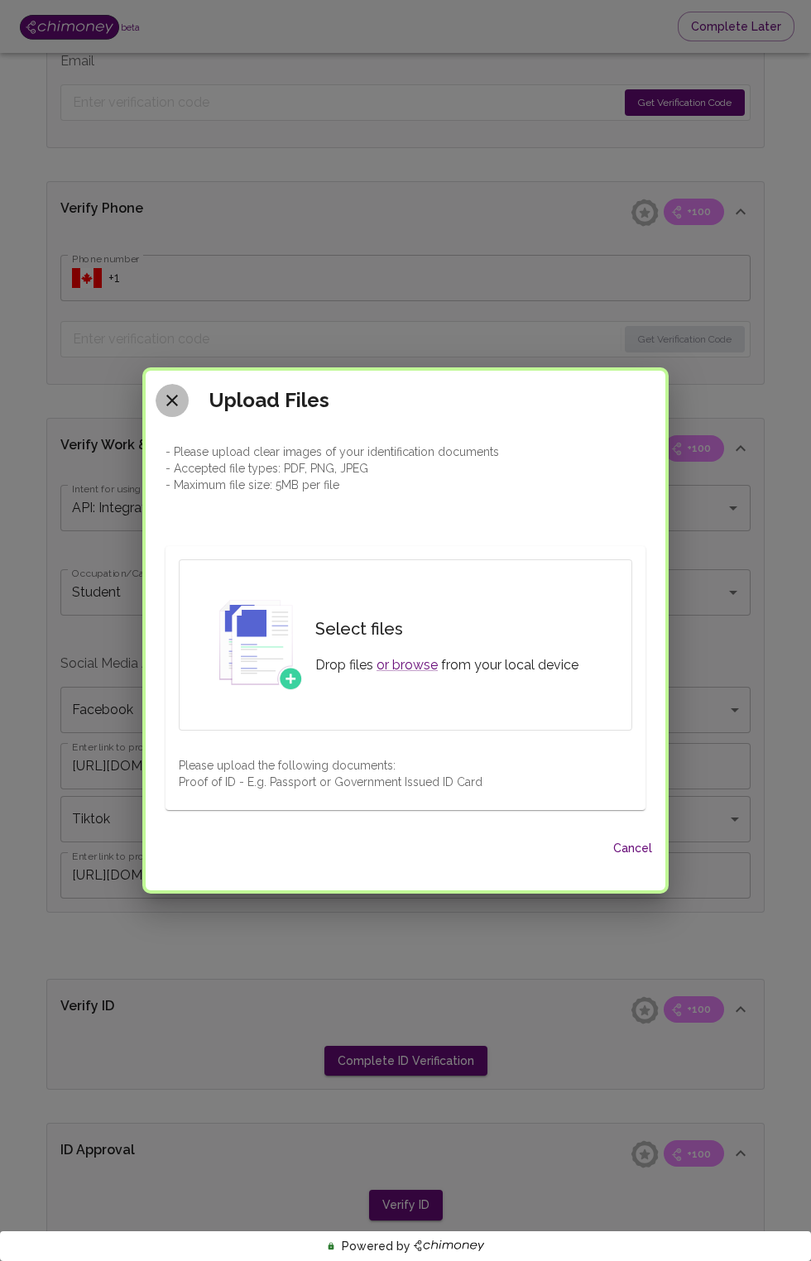
click at [184, 417] on button "close" at bounding box center [172, 400] width 33 height 33
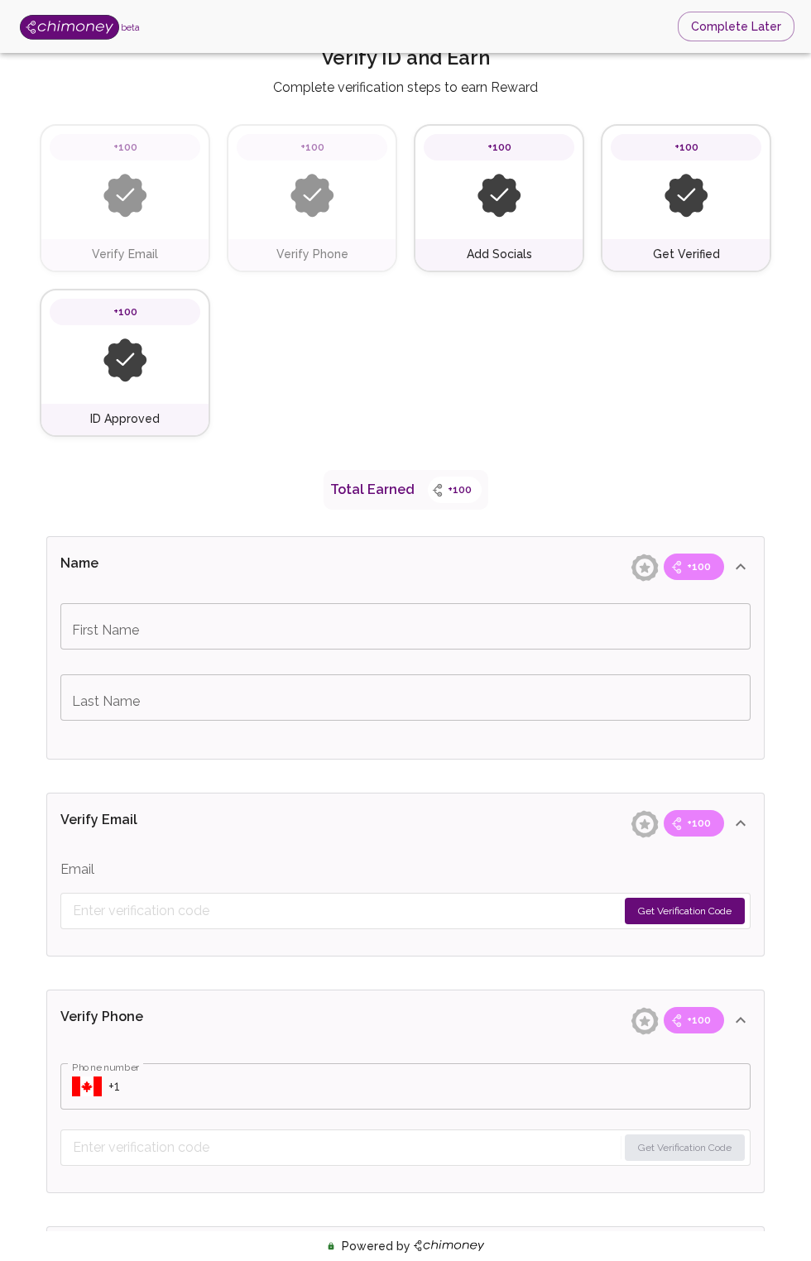
scroll to position [0, 0]
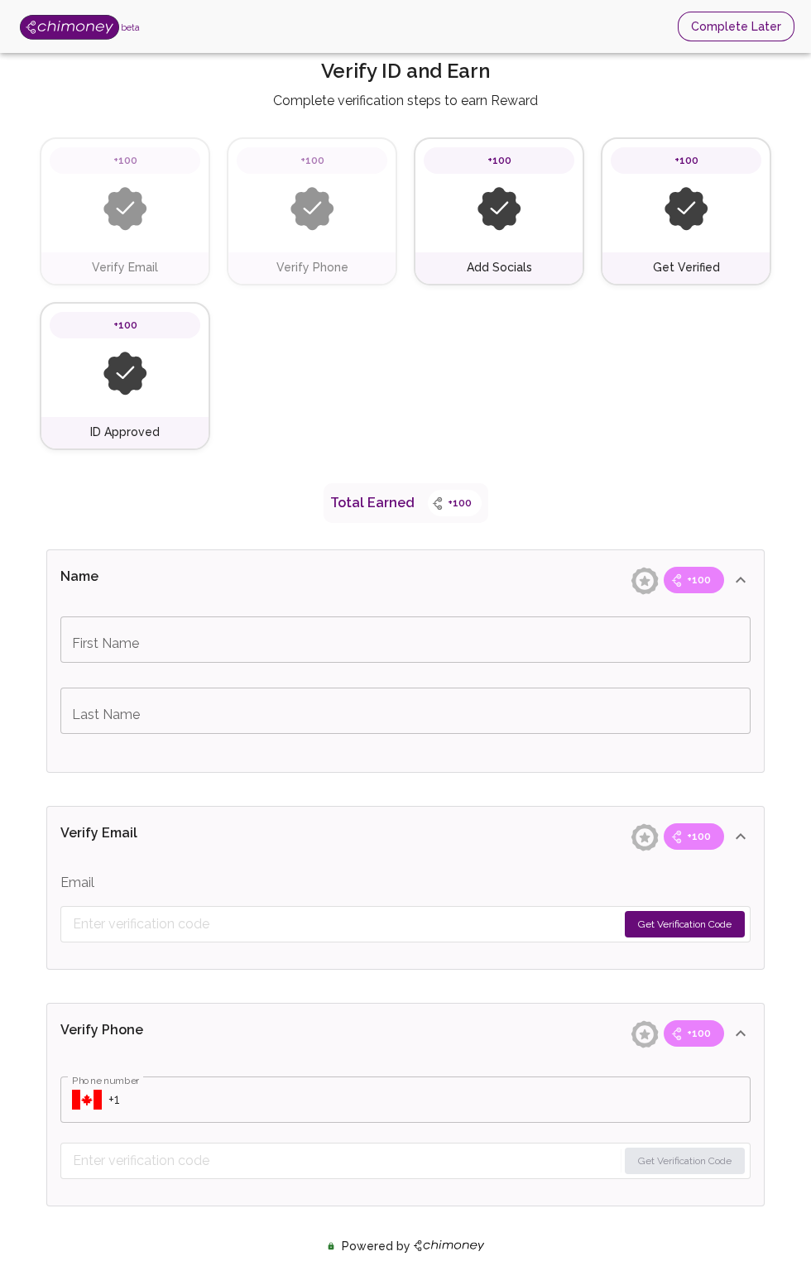
click at [746, 26] on button "Complete Later" at bounding box center [736, 27] width 117 height 31
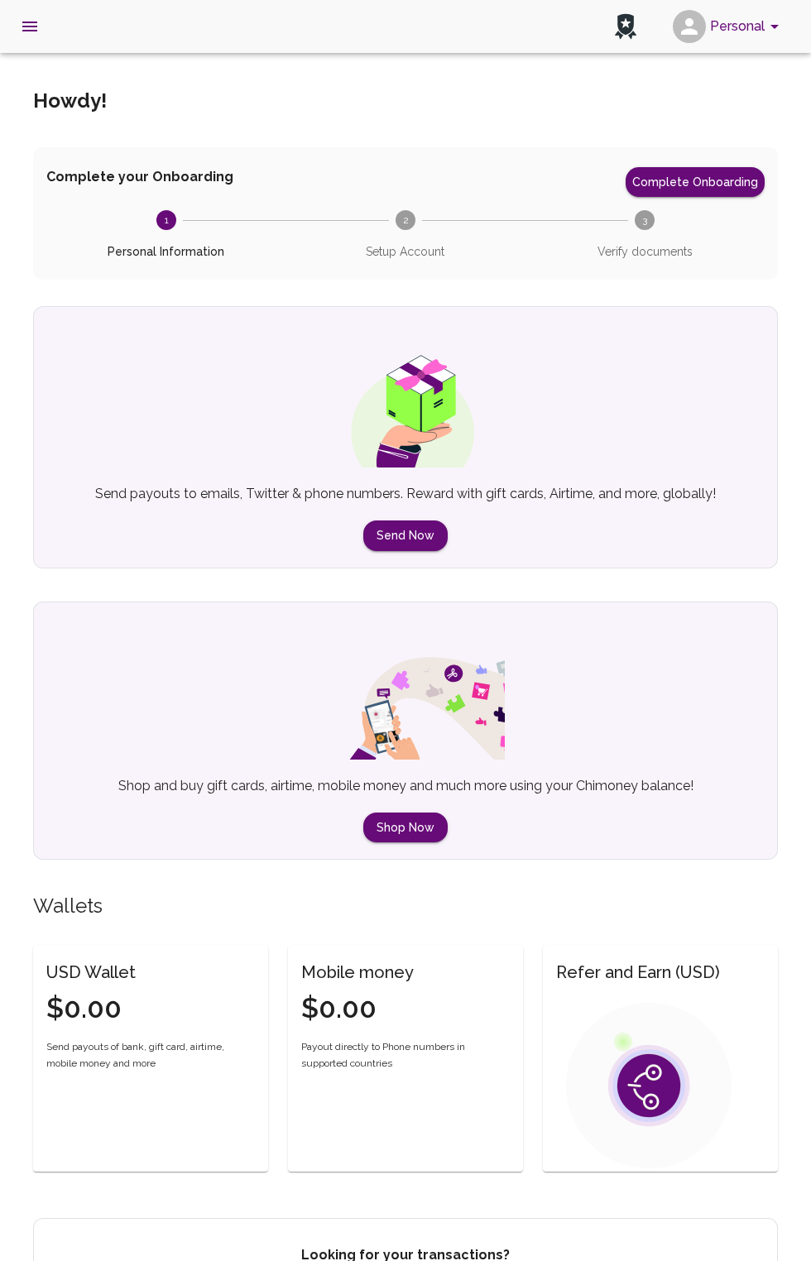
click at [30, 30] on icon "open drawer" at bounding box center [29, 27] width 15 height 10
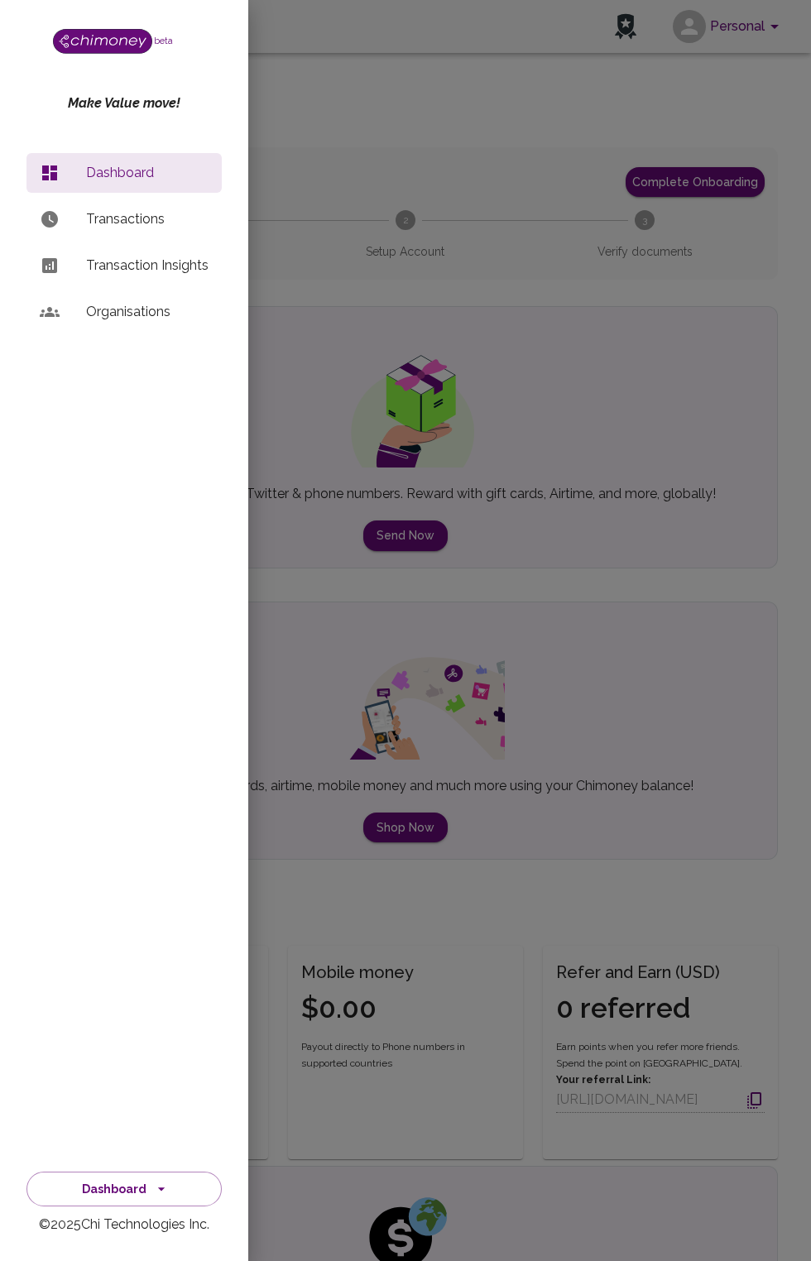
click at [151, 175] on p "Dashboard" at bounding box center [147, 173] width 122 height 20
click at [142, 228] on p "Transactions" at bounding box center [147, 219] width 122 height 20
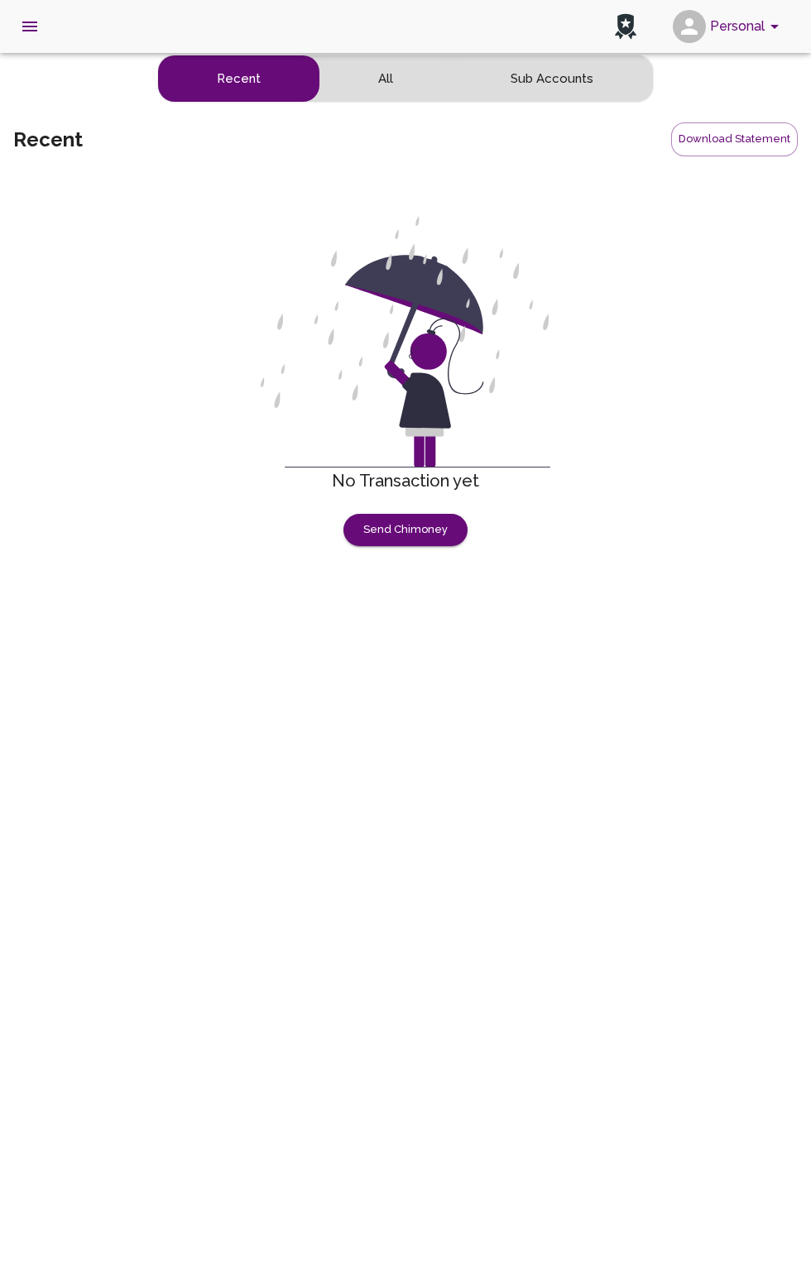
click at [30, 29] on icon "open drawer" at bounding box center [30, 27] width 20 height 20
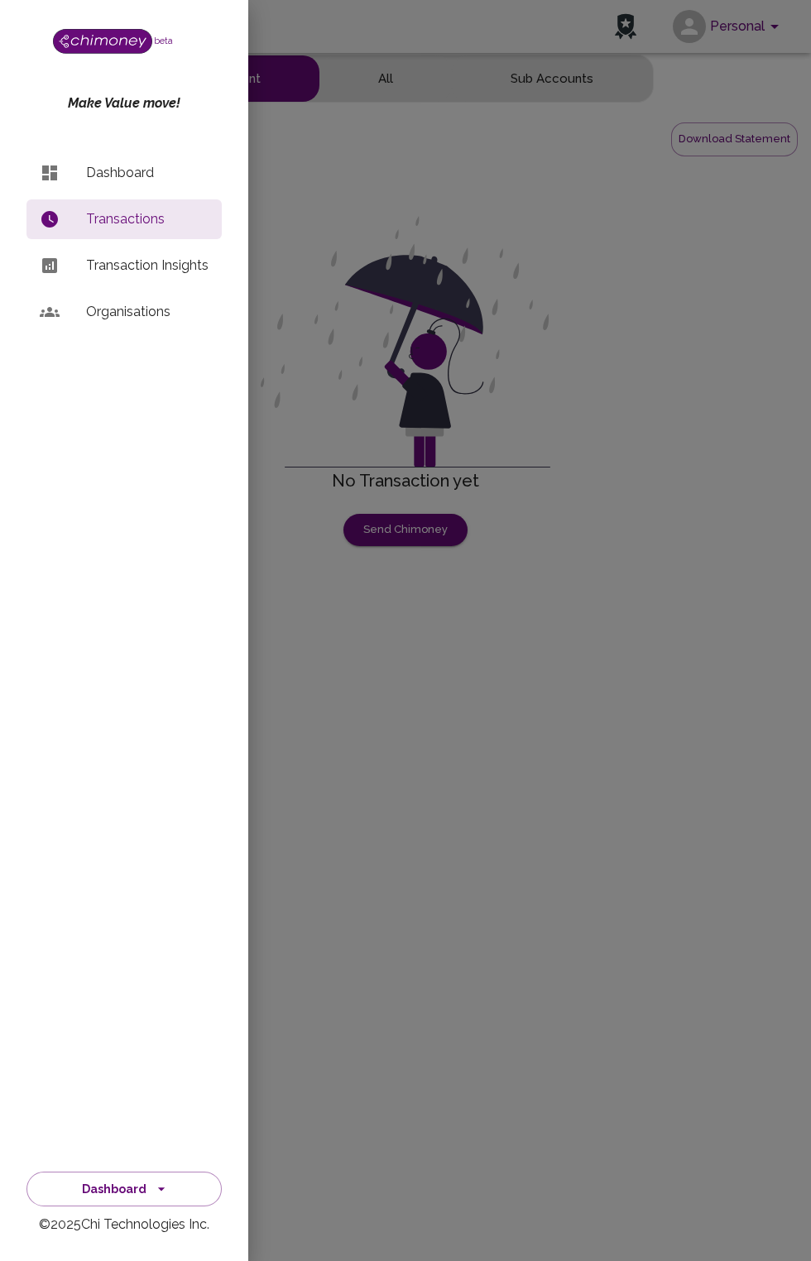
click at [129, 165] on p "Dashboard" at bounding box center [147, 173] width 122 height 20
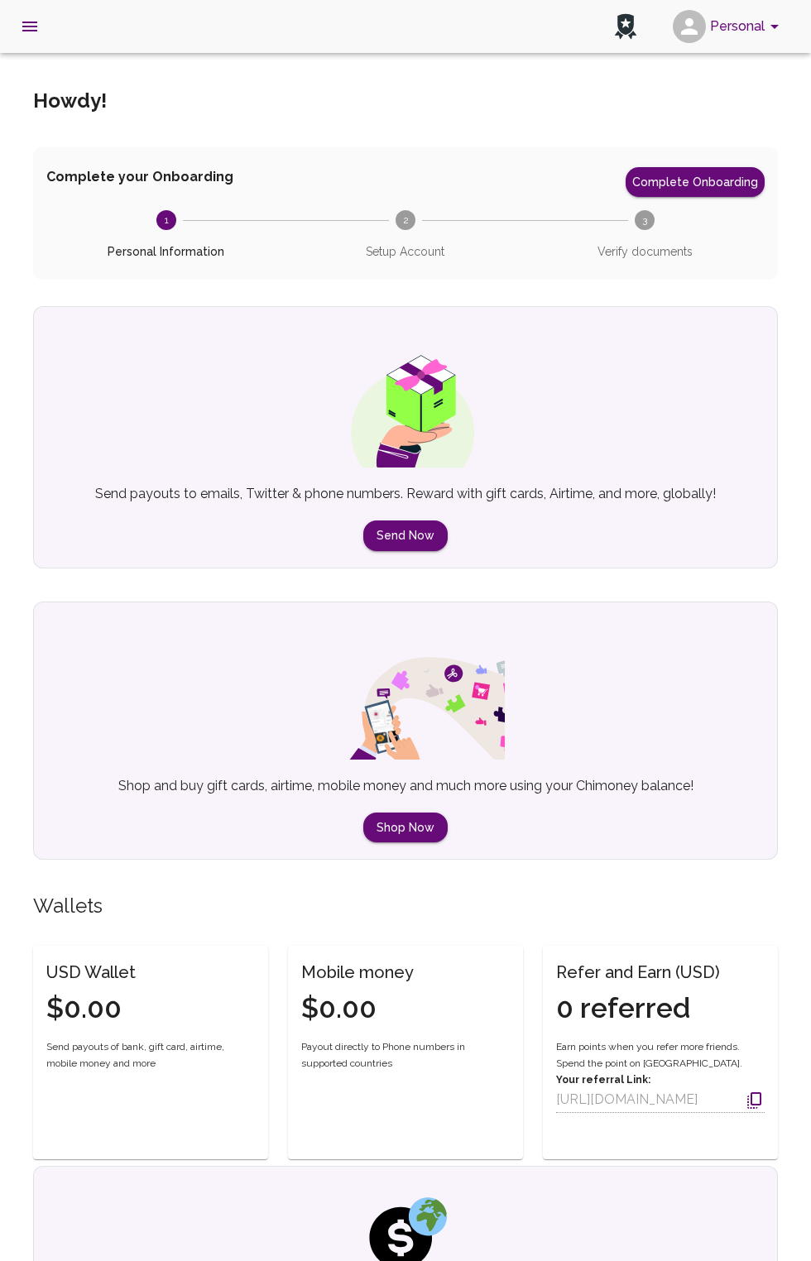
click at [618, 26] on icon at bounding box center [625, 24] width 17 height 21
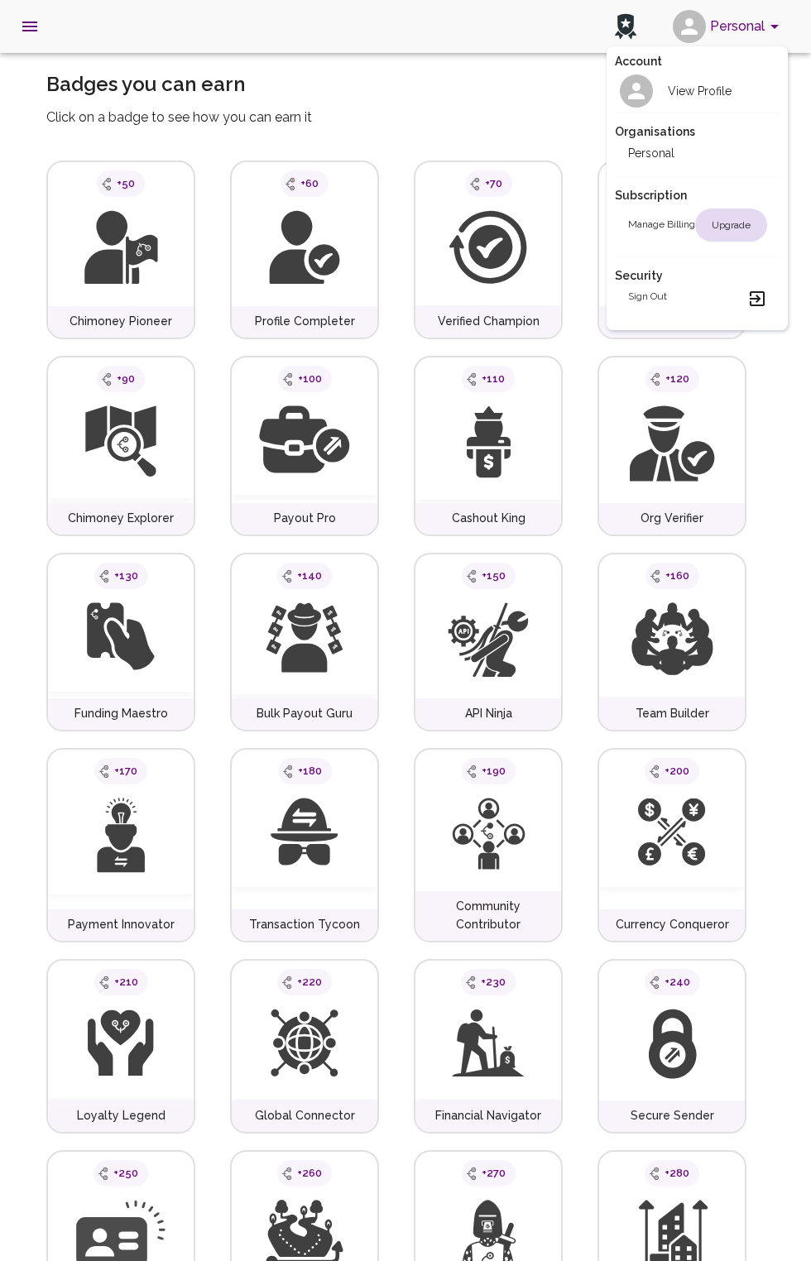
click at [602, 1235] on div at bounding box center [405, 630] width 811 height 1261
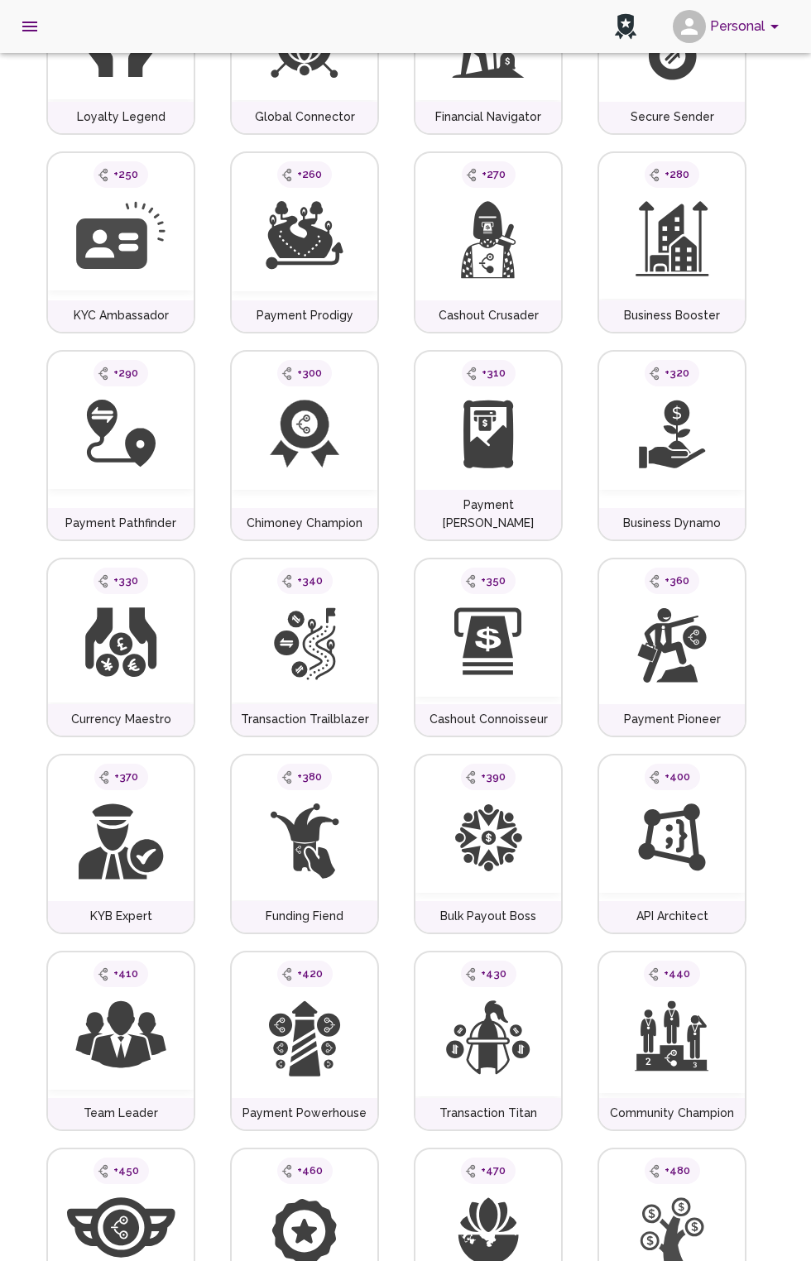
scroll to position [1125, 0]
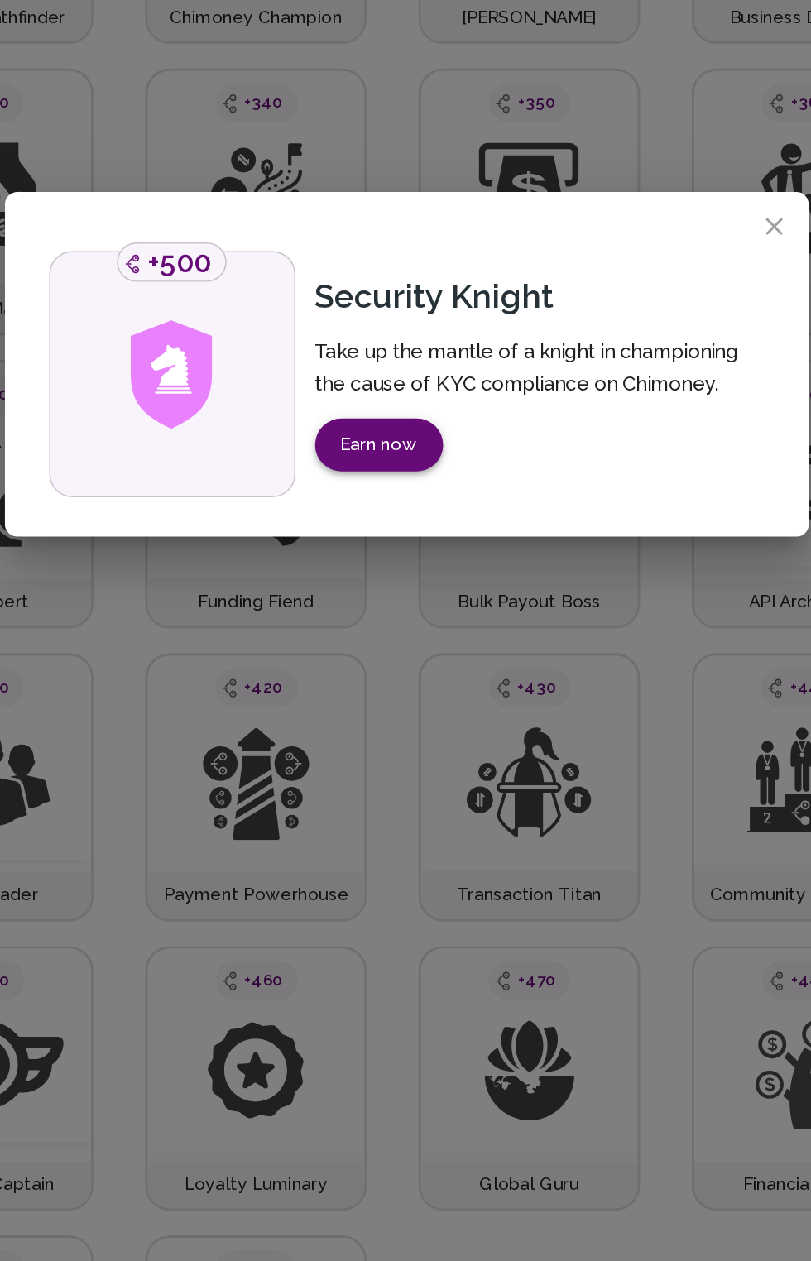
click at [387, 704] on button "Earn now" at bounding box center [387, 685] width 86 height 36
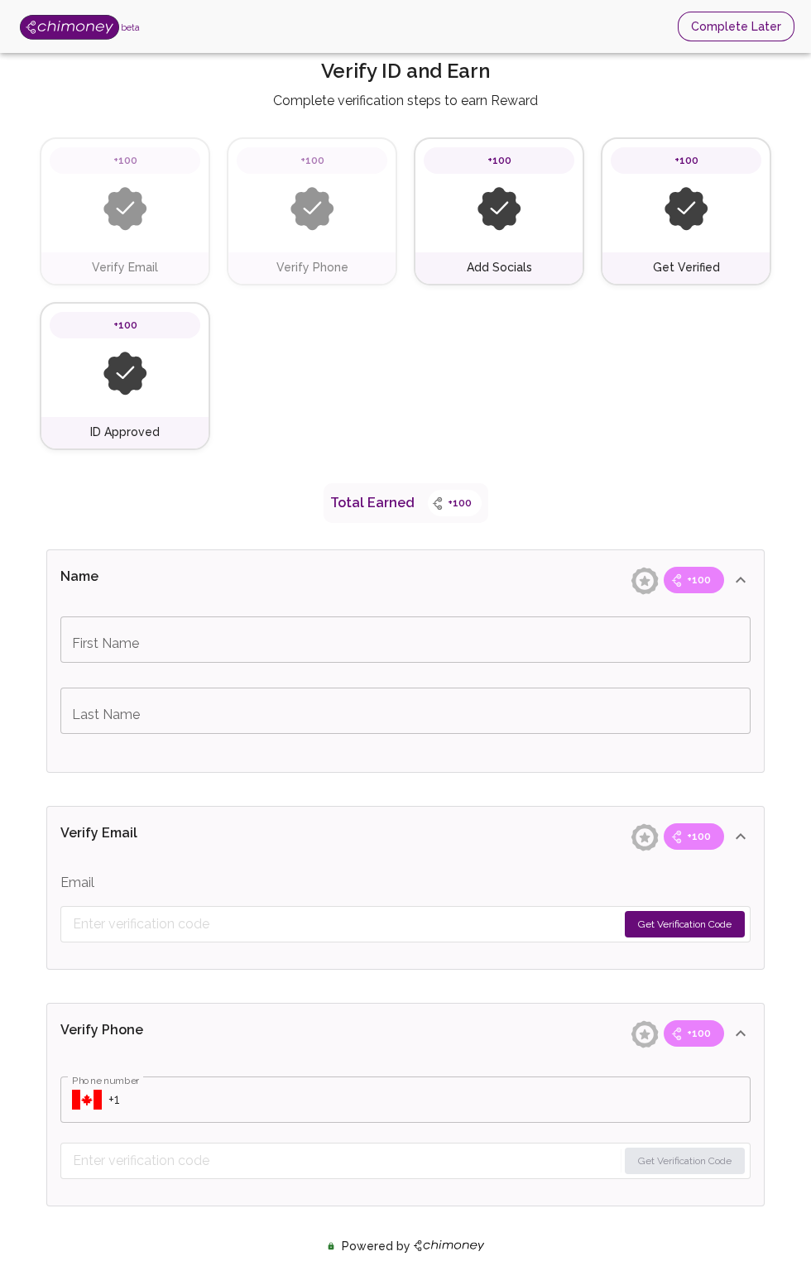
click at [728, 20] on button "Complete Later" at bounding box center [736, 27] width 117 height 31
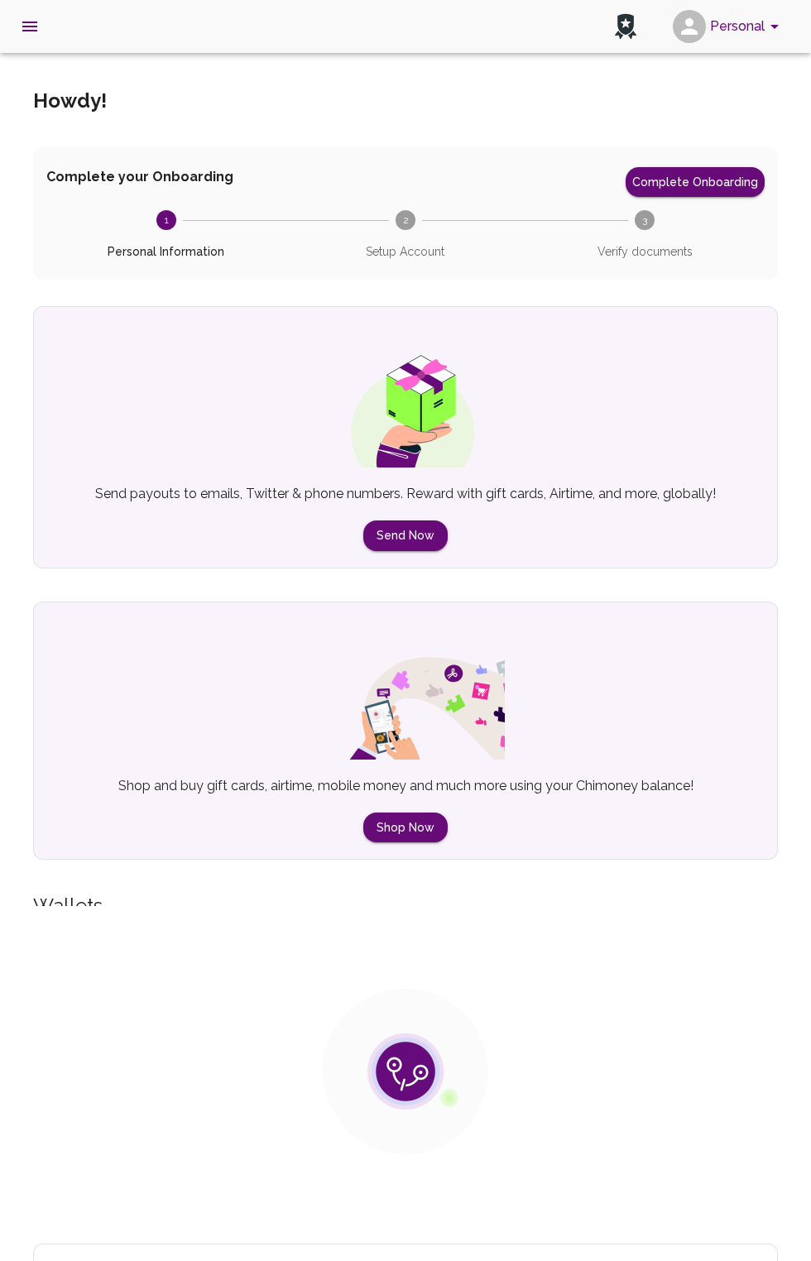
click at [743, 26] on button "Personal" at bounding box center [728, 26] width 125 height 43
